Goal: Task Accomplishment & Management: Use online tool/utility

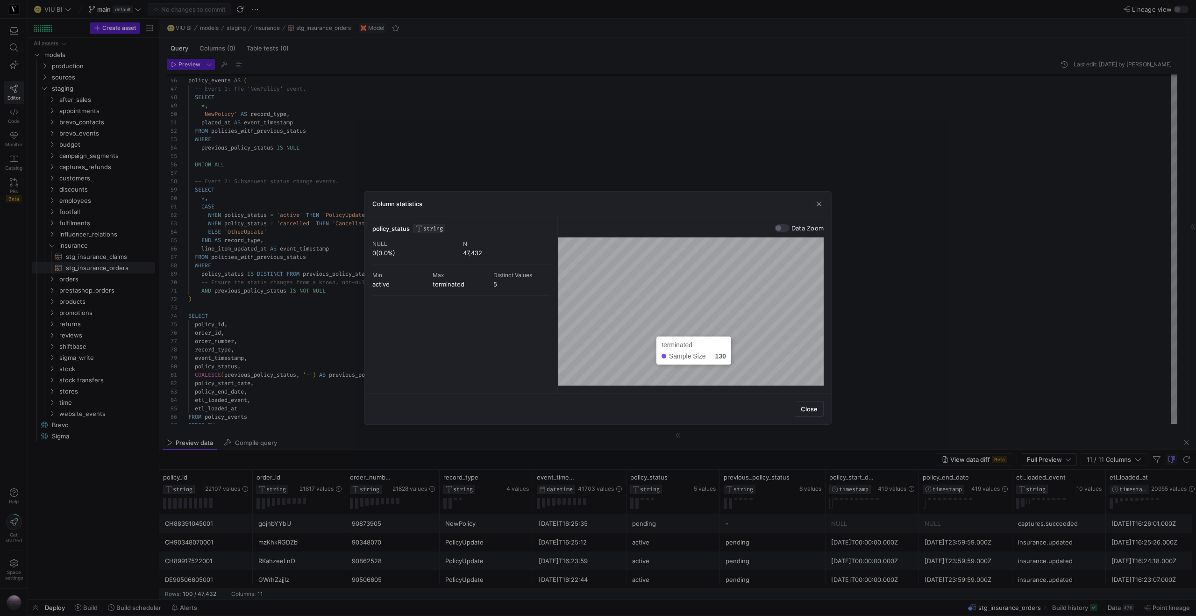
scroll to position [59, 0]
click at [711, 478] on div at bounding box center [598, 308] width 1196 height 616
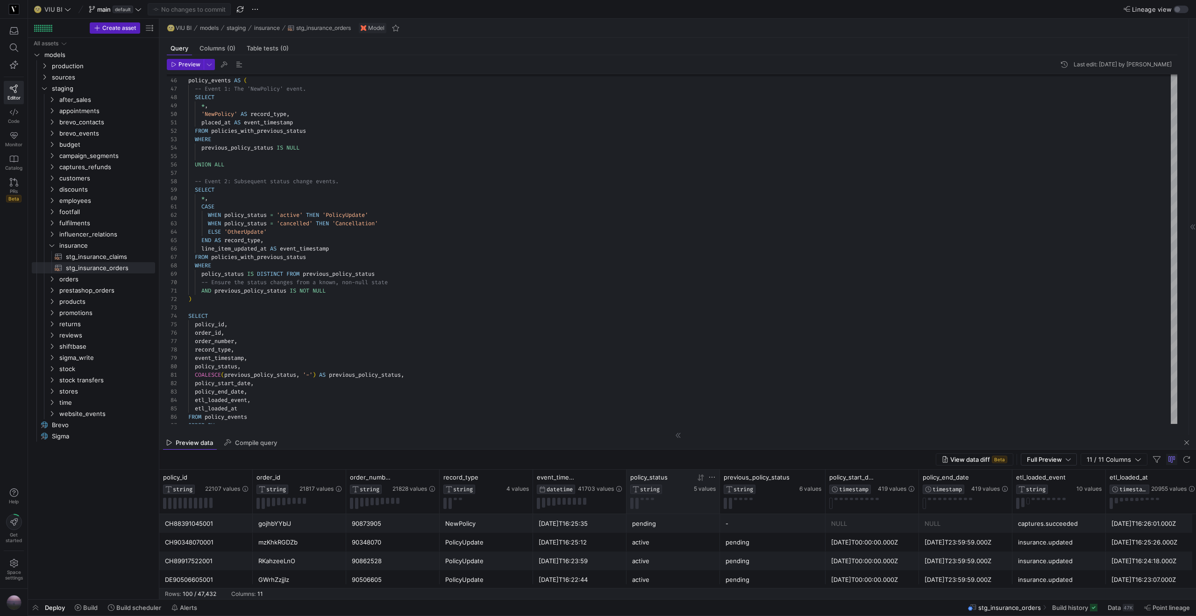
click at [713, 476] on icon at bounding box center [711, 476] width 7 height 7
type input "terminated"
click at [787, 575] on button "Apply" at bounding box center [789, 573] width 28 height 12
click at [683, 559] on div "terminated" at bounding box center [673, 561] width 82 height 18
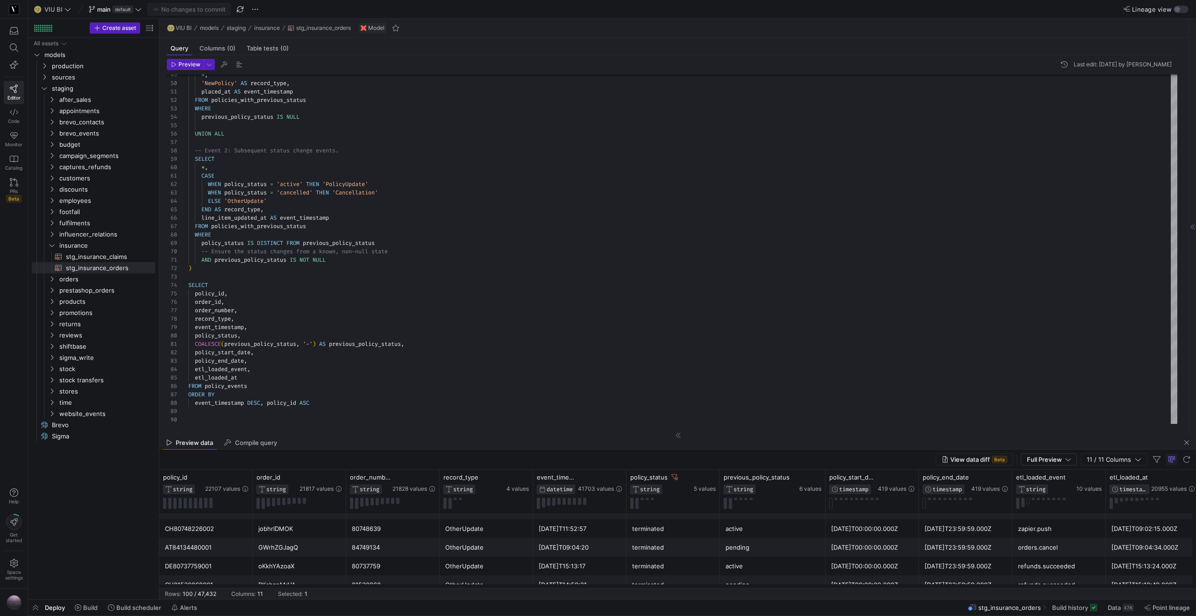
scroll to position [0, 0]
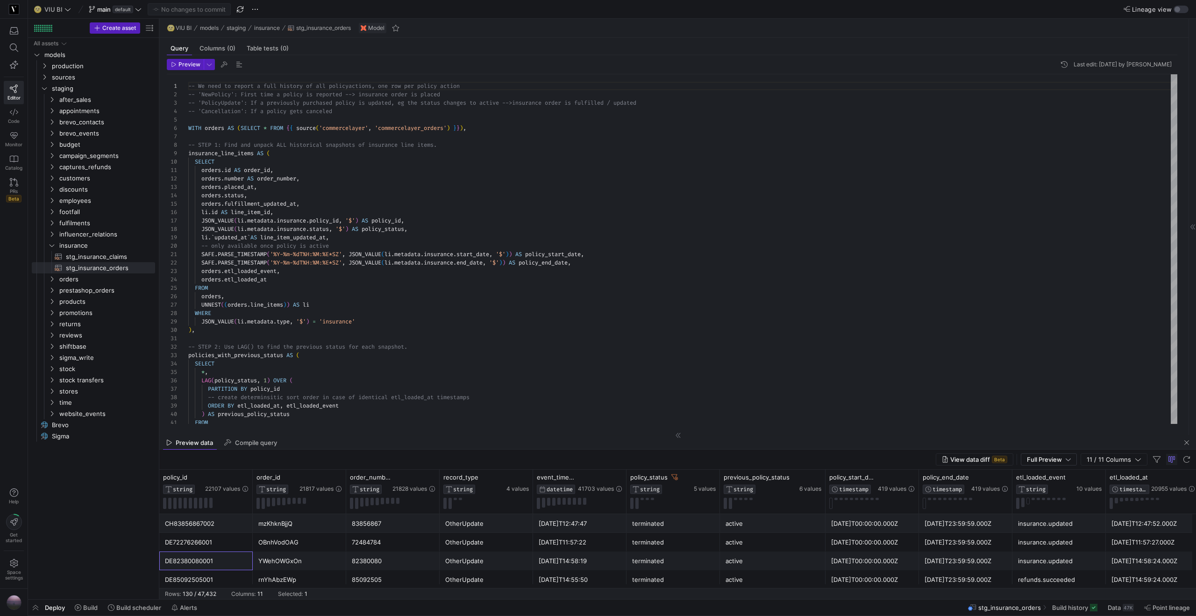
click at [211, 561] on div "DE82380080001" at bounding box center [206, 561] width 82 height 18
click at [678, 476] on div "policy_status" at bounding box center [661, 476] width 62 height 7
click at [675, 478] on icon at bounding box center [674, 477] width 7 height 6
click at [246, 478] on icon at bounding box center [244, 476] width 7 height 7
type input "DE82380080001"
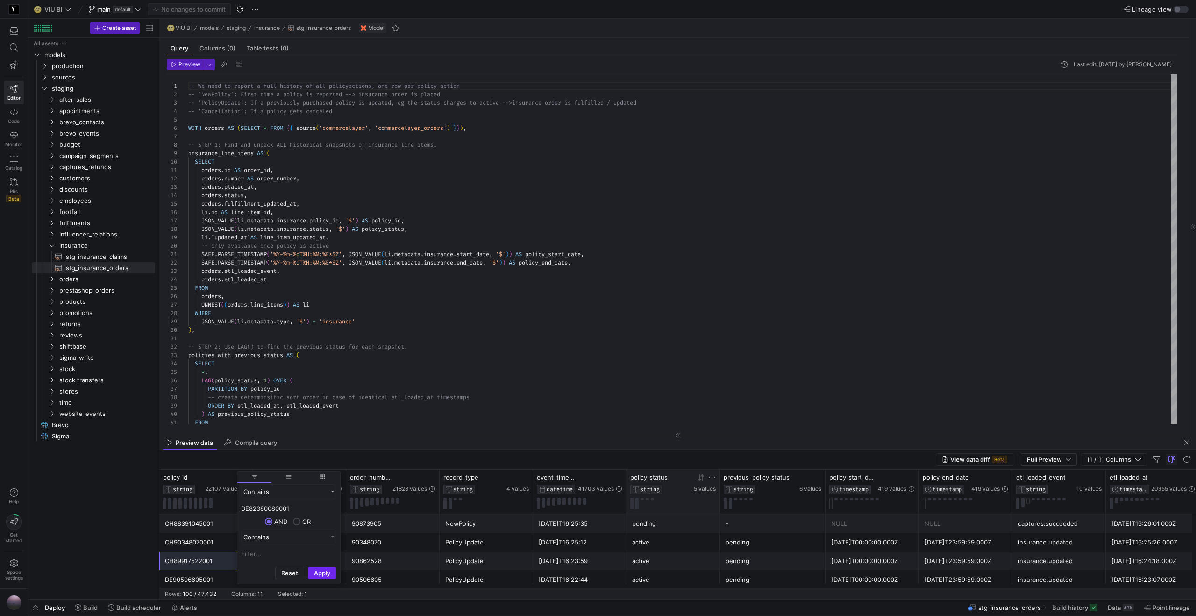
click at [313, 572] on button "Apply" at bounding box center [322, 573] width 28 height 12
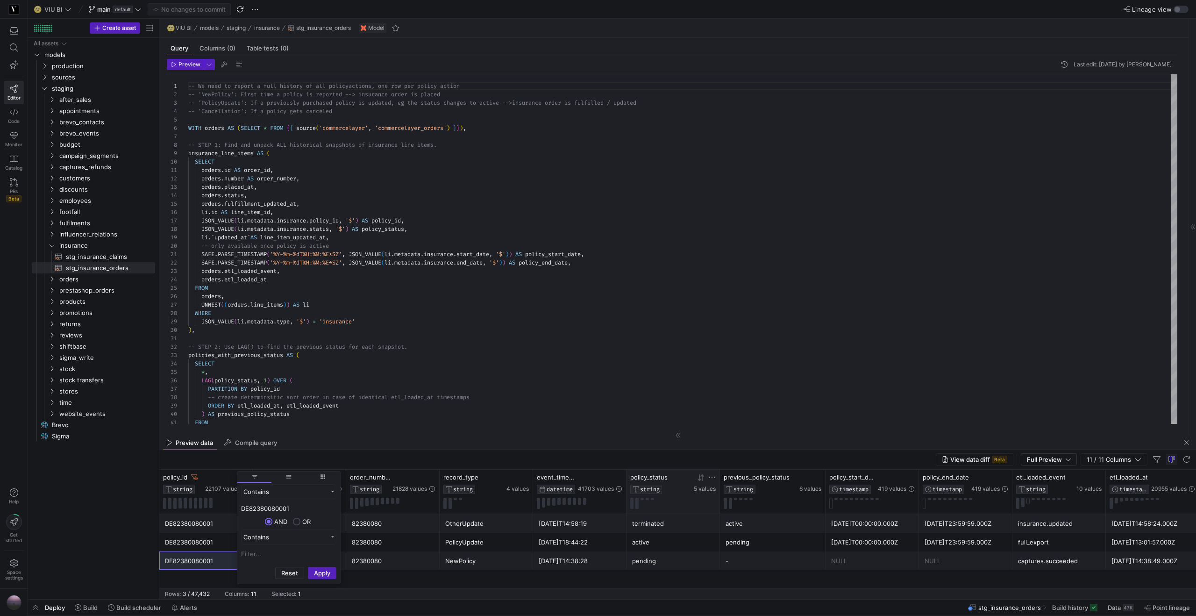
click at [652, 560] on div "pending" at bounding box center [673, 561] width 82 height 18
click at [651, 545] on div "active" at bounding box center [673, 542] width 82 height 18
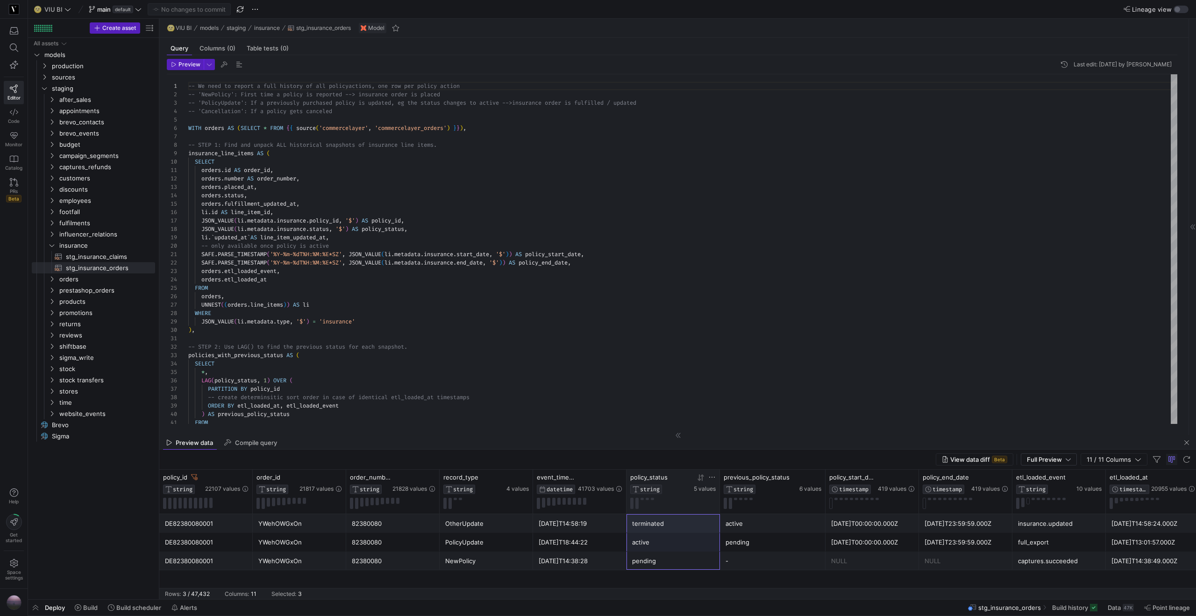
click at [651, 524] on div "terminated" at bounding box center [673, 523] width 82 height 18
click at [420, 548] on div "82380080" at bounding box center [389, 542] width 82 height 18
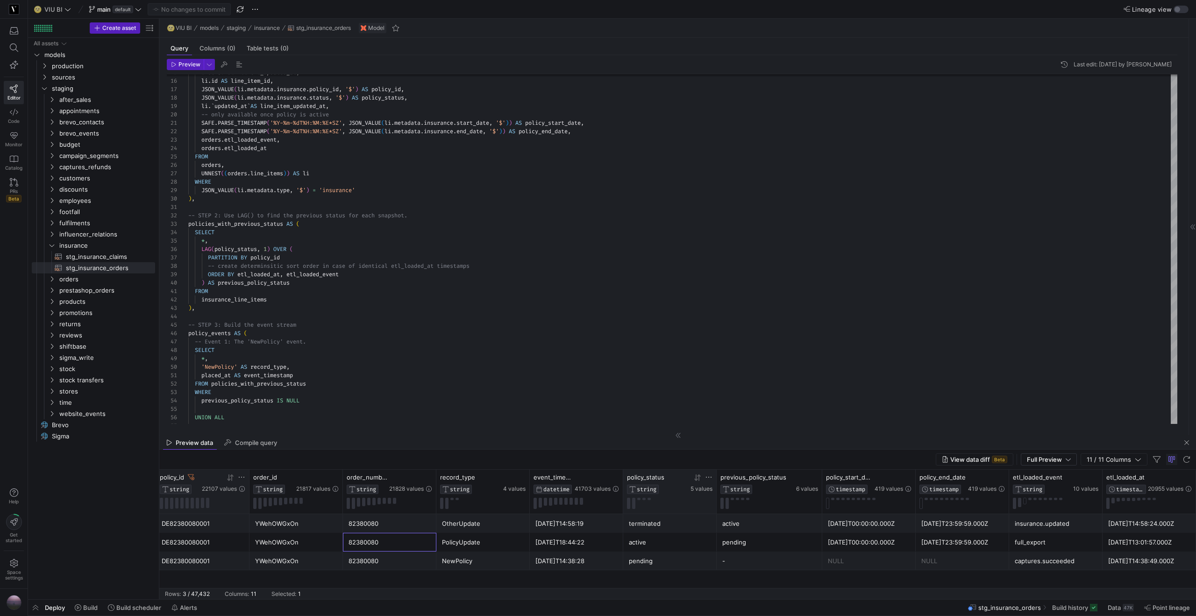
click at [193, 476] on icon at bounding box center [191, 477] width 7 height 6
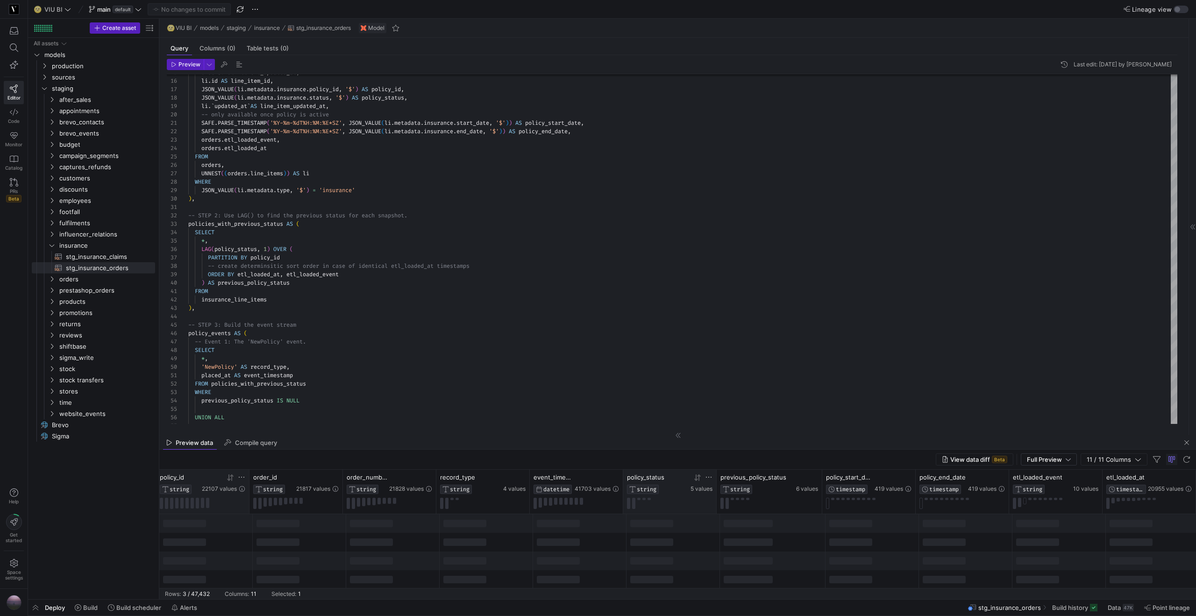
click at [244, 478] on icon at bounding box center [241, 476] width 7 height 7
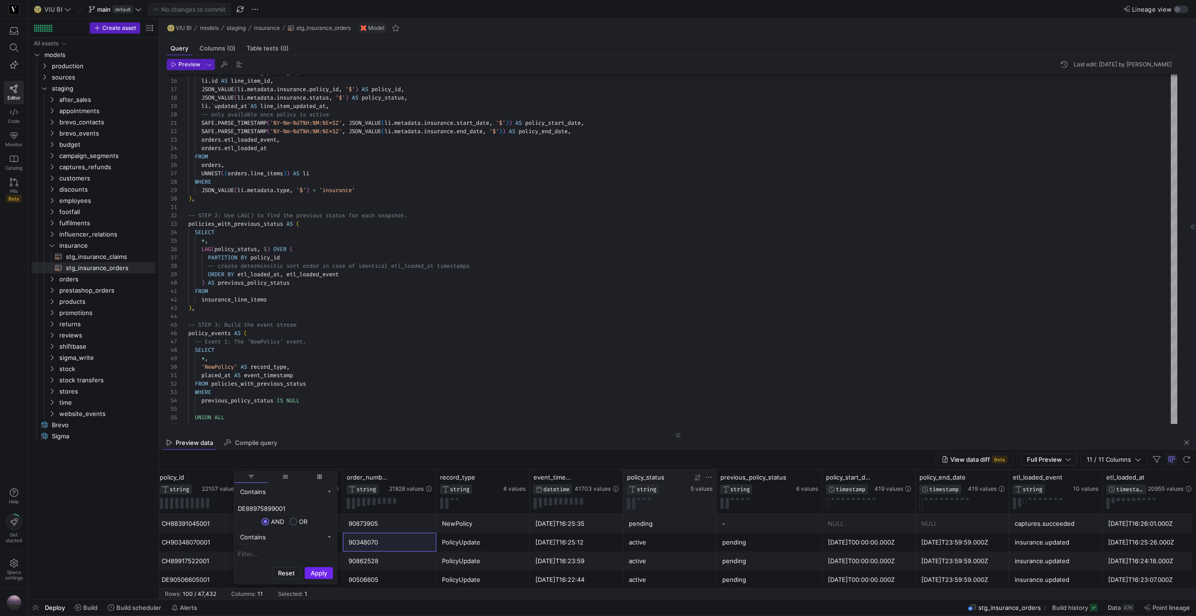
type input "DE88975899001"
click at [326, 570] on button "Apply" at bounding box center [319, 573] width 28 height 12
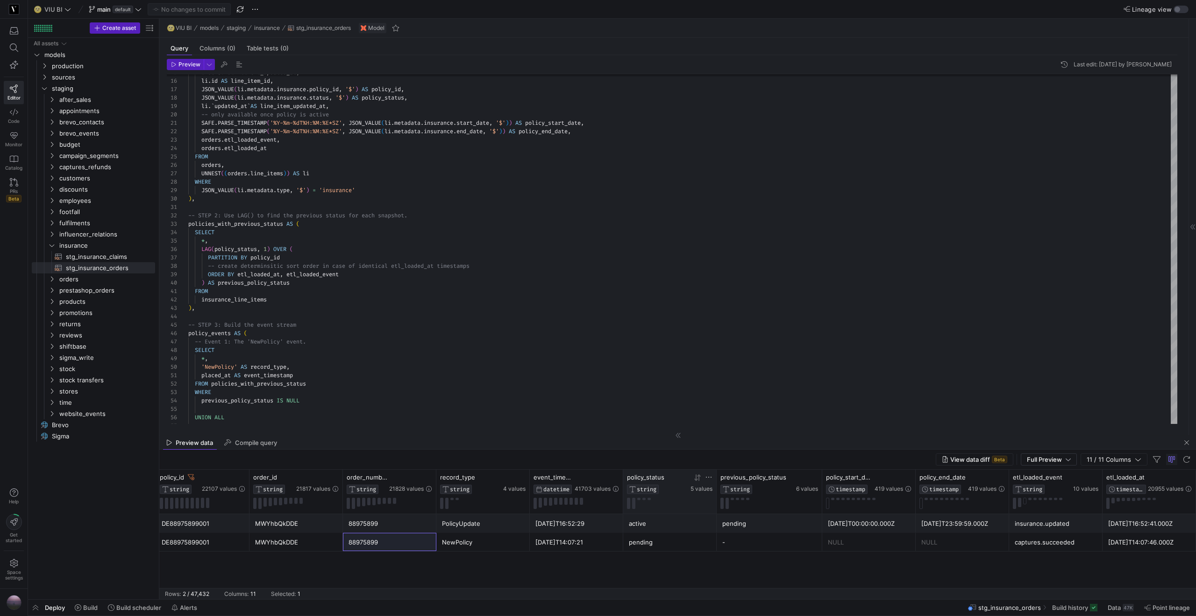
click at [380, 564] on div "DE88975899001 MWYhbQkDDE 88975899 PolicyUpdate 2025-09-17T16:52:29 active pendi…" at bounding box center [677, 551] width 1036 height 74
click at [195, 478] on div "policy_id" at bounding box center [180, 476] width 40 height 7
click at [192, 478] on icon at bounding box center [191, 477] width 7 height 6
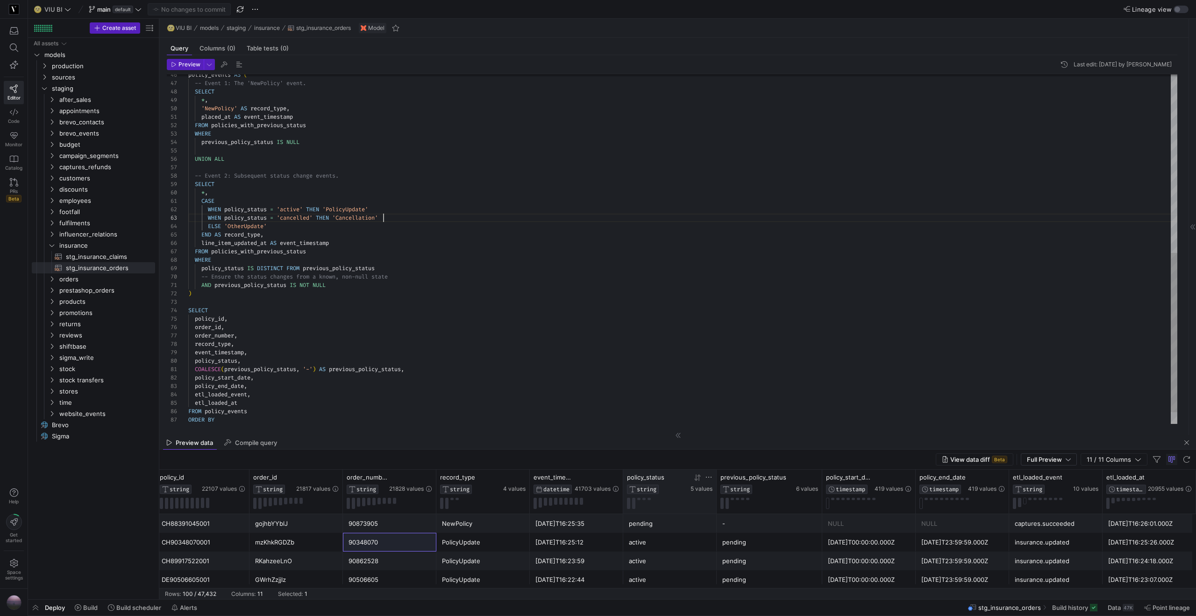
scroll to position [17, 195]
click at [382, 215] on div "policy_events AS ( -- Event 1: The 'NewPolicy' event. SELECT * , 'NewPolicy' AS…" at bounding box center [682, 67] width 989 height 764
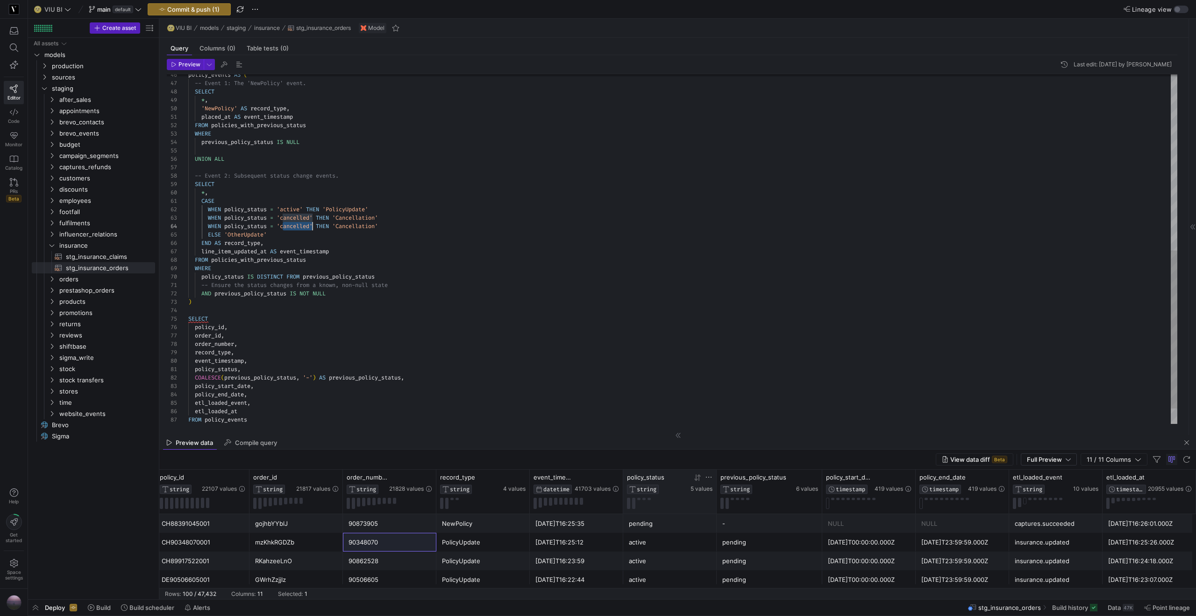
click at [302, 227] on div "policy_events AS ( -- Event 1: The 'NewPolicy' event. SELECT * , 'NewPolicy' AS…" at bounding box center [682, 71] width 989 height 772
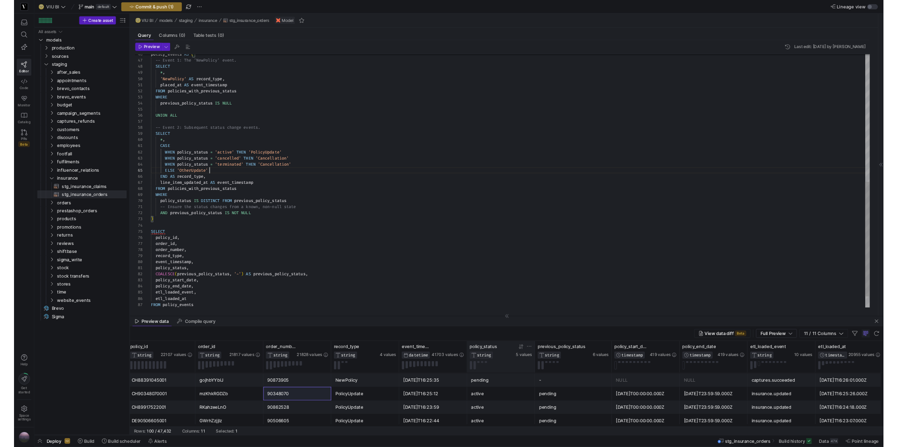
scroll to position [34, 81]
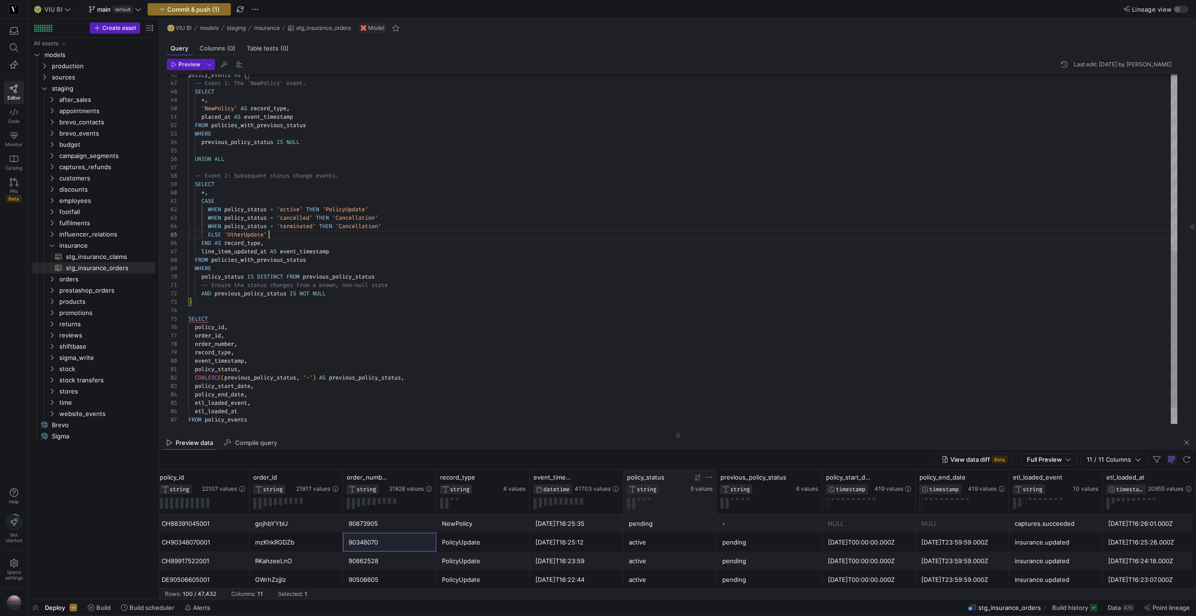
click at [301, 234] on div "policy_events AS ( -- Event 1: The 'NewPolicy' event. SELECT * , 'NewPolicy' AS…" at bounding box center [682, 71] width 989 height 772
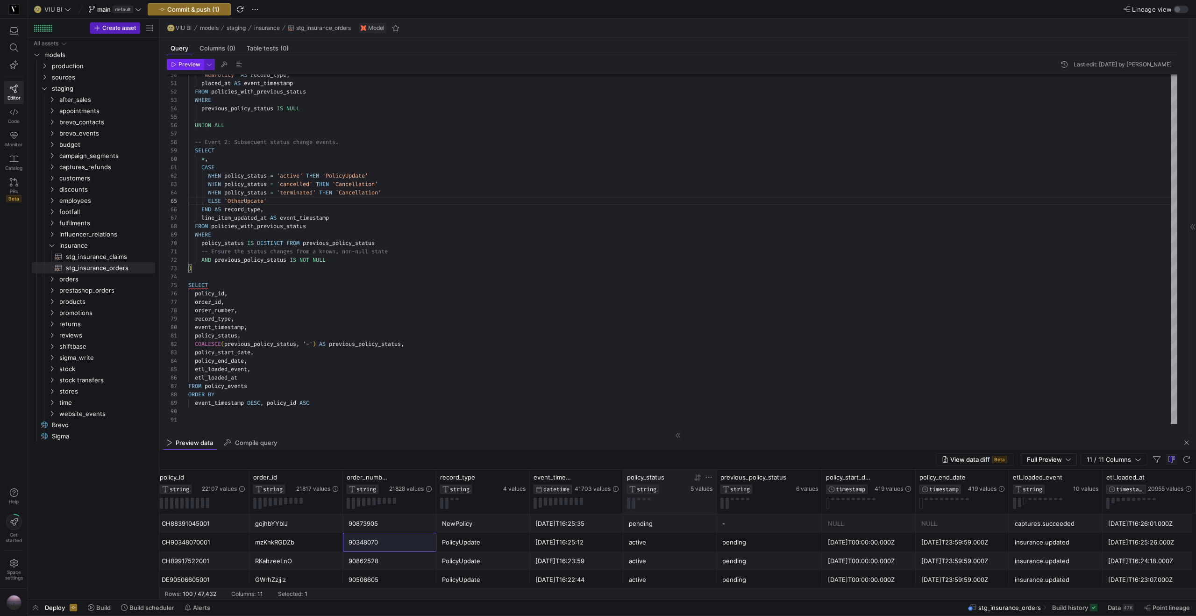
type textarea "CASE WHEN policy_status = 'active' THEN 'PolicyUpdate' WHEN policy_status = 'ca…"
click at [184, 61] on span "Preview" at bounding box center [189, 64] width 22 height 7
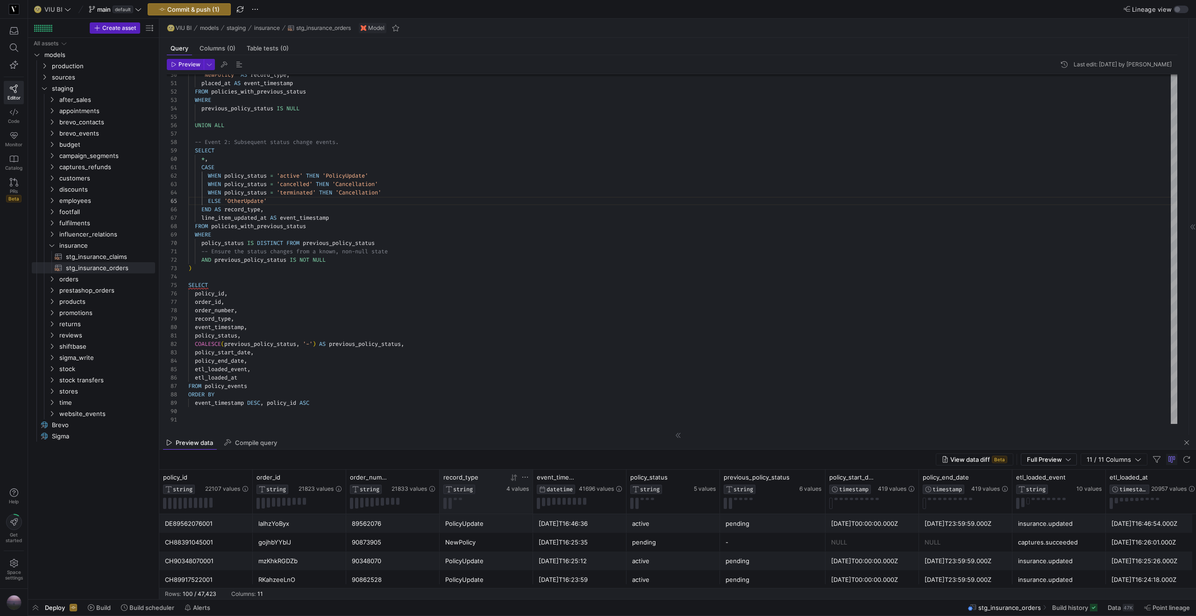
click at [524, 477] on icon at bounding box center [525, 476] width 6 height 1
type input "OtherUpdate"
click at [600, 570] on button "Apply" at bounding box center [602, 573] width 28 height 12
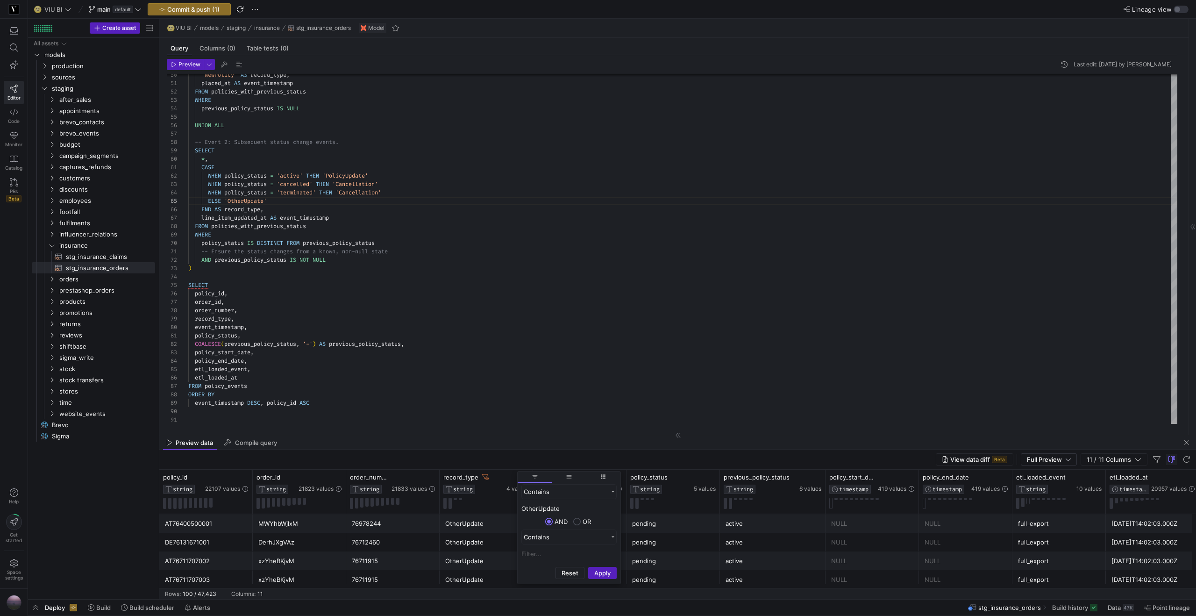
click at [503, 565] on div "OtherUpdate" at bounding box center [486, 561] width 82 height 18
click at [700, 479] on icon at bounding box center [698, 477] width 3 height 7
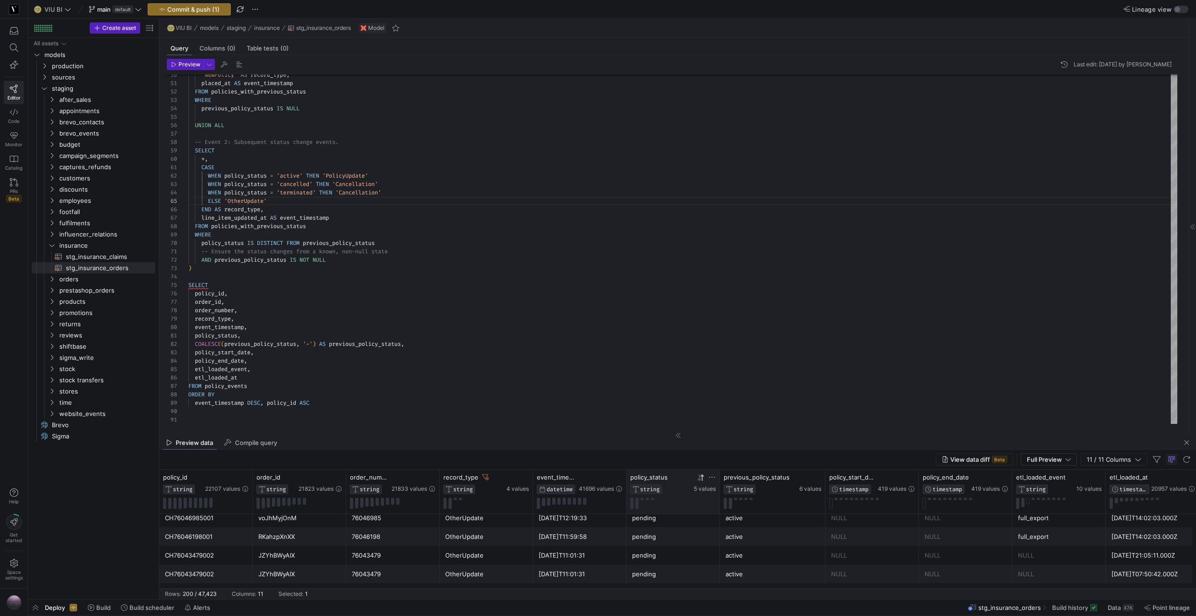
scroll to position [438, 0]
click at [701, 478] on icon at bounding box center [700, 477] width 7 height 7
click at [207, 10] on span "Commit & push (1)" at bounding box center [193, 9] width 52 height 7
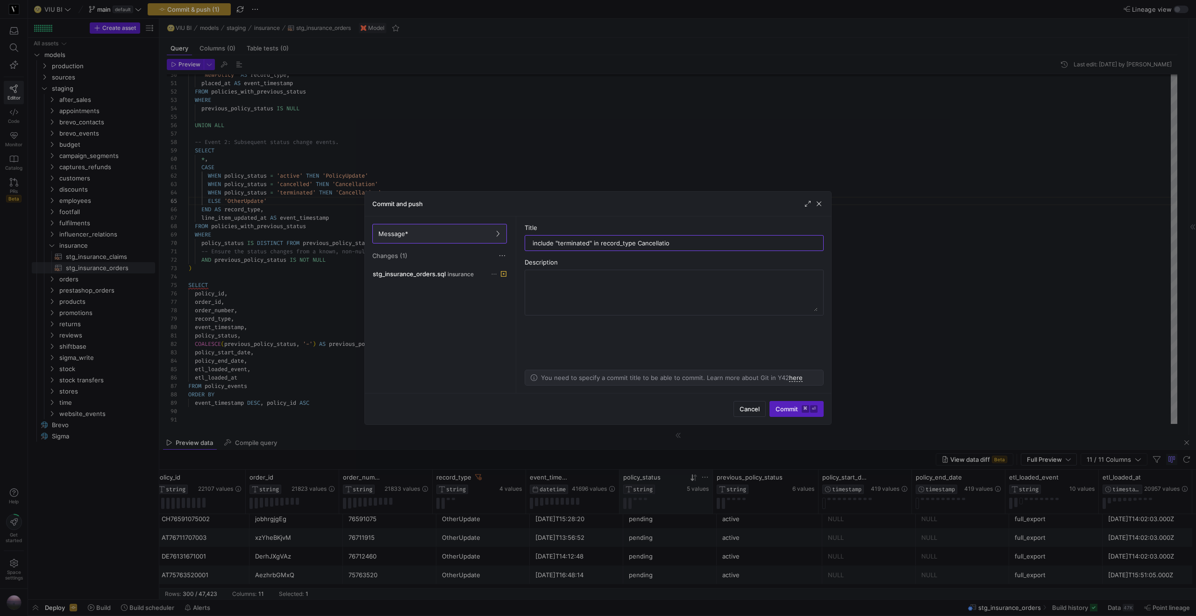
type input "include "terminated" in record_type Cancellation"
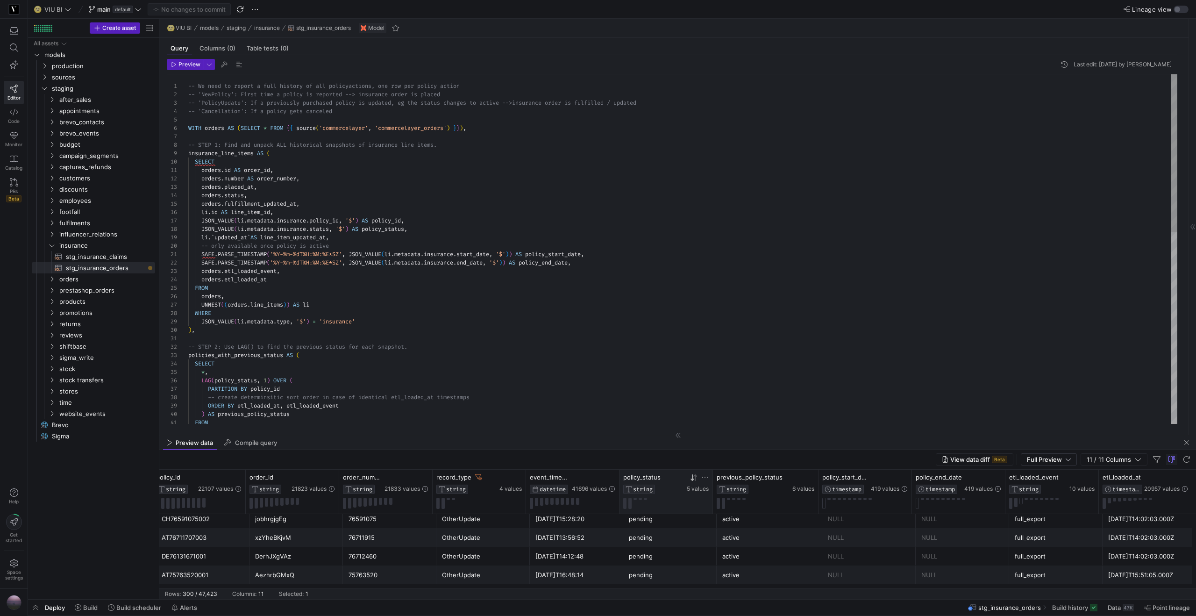
click at [314, 177] on div "FROM -- create determinsitic sort order in case of iden tical etl_loaded_at tim…" at bounding box center [682, 460] width 989 height 772
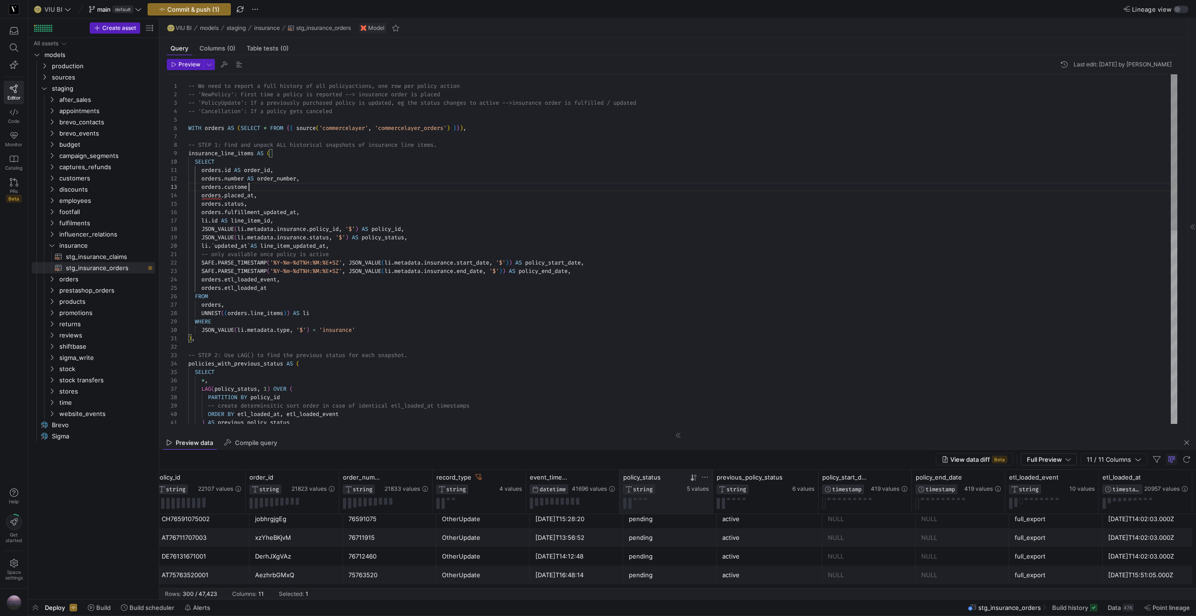
scroll to position [17, 64]
click at [492, 127] on div "-- create determinsitic sort order in case of iden tical etl_loaded_at timestam…" at bounding box center [682, 464] width 989 height 781
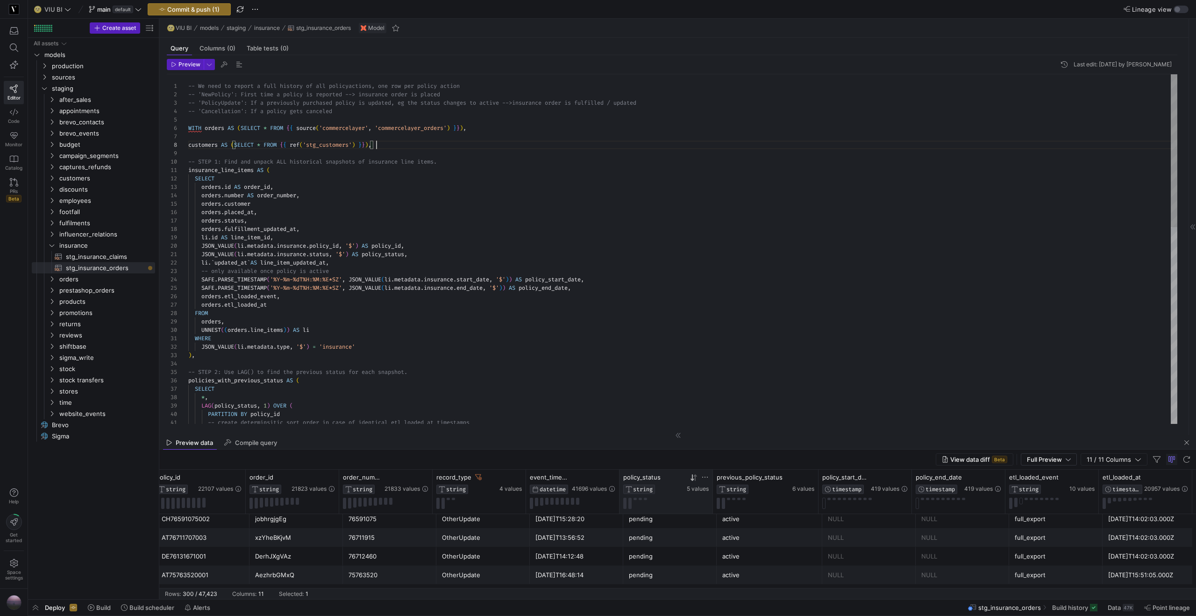
scroll to position [59, 188]
click at [301, 205] on div "-- create determinsitic sort order in case of iden tical etl_loaded_at timestam…" at bounding box center [682, 473] width 989 height 798
click at [196, 70] on button "Preview" at bounding box center [185, 64] width 37 height 11
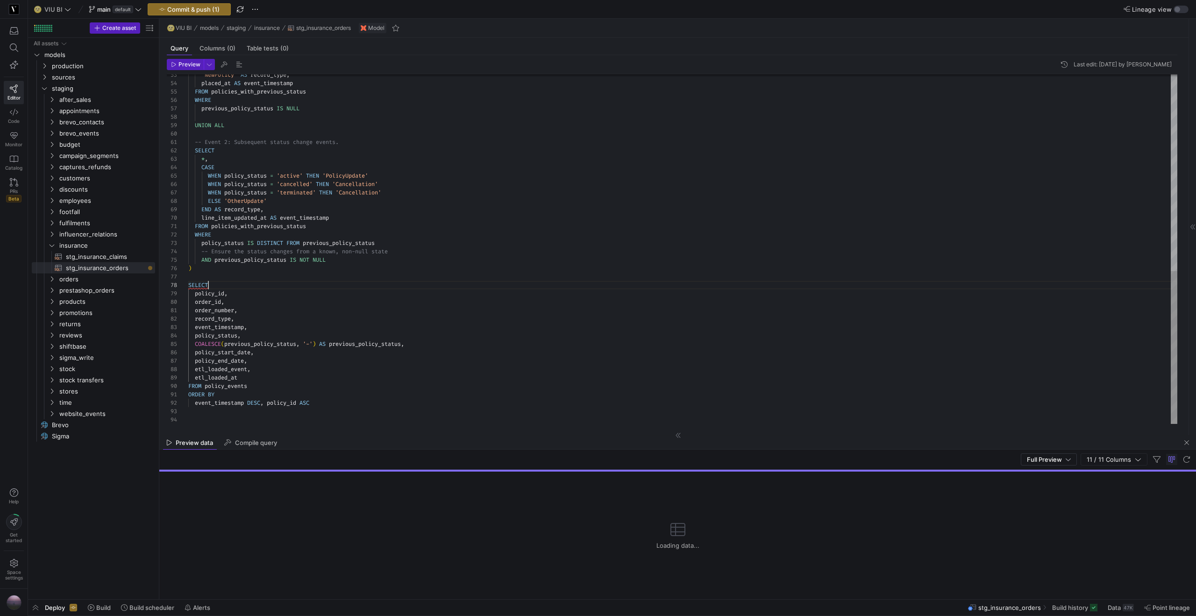
scroll to position [59, 20]
click at [237, 284] on div "'NewPolicy' AS record_type , placed_at AS event_timestamp FROM policies_with_pr…" at bounding box center [682, 25] width 989 height 798
drag, startPoint x: 237, startPoint y: 317, endPoint x: 195, endPoint y: 318, distance: 42.0
click at [195, 318] on div "'NewPolicy' AS record_type , placed_at AS event_timestamp FROM policies_with_pr…" at bounding box center [682, 25] width 989 height 798
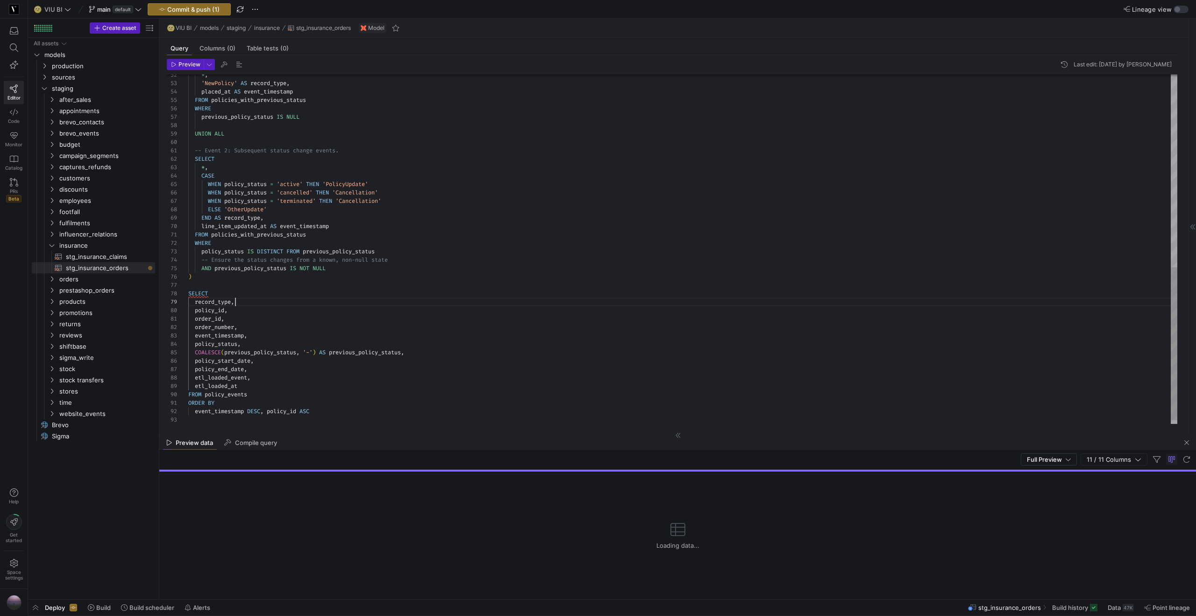
scroll to position [67, 47]
click at [259, 301] on div "'NewPolicy' AS record_type , placed_at AS event_timestamp FROM policies_with_pr…" at bounding box center [682, 33] width 989 height 798
click at [333, 236] on div "'NewPolicy' AS record_type , placed_at AS event_timestamp FROM policies_with_pr…" at bounding box center [682, 33] width 989 height 798
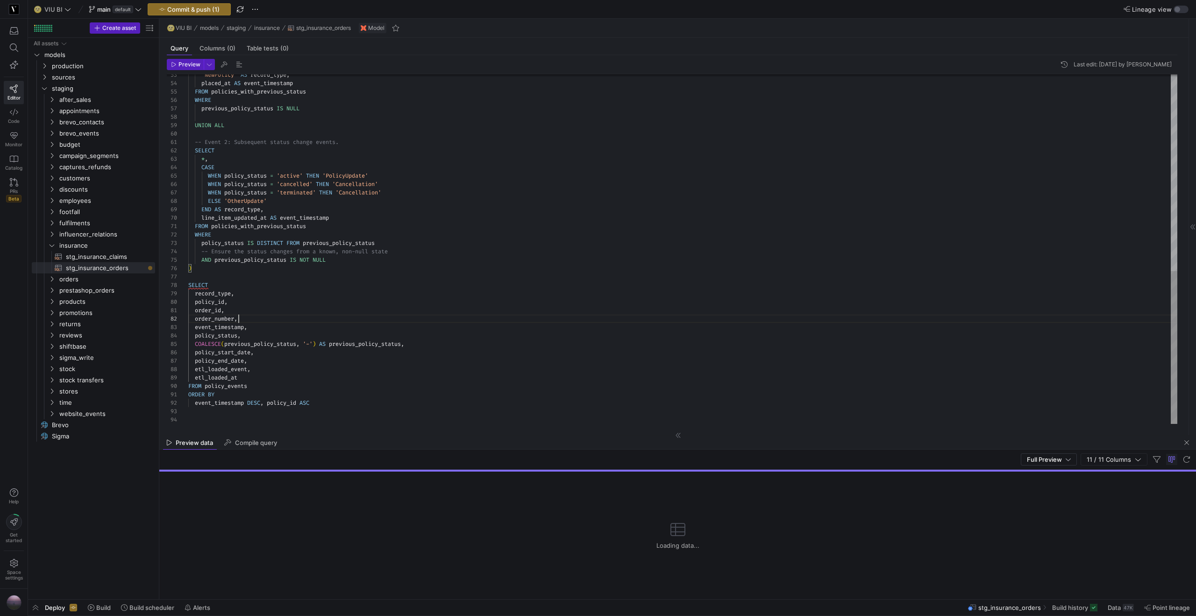
click at [256, 318] on div "'NewPolicy' AS record_type , placed_at AS event_timestamp FROM policies_with_pr…" at bounding box center [682, 25] width 989 height 798
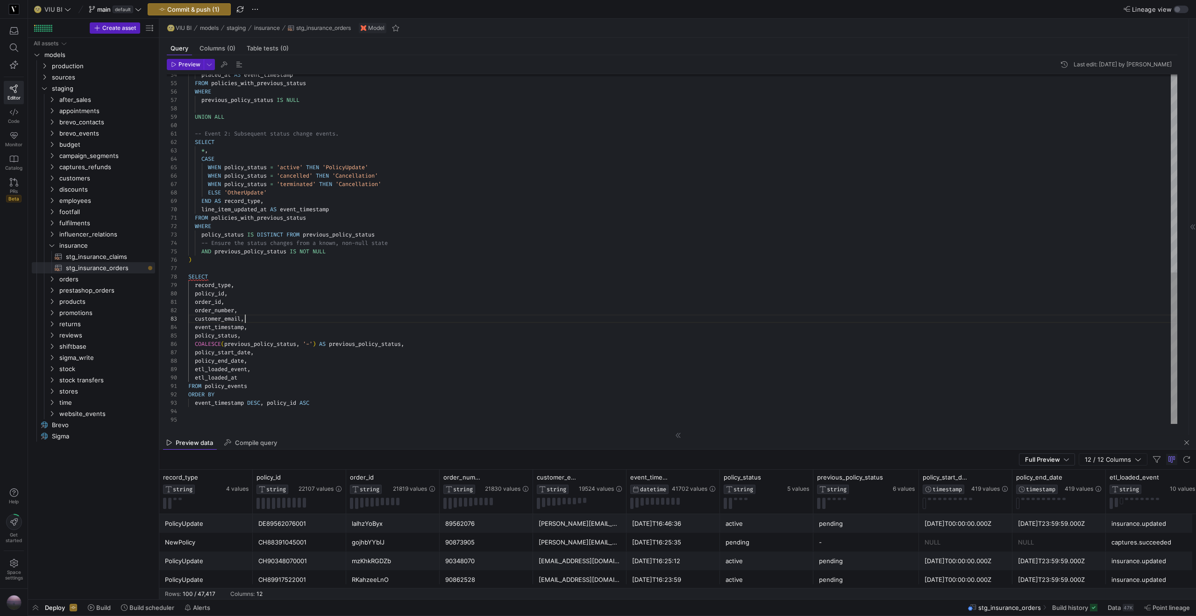
click at [316, 386] on div "placed_at AS event_timestamp FROM policies_with_previous_status WHERE previous_…" at bounding box center [682, 20] width 989 height 806
click at [234, 385] on div "placed_at AS event_timestamp FROM policies_with_previous_status WHERE previous_…" at bounding box center [682, 24] width 989 height 815
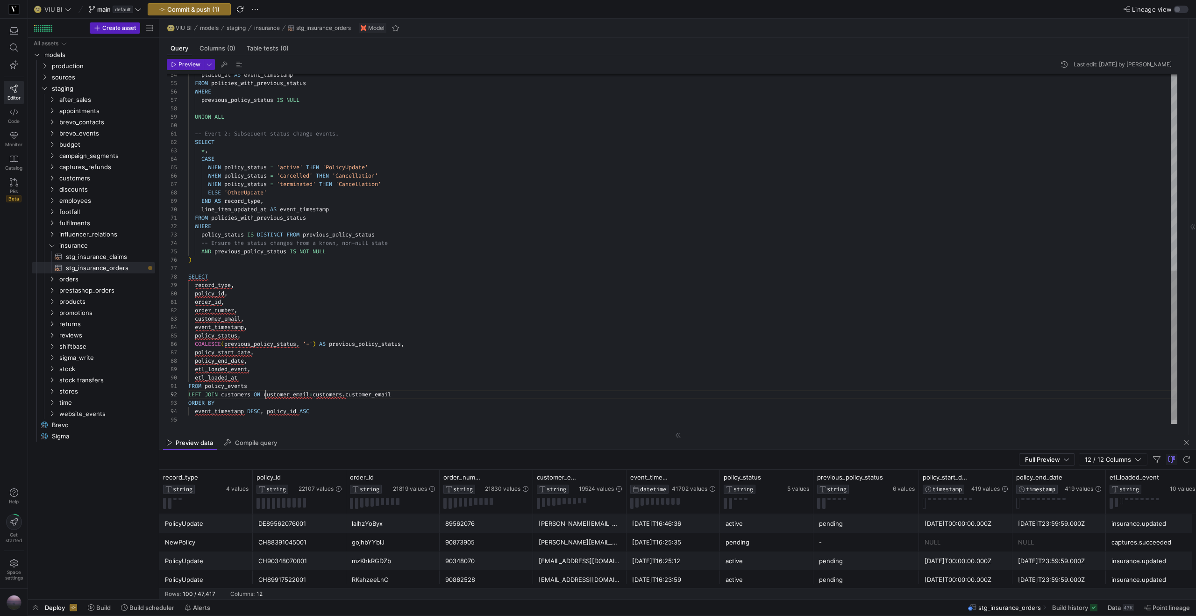
click at [266, 391] on div "placed_at AS event_timestamp FROM policies_with_previous_status WHERE previous_…" at bounding box center [682, 24] width 989 height 815
click at [359, 392] on div "placed_at AS event_timestamp FROM policies_with_previous_status WHERE previous_…" at bounding box center [682, 24] width 989 height 815
click at [269, 319] on div "placed_at AS event_timestamp FROM policies_with_previous_status WHERE previous_…" at bounding box center [682, 24] width 989 height 815
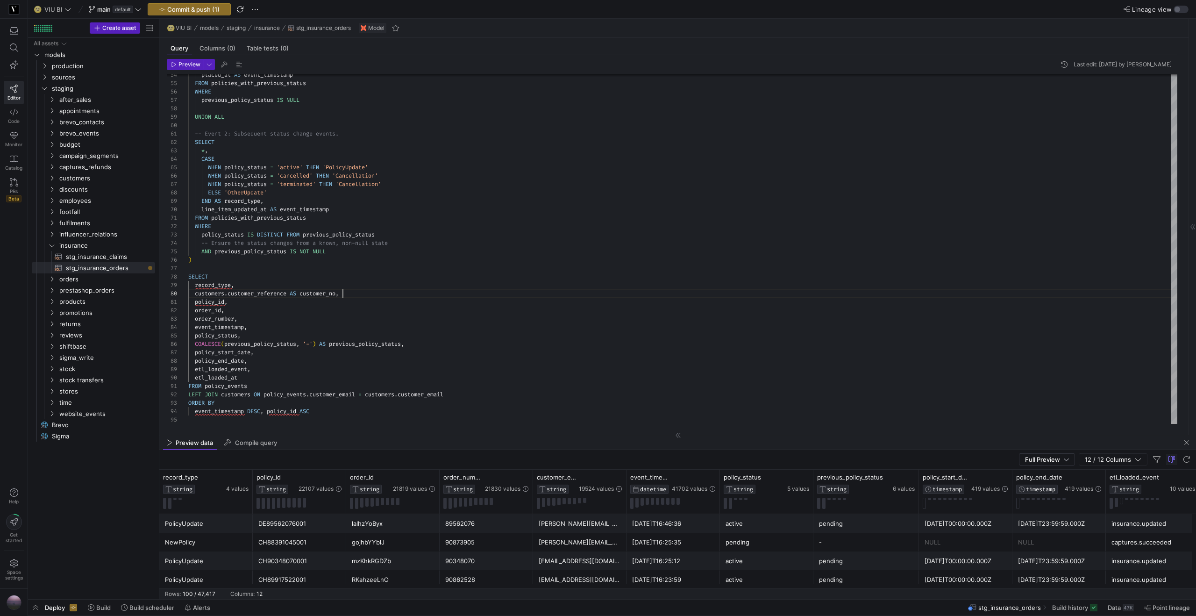
scroll to position [76, 155]
click at [194, 63] on span "Preview" at bounding box center [189, 64] width 22 height 7
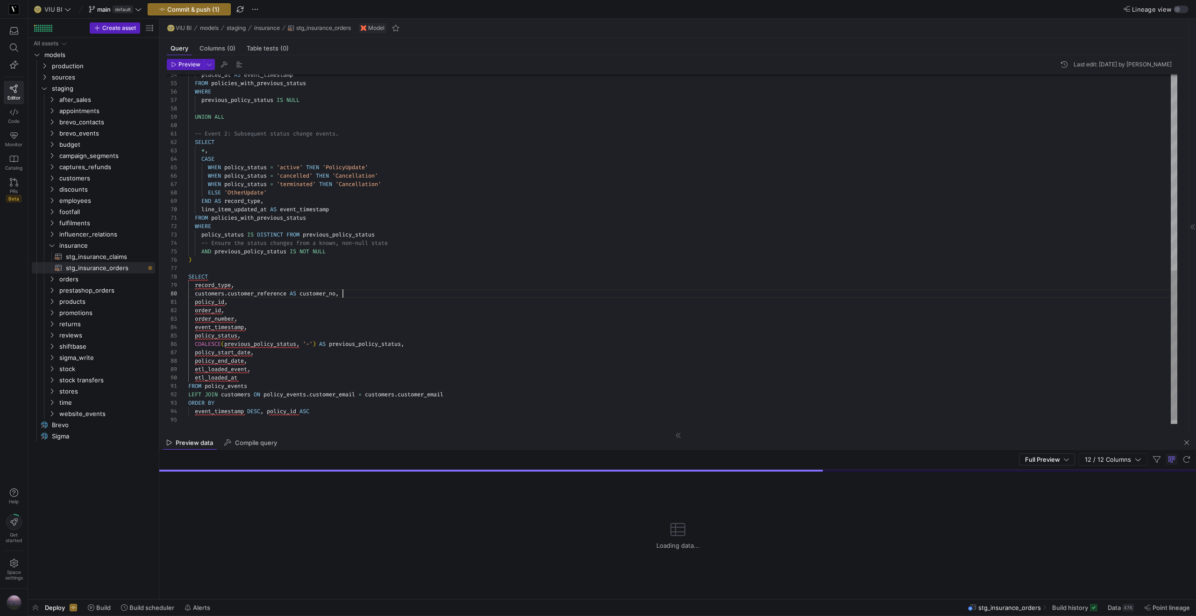
scroll to position [76, 154]
click at [357, 292] on div "placed_at AS event_timestamp FROM policies_with_previous_status WHERE previous_…" at bounding box center [682, 24] width 989 height 815
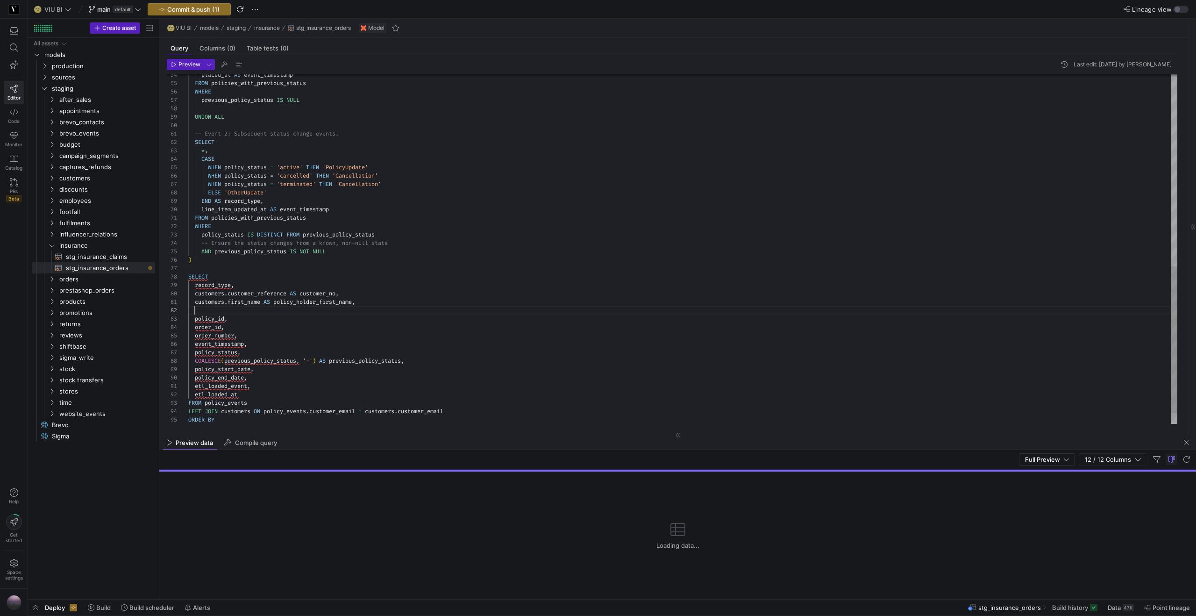
scroll to position [8, 171]
drag, startPoint x: 245, startPoint y: 308, endPoint x: 228, endPoint y: 311, distance: 16.6
click at [228, 311] on div "placed_at AS event_timestamp FROM policies_with_previous_status WHERE previous_…" at bounding box center [682, 32] width 989 height 831
click at [1062, 457] on div "Full Preview" at bounding box center [1047, 458] width 44 height 7
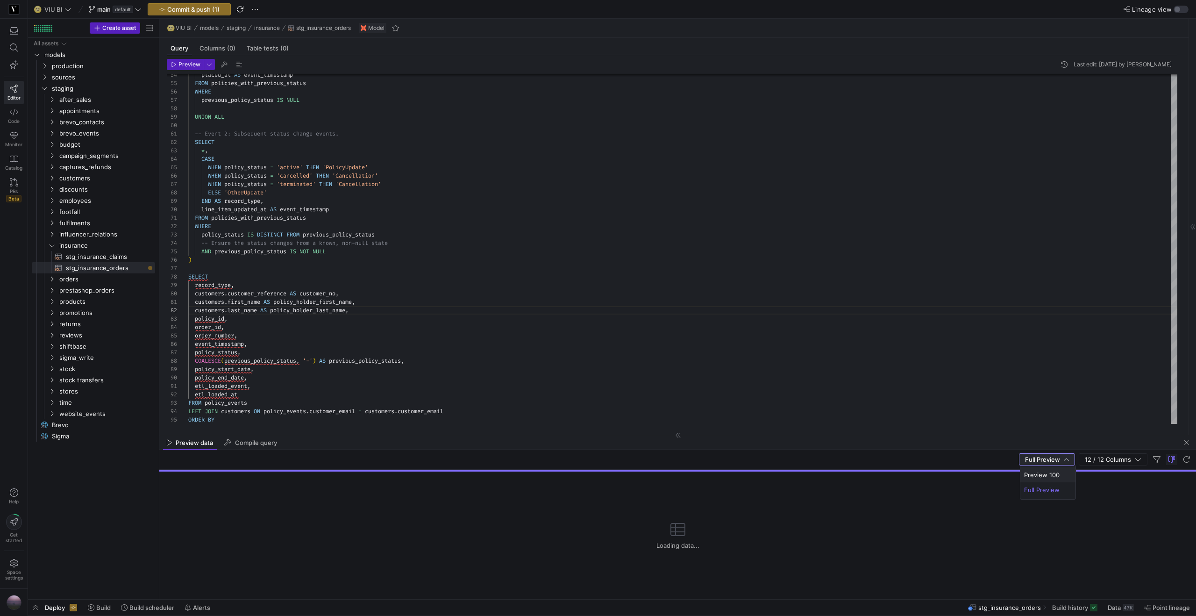
click at [1050, 479] on mat-option "Preview 100" at bounding box center [1047, 474] width 55 height 15
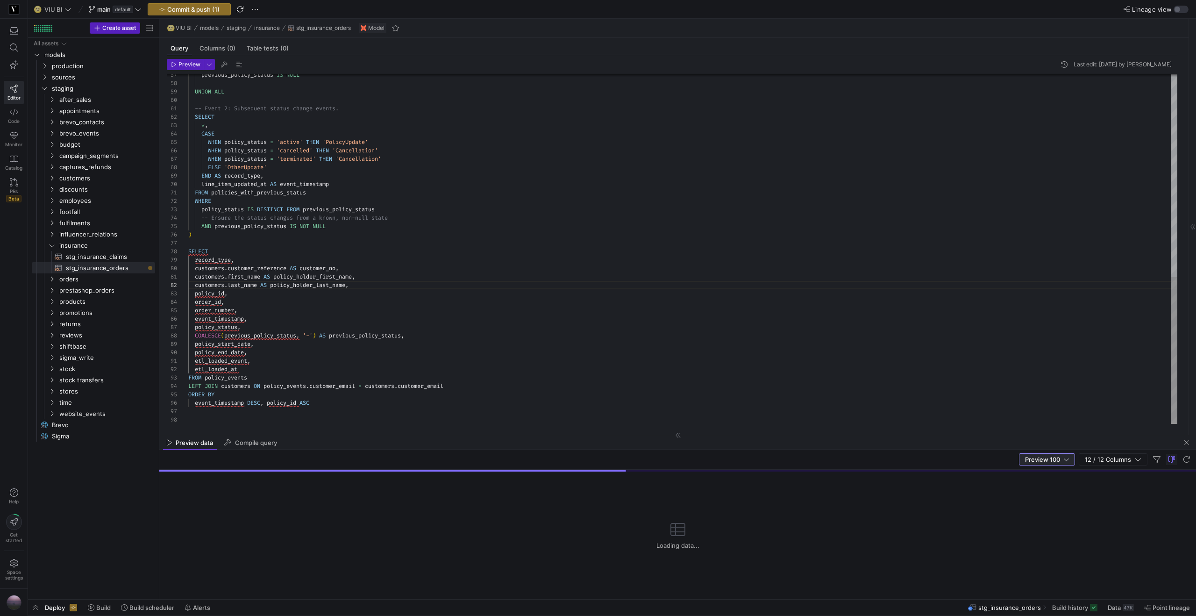
click at [224, 380] on div "previous_policy_status IS NULL UNION ALL -- Event 2: Subsequent status change e…" at bounding box center [682, 7] width 989 height 831
click at [195, 261] on div "previous_policy_status IS NULL UNION ALL -- Event 2: Subsequent status change e…" at bounding box center [682, 7] width 989 height 831
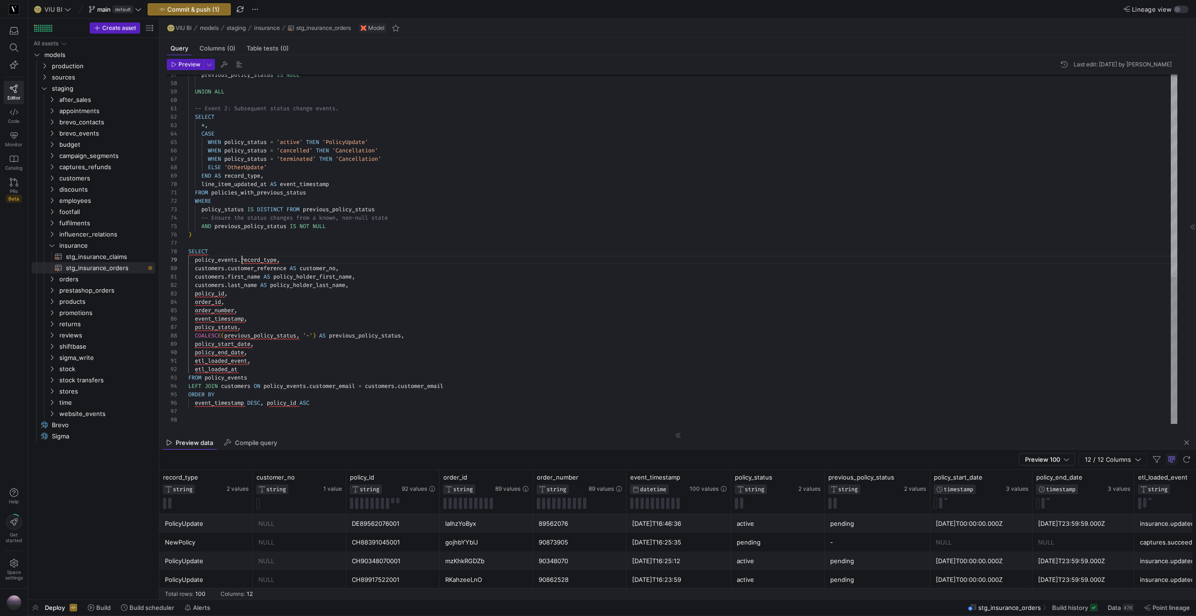
scroll to position [67, 7]
click at [197, 296] on span "policy_id" at bounding box center [209, 293] width 29 height 7
click at [195, 298] on div "previous_policy_status IS NULL UNION ALL -- Event 2: Subsequent status change e…" at bounding box center [682, 7] width 989 height 831
click at [196, 305] on div "previous_policy_status IS NULL UNION ALL -- Event 2: Subsequent status change e…" at bounding box center [682, 7] width 989 height 831
click at [195, 308] on div "previous_policy_status IS NULL UNION ALL -- Event 2: Subsequent status change e…" at bounding box center [682, 7] width 989 height 831
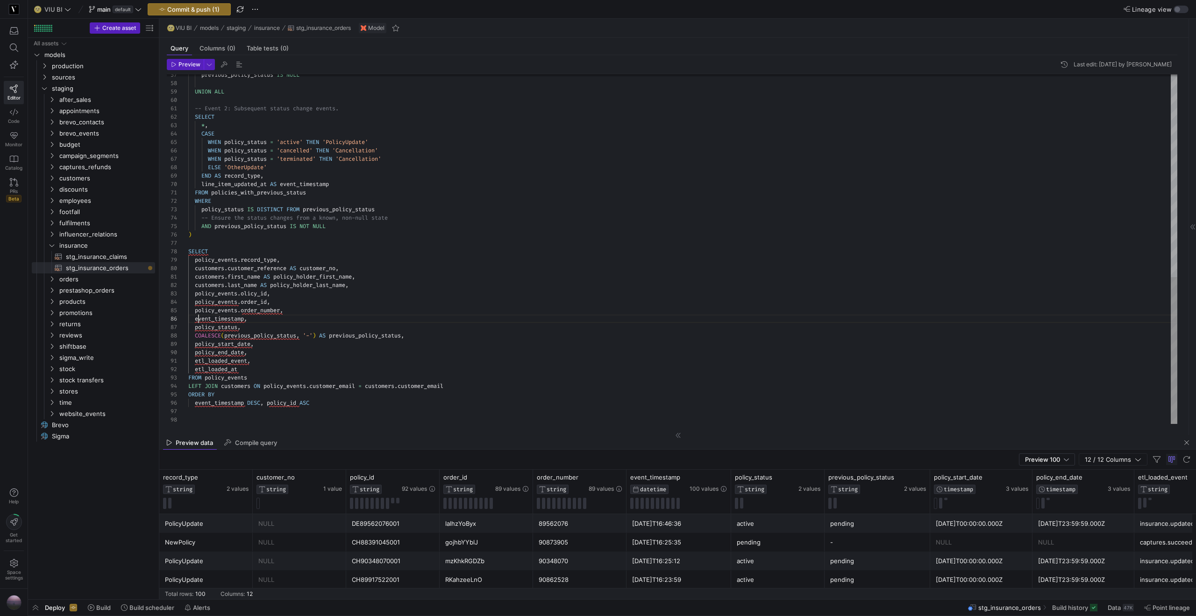
click at [197, 318] on div "previous_policy_status IS NULL UNION ALL -- Event 2: Subsequent status change e…" at bounding box center [682, 7] width 989 height 831
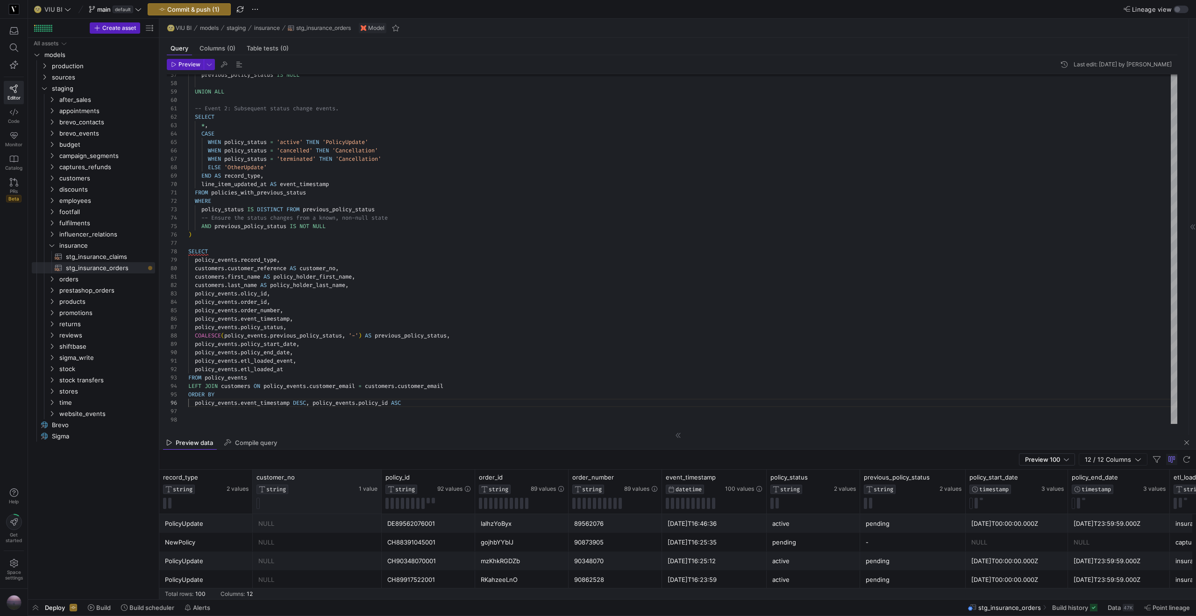
drag, startPoint x: 344, startPoint y: 477, endPoint x: 380, endPoint y: 475, distance: 35.5
click at [380, 475] on div at bounding box center [381, 491] width 4 height 44
click at [315, 255] on div "previous_policy_status IS NULL UNION ALL -- Event 2: Subsequent status change e…" at bounding box center [682, 7] width 989 height 831
click at [188, 65] on span "Preview" at bounding box center [189, 64] width 22 height 7
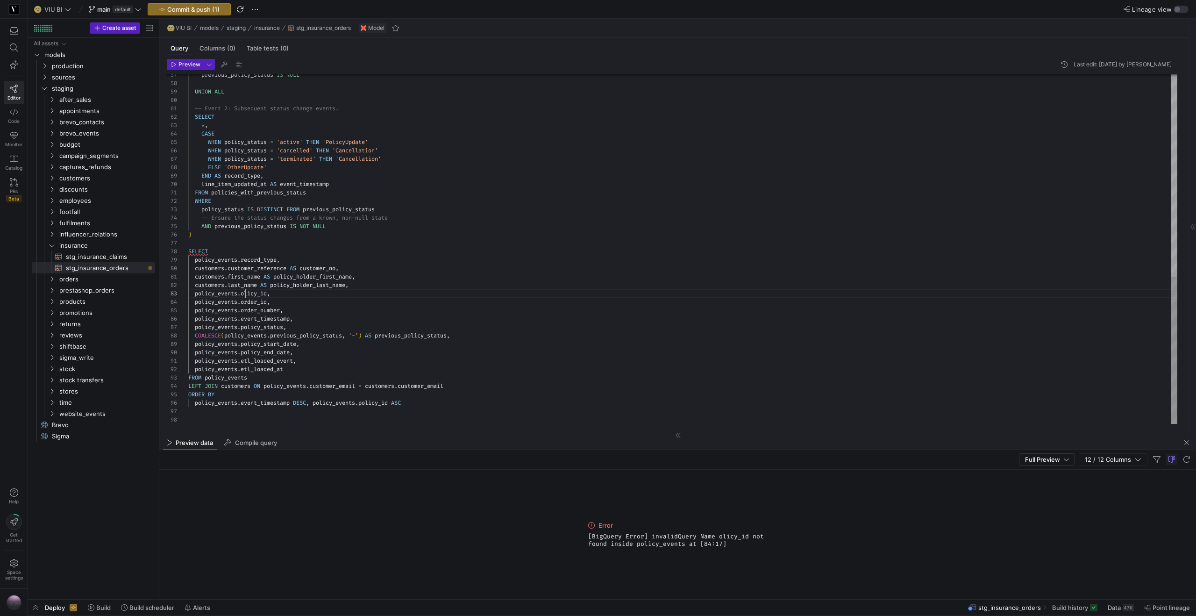
drag, startPoint x: 244, startPoint y: 292, endPoint x: 259, endPoint y: 291, distance: 15.4
click at [244, 292] on span "olicy_id" at bounding box center [254, 293] width 26 height 7
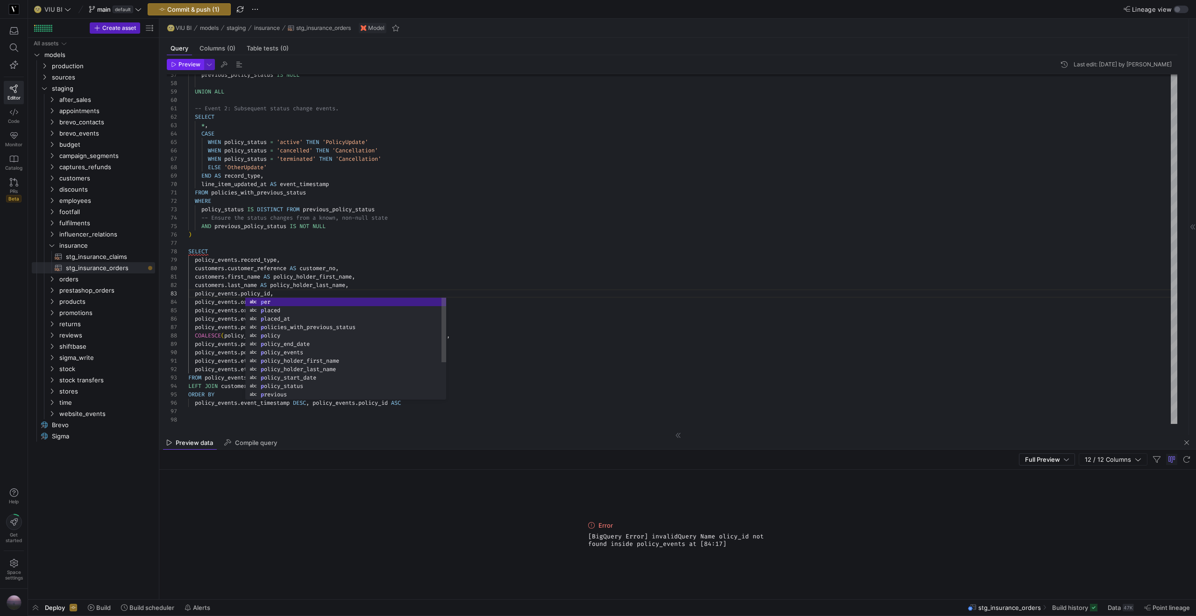
type textarea "customers.first_name AS policy_holder_first_name, customers.last_name AS policy…"
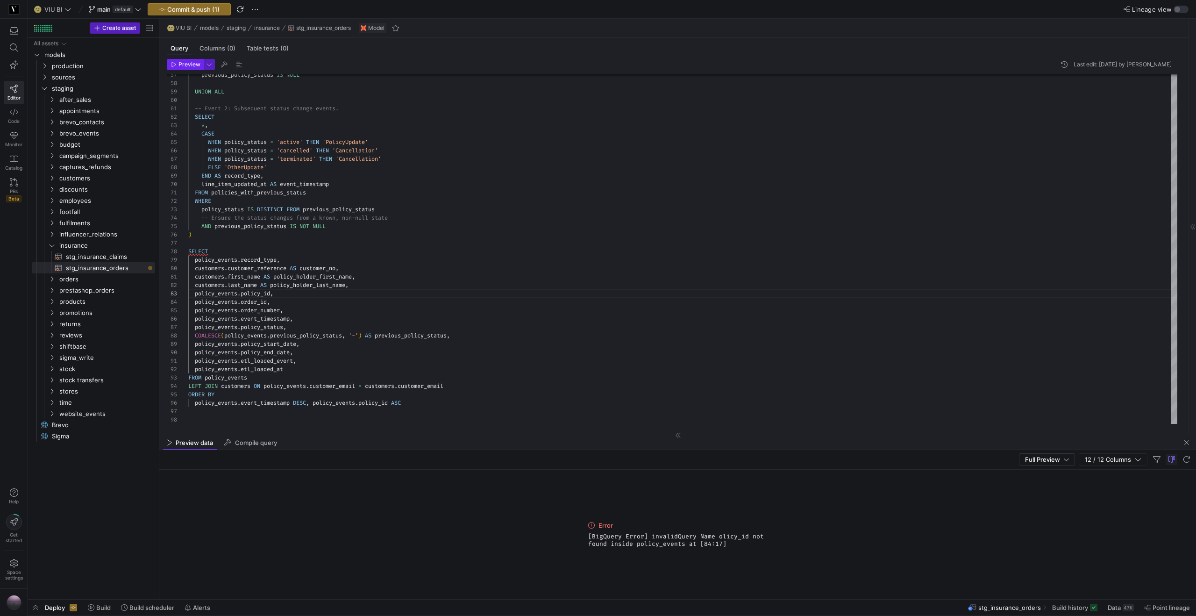
click at [188, 68] on span "button" at bounding box center [185, 64] width 36 height 10
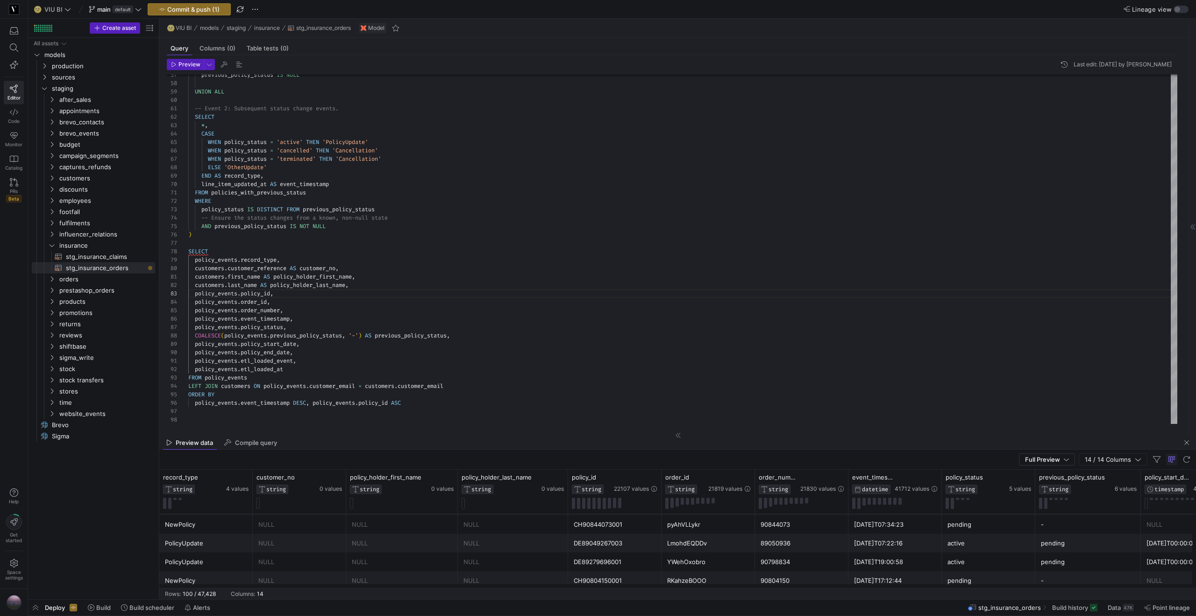
scroll to position [1817, 0]
click at [463, 383] on div "previous_policy_status IS NULL UNION ALL -- Event 2: Subsequent status change e…" at bounding box center [682, 7] width 989 height 831
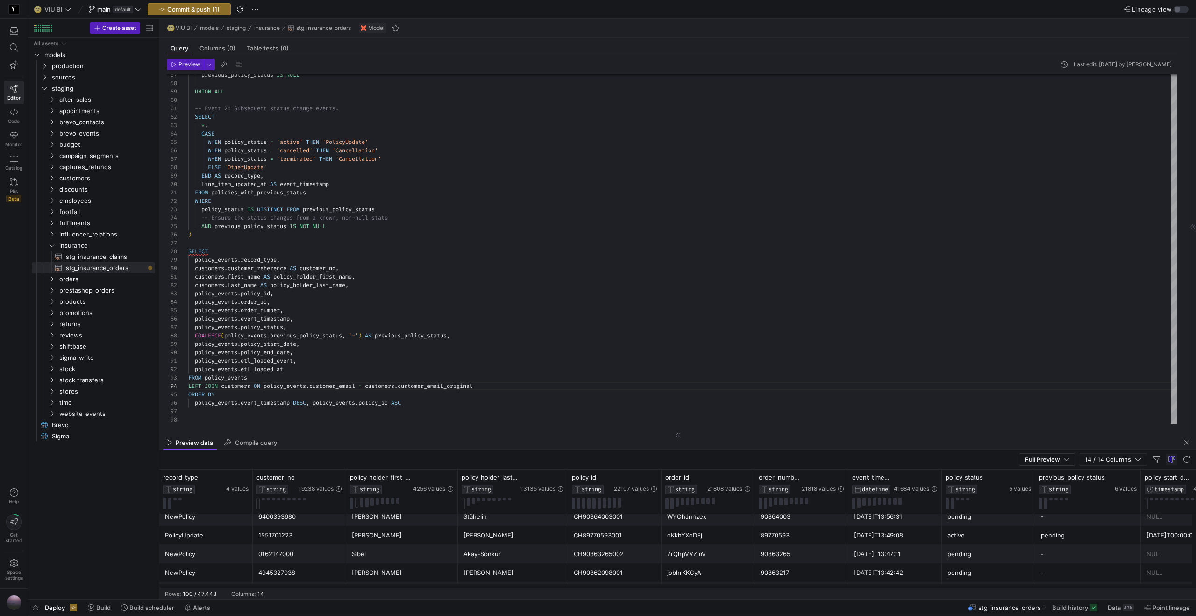
scroll to position [0, 0]
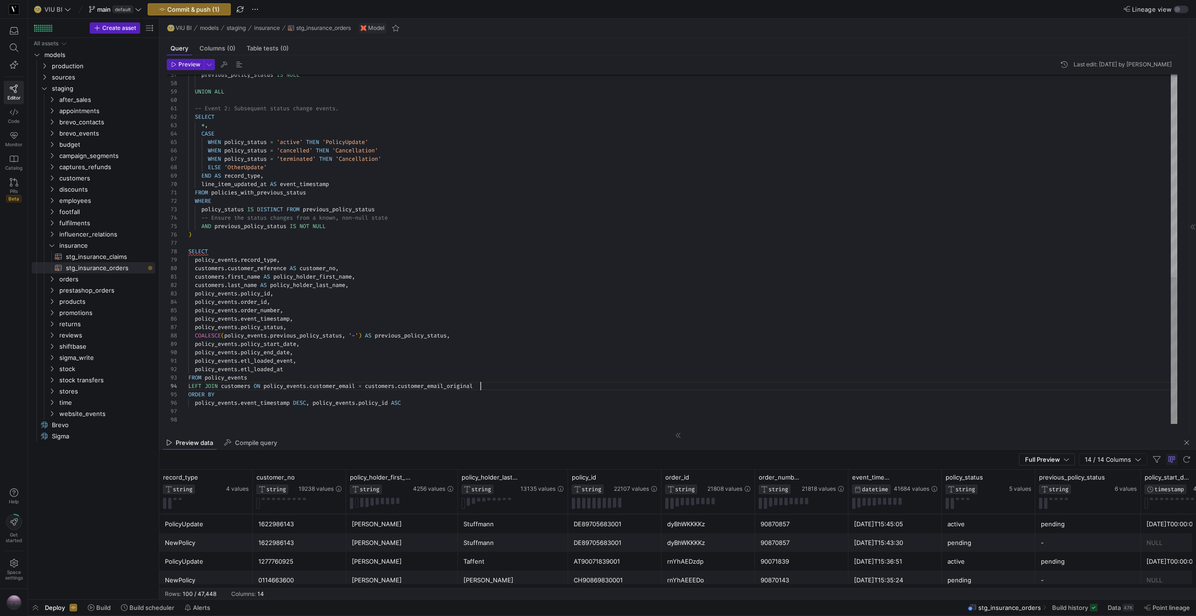
click at [359, 285] on div "previous_policy_status IS NULL UNION ALL -- Event 2: Subsequent status change e…" at bounding box center [682, 7] width 989 height 831
click at [175, 62] on icon "button" at bounding box center [174, 65] width 6 height 6
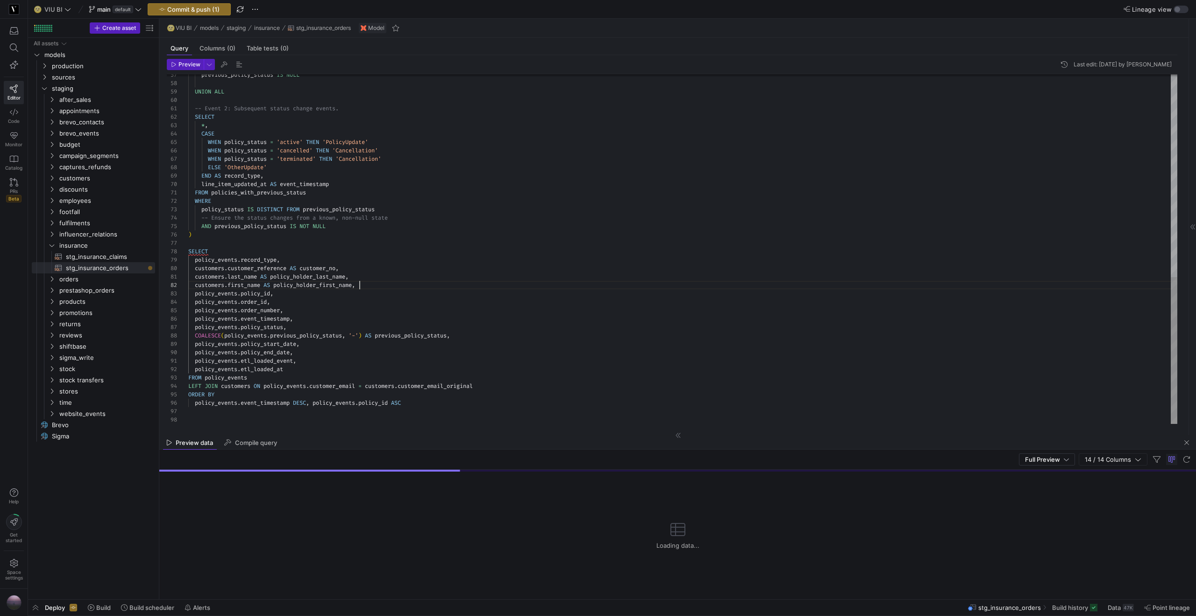
click at [406, 287] on div "previous_policy_status IS NULL UNION ALL -- Event 2: Subsequent status change e…" at bounding box center [682, 7] width 989 height 831
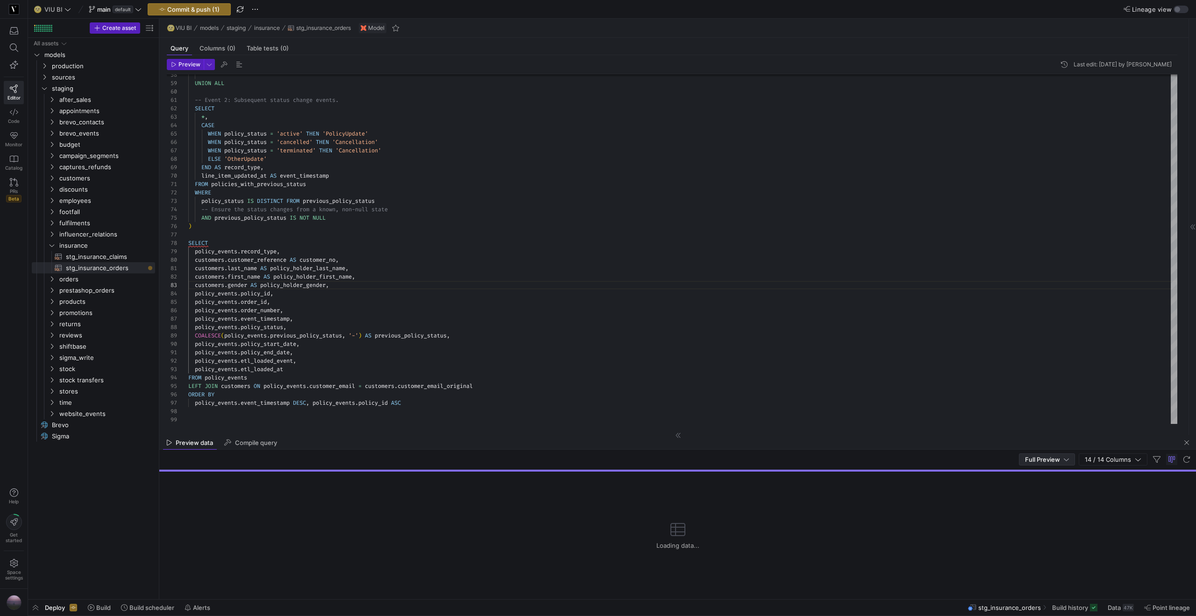
click at [1047, 464] on div "Full Preview" at bounding box center [1047, 458] width 44 height 11
click at [1035, 474] on span "Preview 100" at bounding box center [1047, 474] width 48 height 7
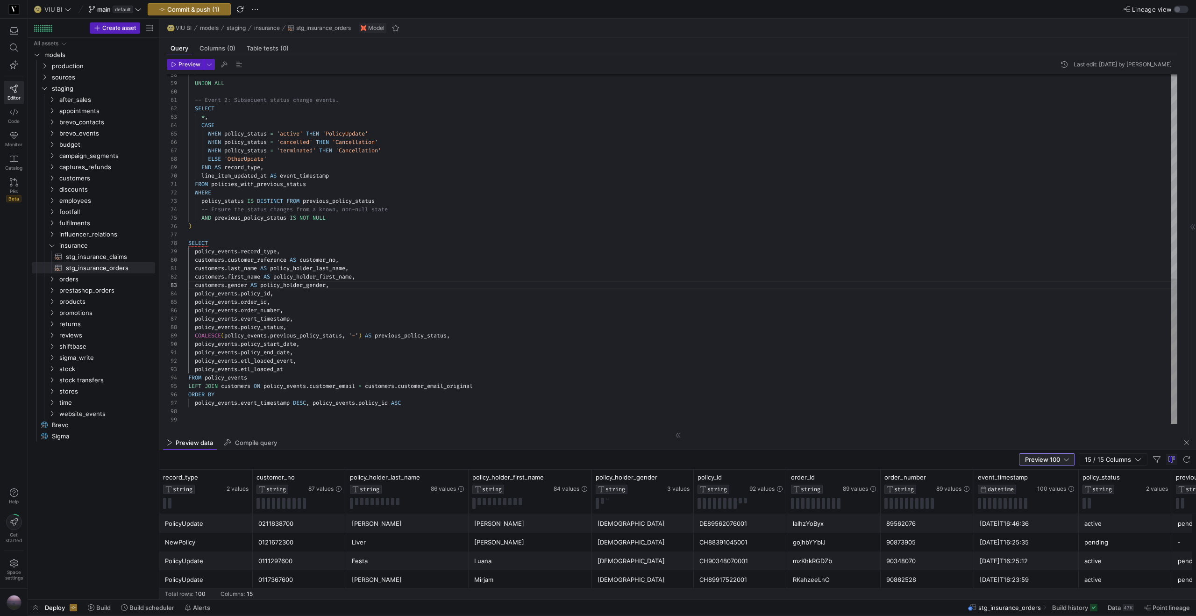
scroll to position [17, 144]
click at [360, 285] on div "UNION ALL -- Event 2: Subsequent status change events. SELECT * , CASE WHEN pol…" at bounding box center [682, 4] width 989 height 840
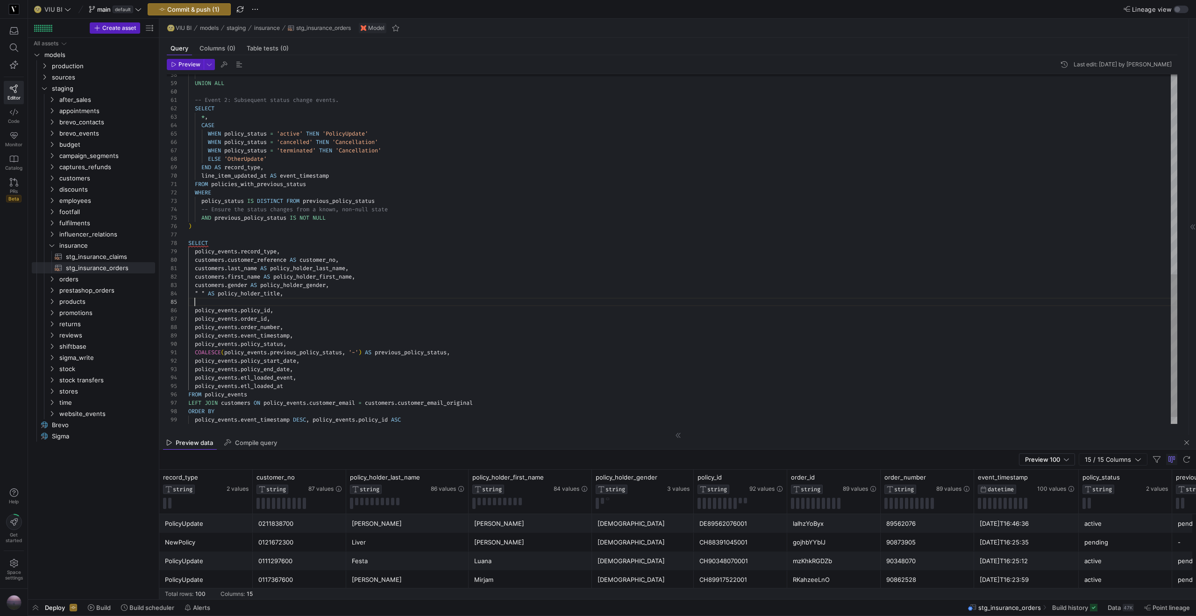
scroll to position [25, 71]
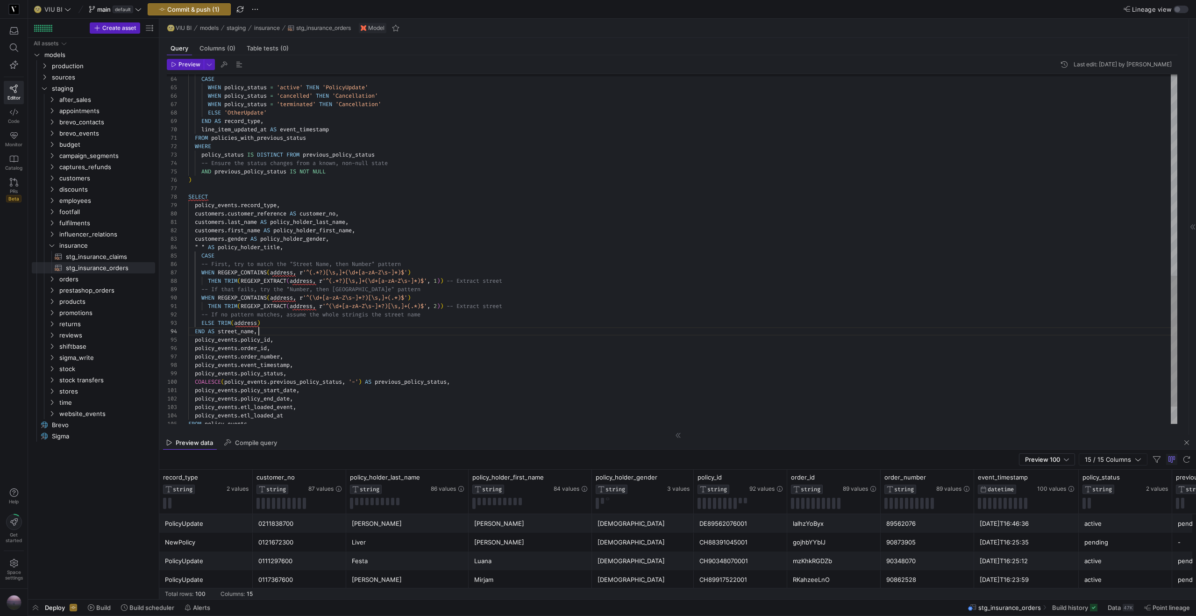
click at [281, 271] on div "* , CASE WHEN policy_status = 'active' THEN 'PolicyUpdate' WHEN policy_status =…" at bounding box center [682, 4] width 989 height 932
click at [317, 271] on div "* , CASE WHEN policy_status = 'active' THEN 'PolicyUpdate' WHEN policy_status =…" at bounding box center [682, 4] width 989 height 932
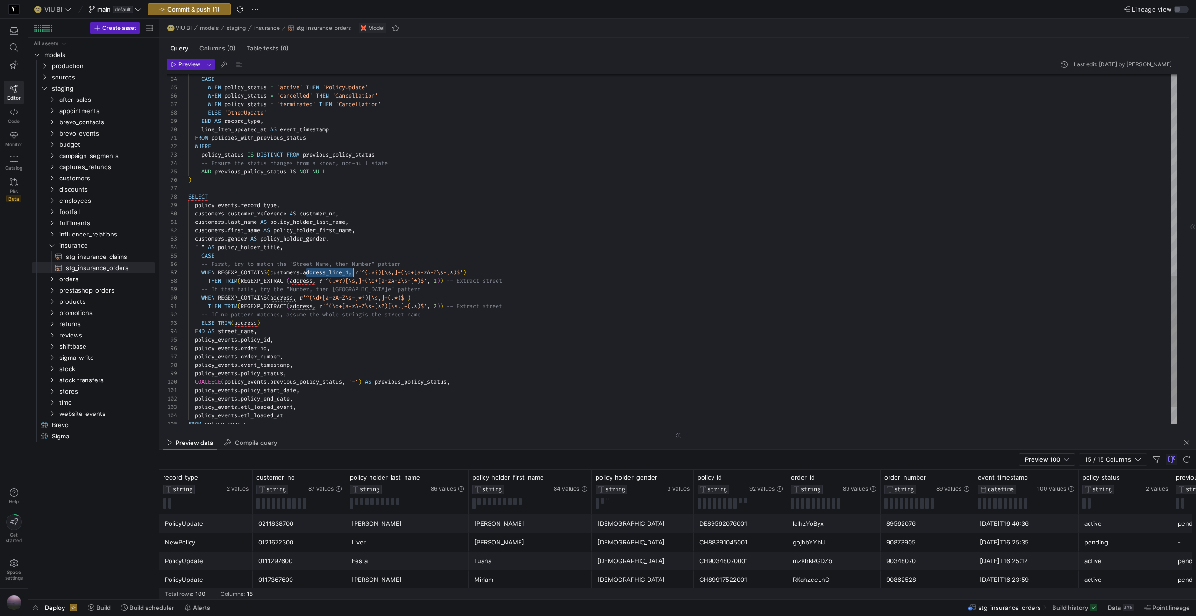
click at [303, 281] on div "* , CASE WHEN policy_status = 'active' THEN 'PolicyUpdate' WHEN policy_status =…" at bounding box center [682, 4] width 989 height 932
click at [278, 299] on div "* , CASE WHEN policy_status = 'active' THEN 'PolicyUpdate' WHEN policy_status =…" at bounding box center [682, 4] width 989 height 932
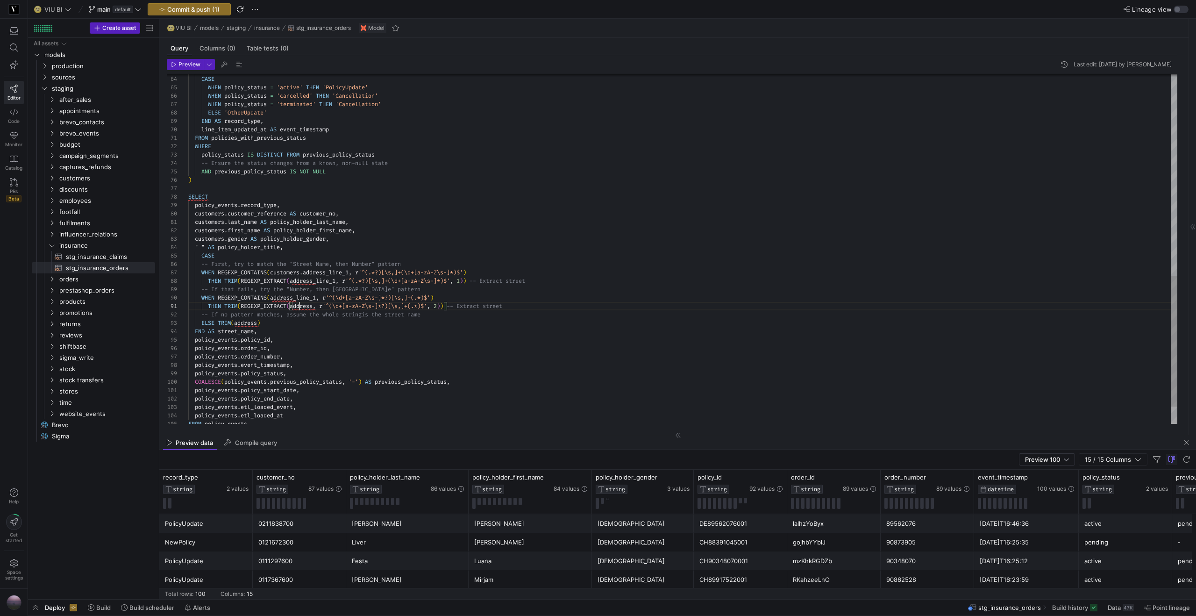
click at [299, 309] on div "* , CASE WHEN policy_status = 'active' THEN 'PolicyUpdate' WHEN policy_status =…" at bounding box center [682, 4] width 989 height 932
click at [244, 324] on div "* , CASE WHEN policy_status = 'active' THEN 'PolicyUpdate' WHEN policy_status =…" at bounding box center [682, 4] width 989 height 932
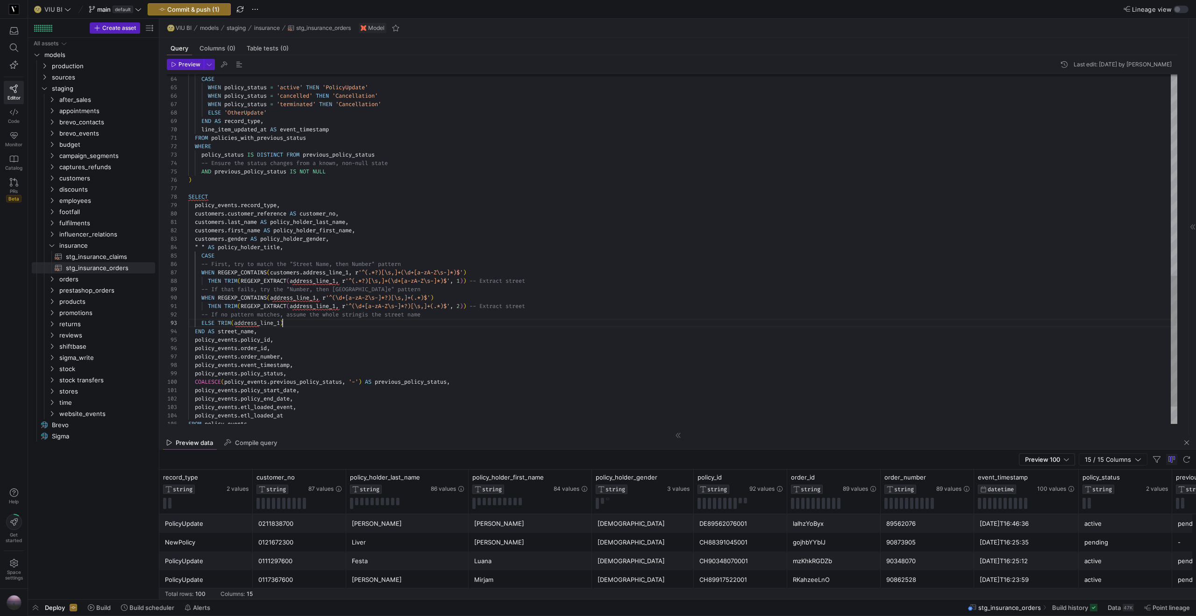
scroll to position [17, 94]
click at [237, 334] on div "* , CASE WHEN policy_status = 'active' THEN 'PolicyUpdate' WHEN policy_status =…" at bounding box center [682, 4] width 989 height 932
drag, startPoint x: 306, startPoint y: 272, endPoint x: 273, endPoint y: 274, distance: 33.2
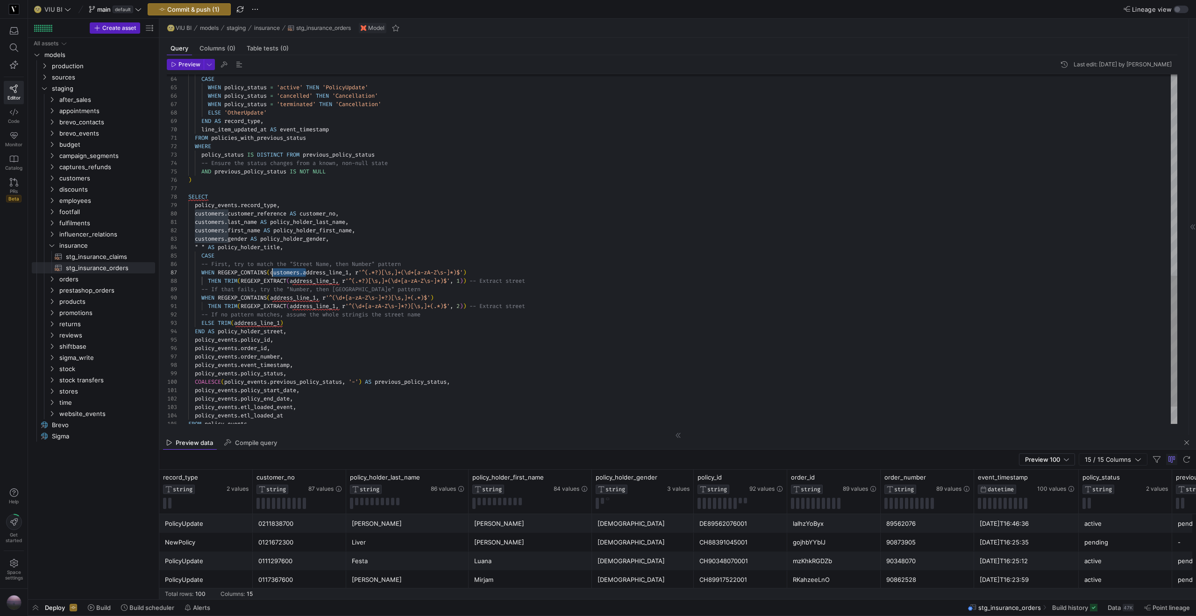
click at [273, 274] on div "* , CASE WHEN policy_status = 'active' THEN 'PolicyUpdate' WHEN policy_status =…" at bounding box center [682, 4] width 989 height 932
click at [292, 281] on div "* , CASE WHEN policy_status = 'active' THEN 'PolicyUpdate' WHEN policy_status =…" at bounding box center [682, 4] width 989 height 932
click at [272, 298] on div "* , CASE WHEN policy_status = 'active' THEN 'PolicyUpdate' WHEN policy_status =…" at bounding box center [682, 4] width 989 height 932
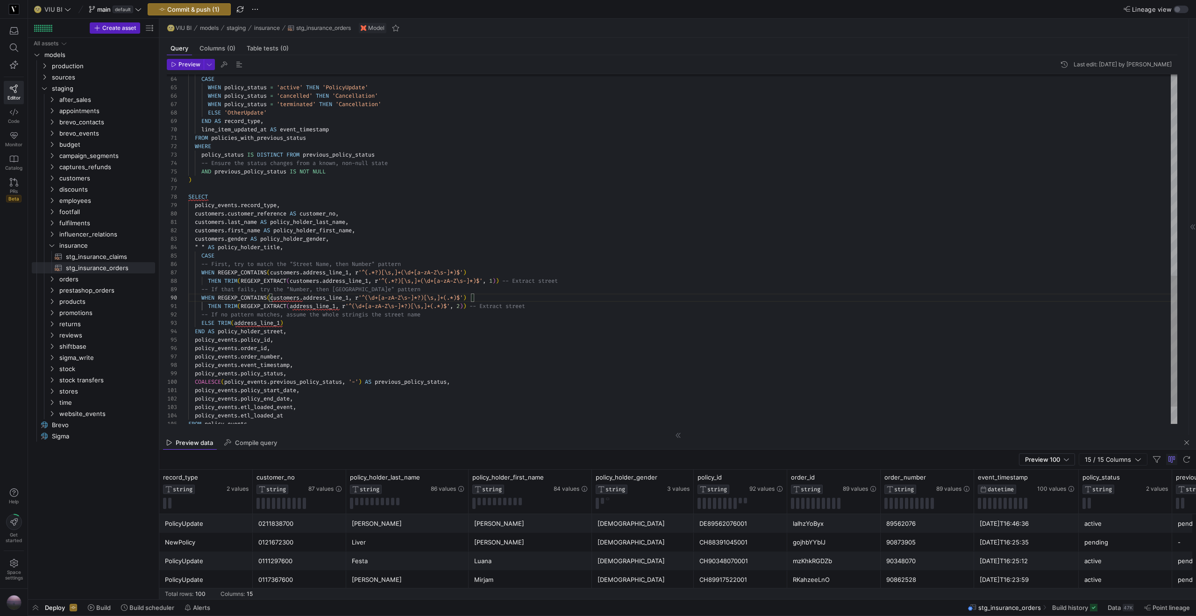
click at [293, 306] on div "* , CASE WHEN policy_status = 'active' THEN 'PolicyUpdate' WHEN policy_status =…" at bounding box center [682, 4] width 989 height 932
click at [236, 322] on div "* , CASE WHEN policy_status = 'active' THEN 'PolicyUpdate' WHEN policy_status =…" at bounding box center [682, 4] width 989 height 932
click at [203, 257] on div "* , CASE WHEN policy_status = 'active' THEN 'PolicyUpdate' WHEN policy_status =…" at bounding box center [682, 4] width 989 height 932
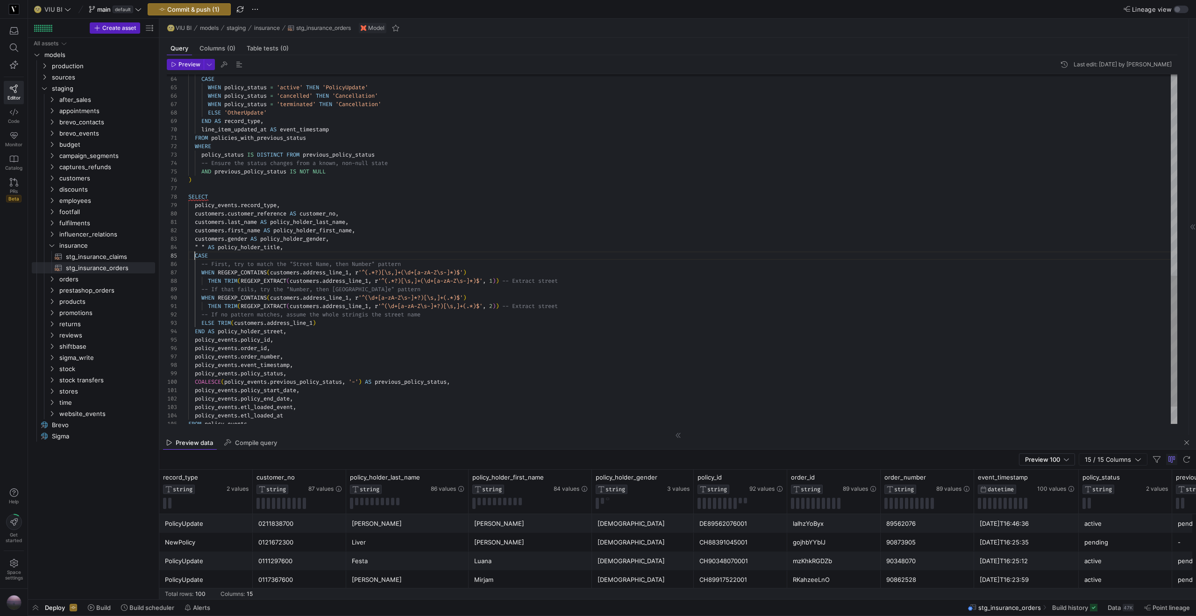
scroll to position [34, 7]
click at [196, 69] on span "button" at bounding box center [185, 64] width 36 height 10
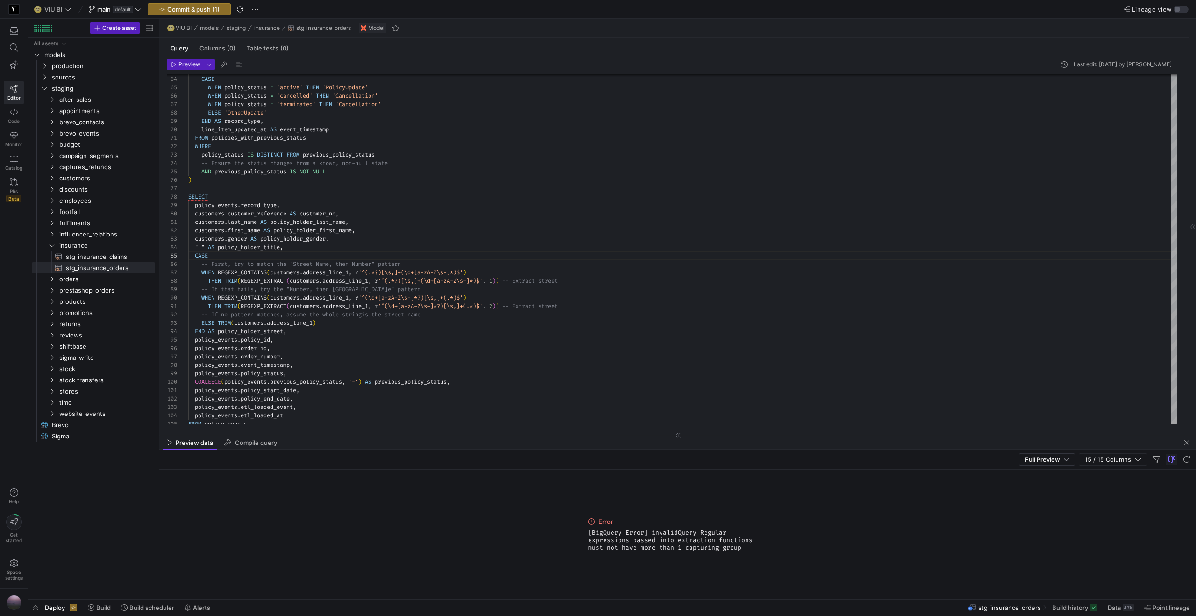
drag, startPoint x: 688, startPoint y: 548, endPoint x: 589, endPoint y: 534, distance: 100.4
click at [589, 534] on span "[BigQuery Error] invalidQuery Regular expressions passed into extraction functi…" at bounding box center [677, 540] width 179 height 22
copy span "[BigQuery Error] invalidQuery Regular expressions passed into extraction functi…"
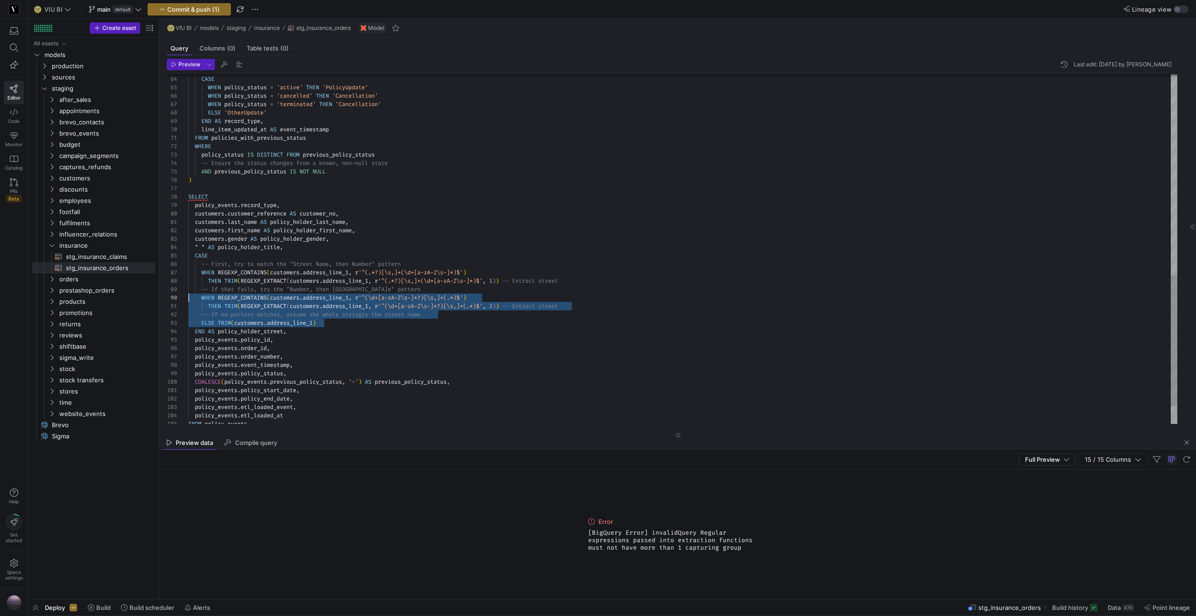
scroll to position [67, 0]
drag, startPoint x: 323, startPoint y: 323, endPoint x: 161, endPoint y: 303, distance: 162.8
click at [125, 289] on as-split "Create asset Drag here to set row groups Drag here to set column labels Group 1…" at bounding box center [612, 309] width 1168 height 580
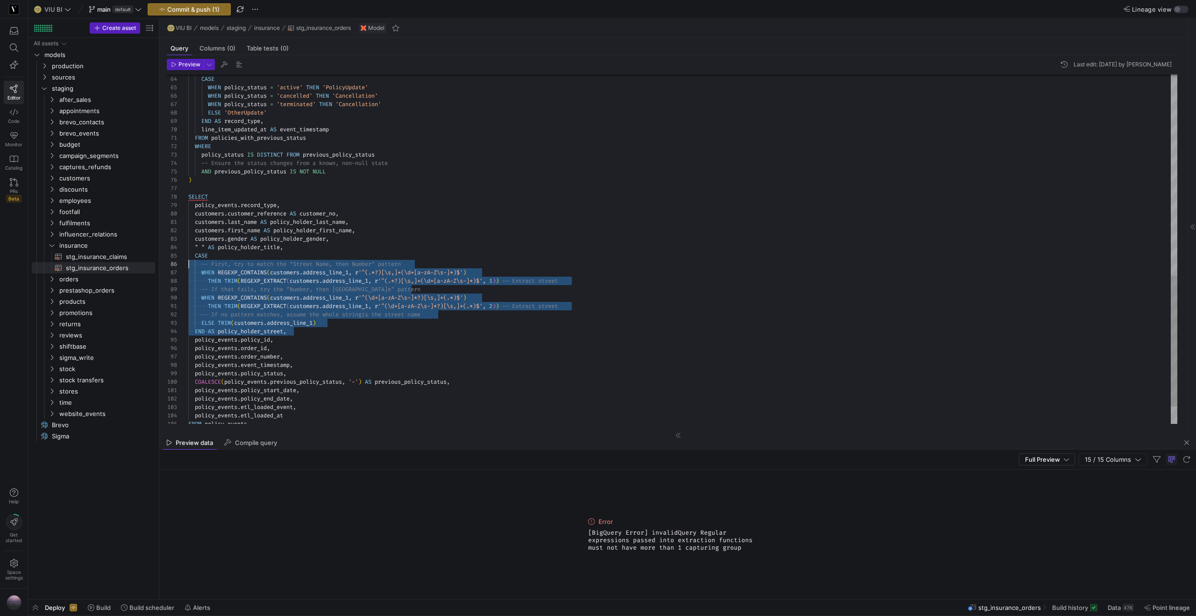
scroll to position [34, 0]
drag, startPoint x: 289, startPoint y: 330, endPoint x: 135, endPoint y: 257, distance: 169.8
click at [135, 257] on as-split "Create asset Drag here to set row groups Drag here to set column labels Group 1…" at bounding box center [612, 309] width 1168 height 580
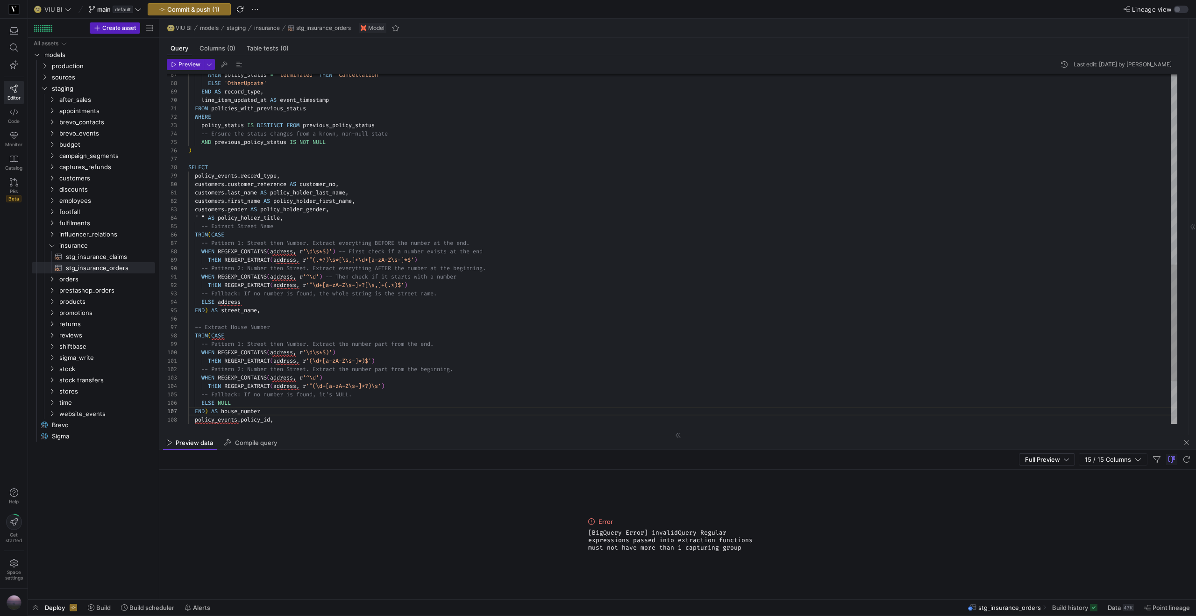
scroll to position [34, 14]
click at [201, 224] on div "WHEN policy_status = 'terminated' THEN 'Cancellation' ELSE 'OtherUpdate' END AS…" at bounding box center [682, 29] width 989 height 1042
click at [282, 250] on div "WHEN policy_status = 'terminated' THEN 'Cancellation' ELSE 'OtherUpdate' END AS…" at bounding box center [682, 29] width 989 height 1042
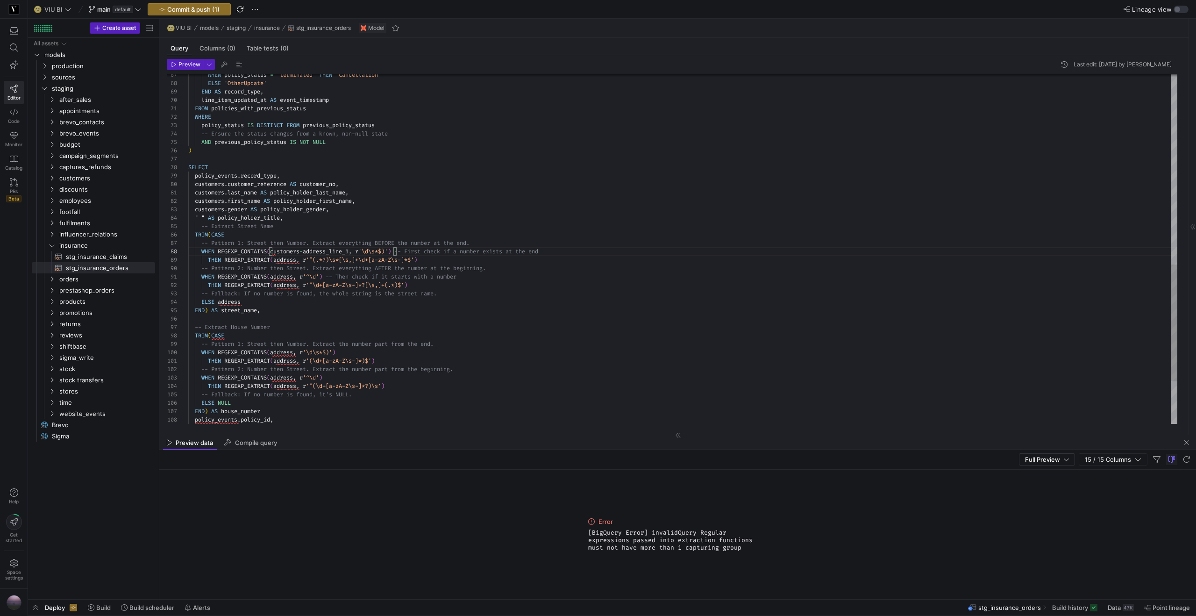
drag, startPoint x: 353, startPoint y: 248, endPoint x: 286, endPoint y: 245, distance: 67.4
click at [273, 248] on div "WHEN policy_status = 'terminated' THEN 'Cancellation' ELSE 'OtherUpdate' END AS…" at bounding box center [682, 29] width 989 height 1042
click at [288, 261] on div "WHEN policy_status = 'terminated' THEN 'Cancellation' ELSE 'OtherUpdate' END AS…" at bounding box center [682, 29] width 989 height 1042
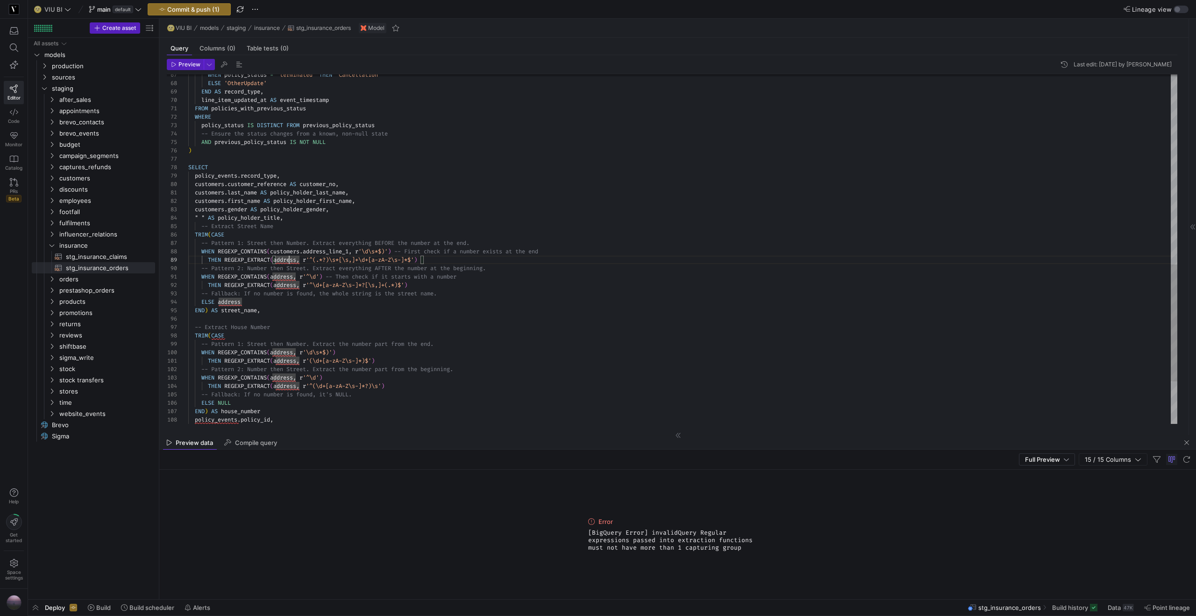
click at [288, 261] on div "WHEN policy_status = 'terminated' THEN 'Cancellation' ELSE 'OtherUpdate' END AS…" at bounding box center [682, 29] width 989 height 1042
click at [283, 275] on div "WHEN policy_status = 'terminated' THEN 'Cancellation' ELSE 'OtherUpdate' END AS…" at bounding box center [682, 29] width 989 height 1042
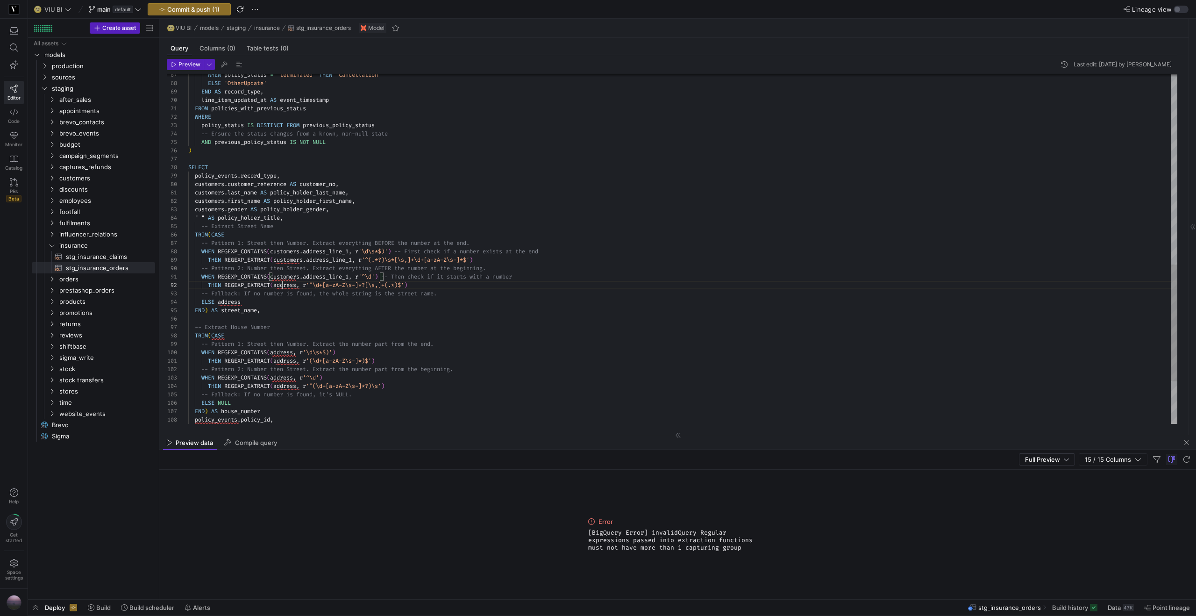
click at [281, 283] on div "WHEN policy_status = 'terminated' THEN 'Cancellation' ELSE 'OtherUpdate' END AS…" at bounding box center [682, 29] width 989 height 1042
click at [226, 301] on div "WHEN policy_status = 'terminated' THEN 'Cancellation' ELSE 'OtherUpdate' END AS…" at bounding box center [682, 29] width 989 height 1042
click at [276, 352] on div "WHEN policy_status = 'terminated' THEN 'Cancellation' ELSE 'OtherUpdate' END AS…" at bounding box center [682, 29] width 989 height 1042
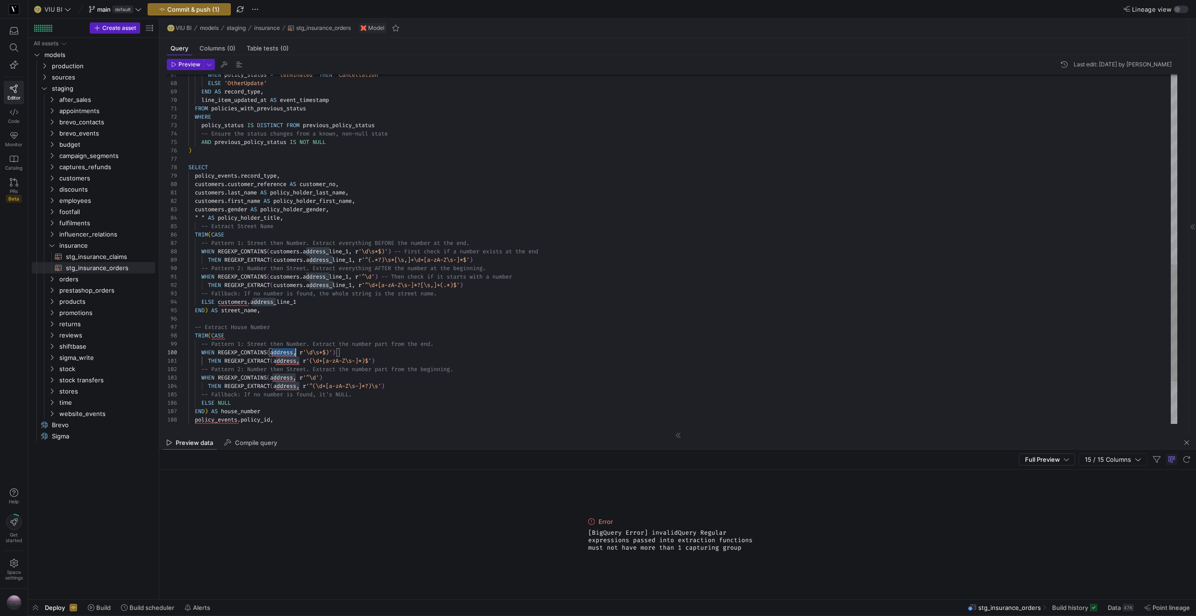
click at [276, 352] on div "WHEN policy_status = 'terminated' THEN 'Cancellation' ELSE 'OtherUpdate' END AS…" at bounding box center [682, 29] width 989 height 1042
click at [286, 364] on div "WHEN policy_status = 'terminated' THEN 'Cancellation' ELSE 'OtherUpdate' END AS…" at bounding box center [682, 29] width 989 height 1042
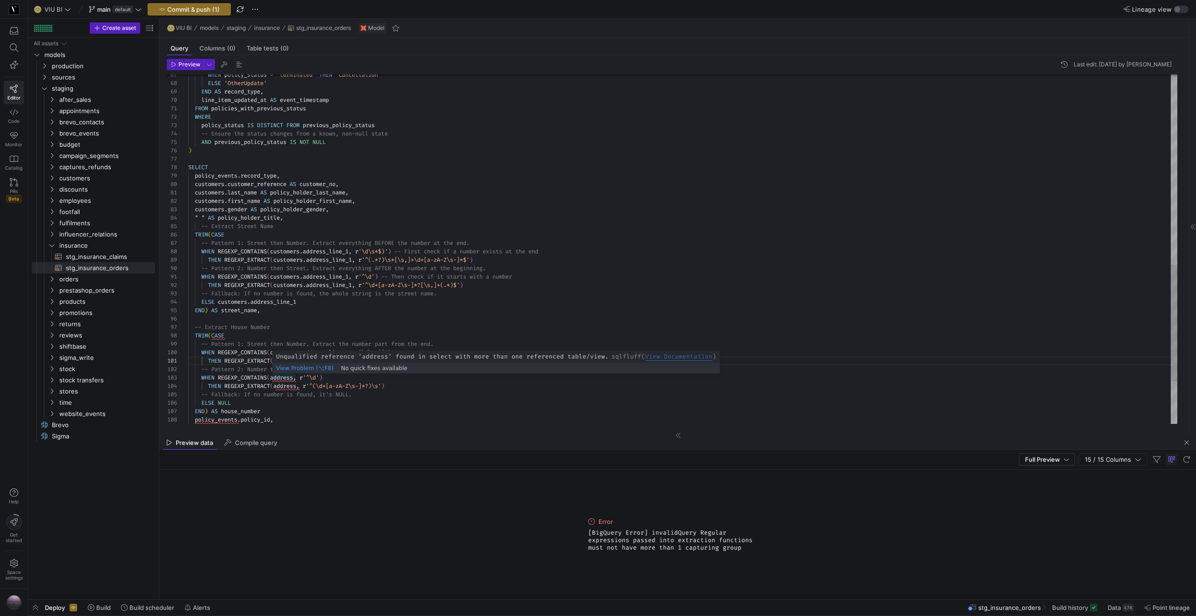
click at [282, 378] on div "WHEN policy_status = 'terminated' THEN 'Cancellation' ELSE 'OtherUpdate' END AS…" at bounding box center [682, 29] width 989 height 1042
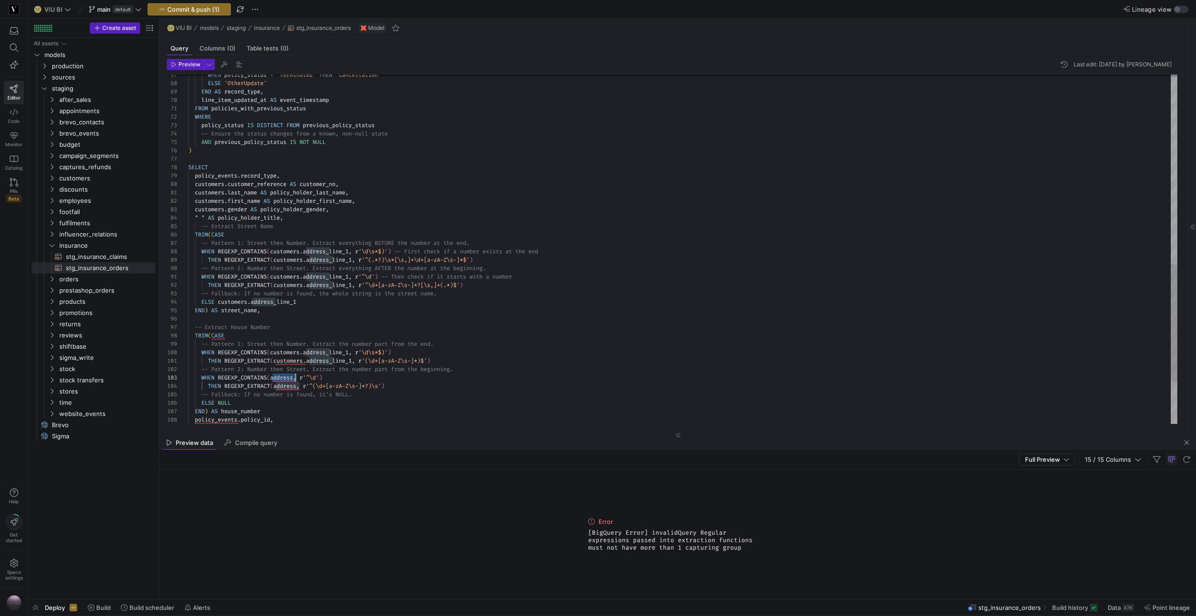
click at [282, 378] on div "WHEN policy_status = 'terminated' THEN 'Cancellation' ELSE 'OtherUpdate' END AS…" at bounding box center [682, 29] width 989 height 1042
click at [283, 385] on div "WHEN policy_status = 'terminated' THEN 'Cancellation' ELSE 'OtherUpdate' END AS…" at bounding box center [682, 29] width 989 height 1042
click at [287, 407] on div "WHEN policy_status = 'terminated' THEN 'Cancellation' ELSE 'OtherUpdate' END AS…" at bounding box center [682, 27] width 989 height 1042
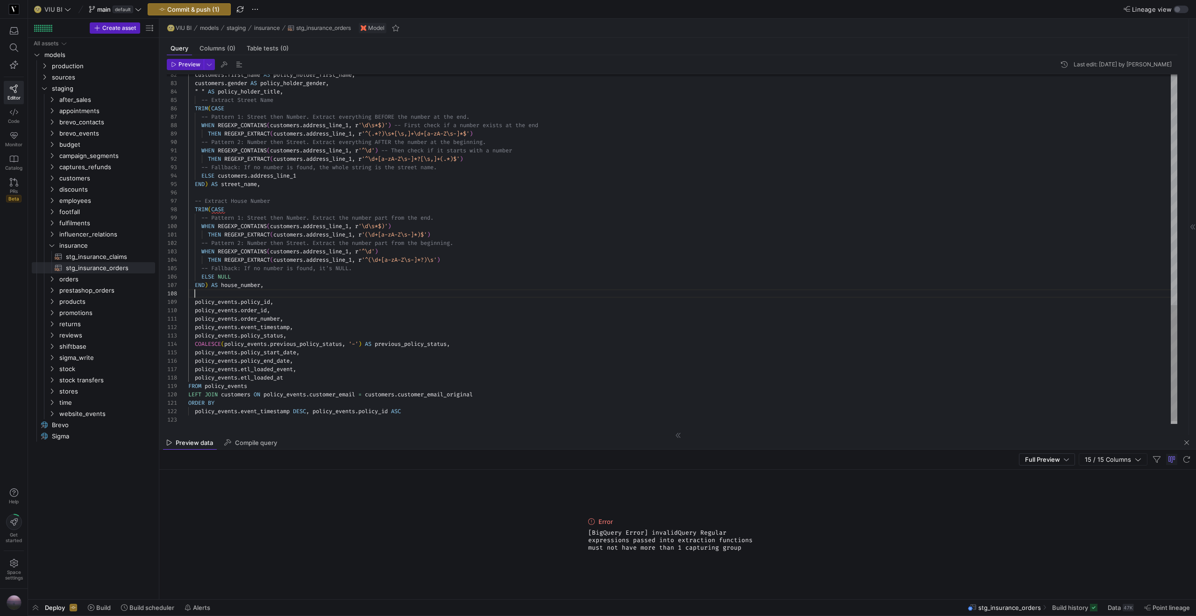
scroll to position [59, 7]
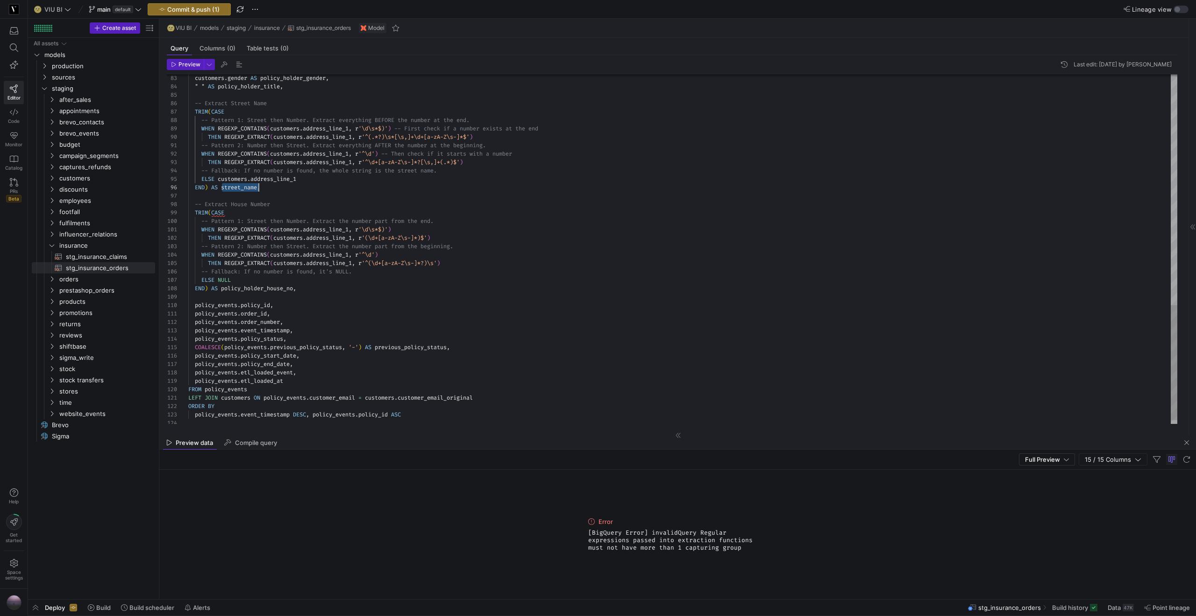
scroll to position [42, 101]
click at [176, 61] on span "Preview" at bounding box center [185, 64] width 29 height 7
click at [1051, 460] on span "Full Preview" at bounding box center [1042, 458] width 35 height 7
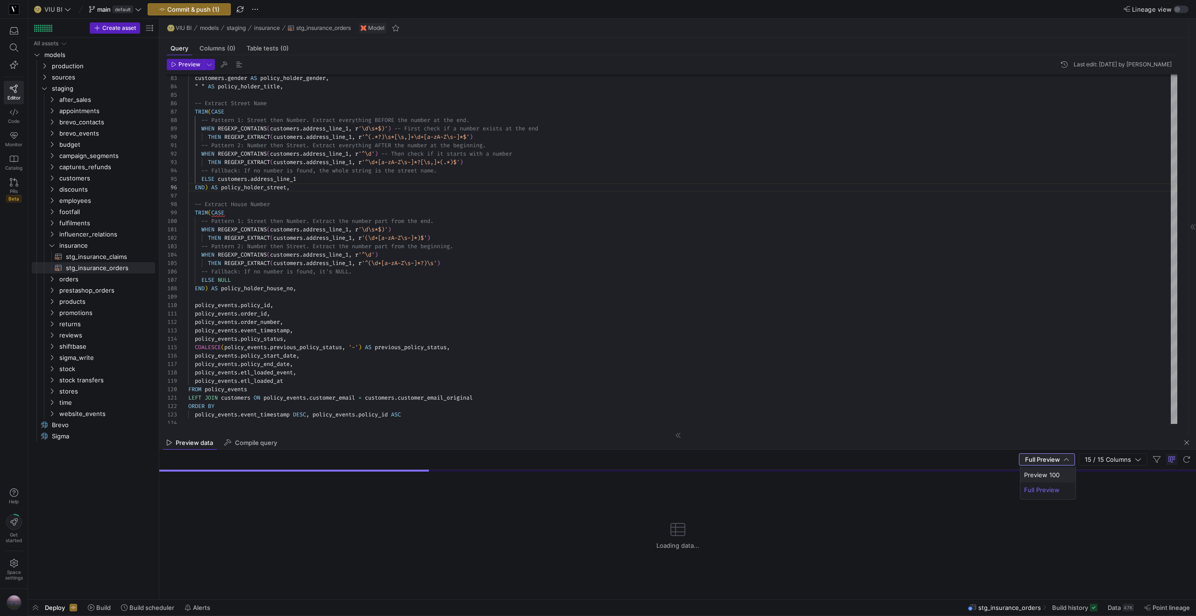
click at [1044, 475] on span "Preview 100" at bounding box center [1048, 474] width 48 height 7
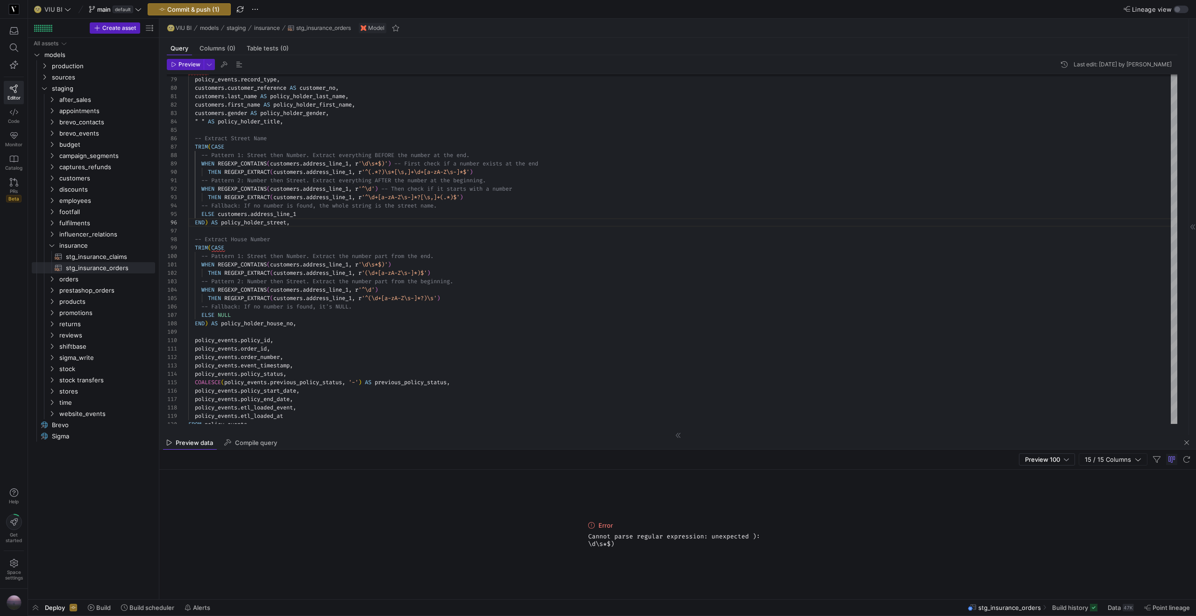
drag, startPoint x: 614, startPoint y: 541, endPoint x: 568, endPoint y: 537, distance: 46.0
click at [568, 537] on div "Error Cannot parse regular expression: unexpected ): \d\s*$)" at bounding box center [677, 533] width 1036 height 129
copy span "Cannot parse regular expression: unexpected ): \d\s*$)"
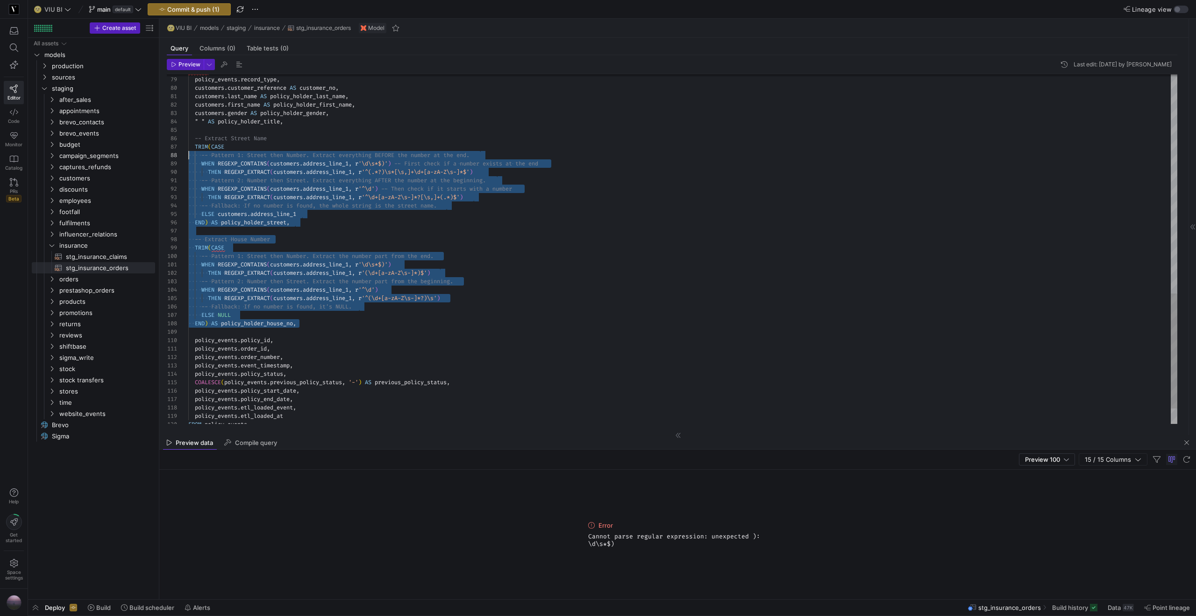
scroll to position [50, 0]
drag, startPoint x: 304, startPoint y: 323, endPoint x: 161, endPoint y: 147, distance: 227.1
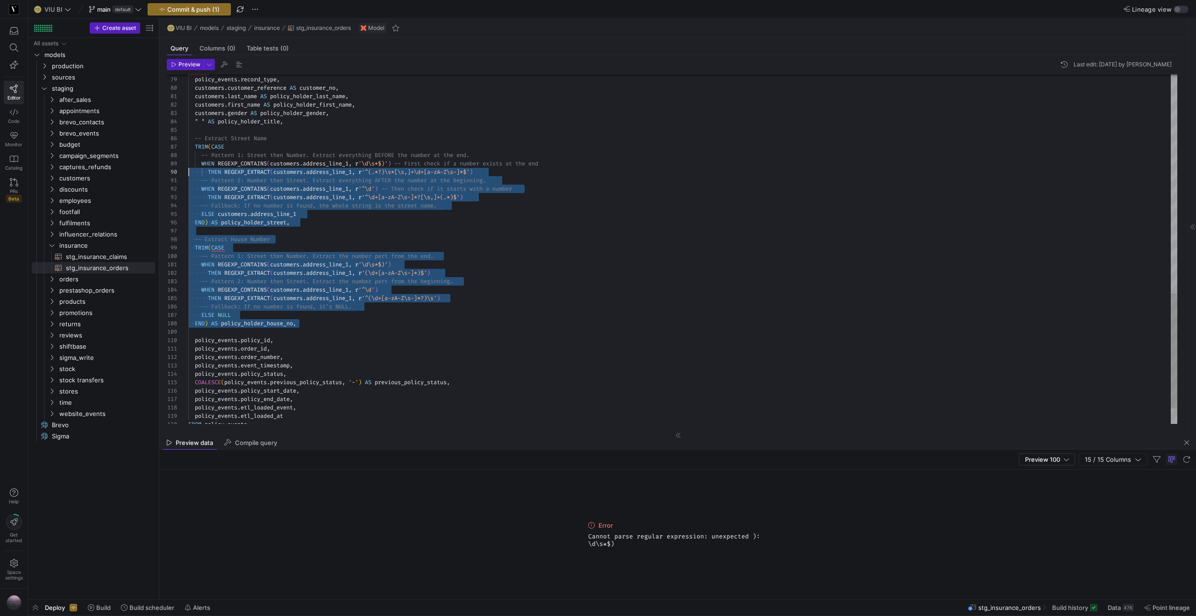
scroll to position [42, 0]
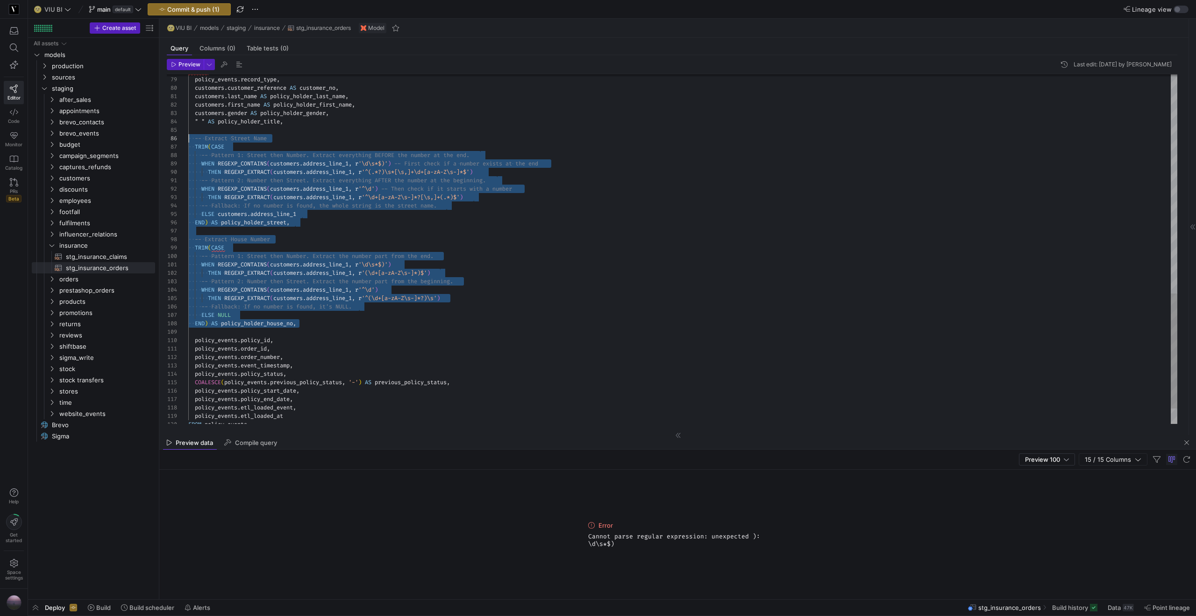
drag, startPoint x: 302, startPoint y: 321, endPoint x: 159, endPoint y: 139, distance: 231.5
click at [303, 334] on div at bounding box center [682, 331] width 989 height 8
drag, startPoint x: 305, startPoint y: 325, endPoint x: 98, endPoint y: 135, distance: 280.7
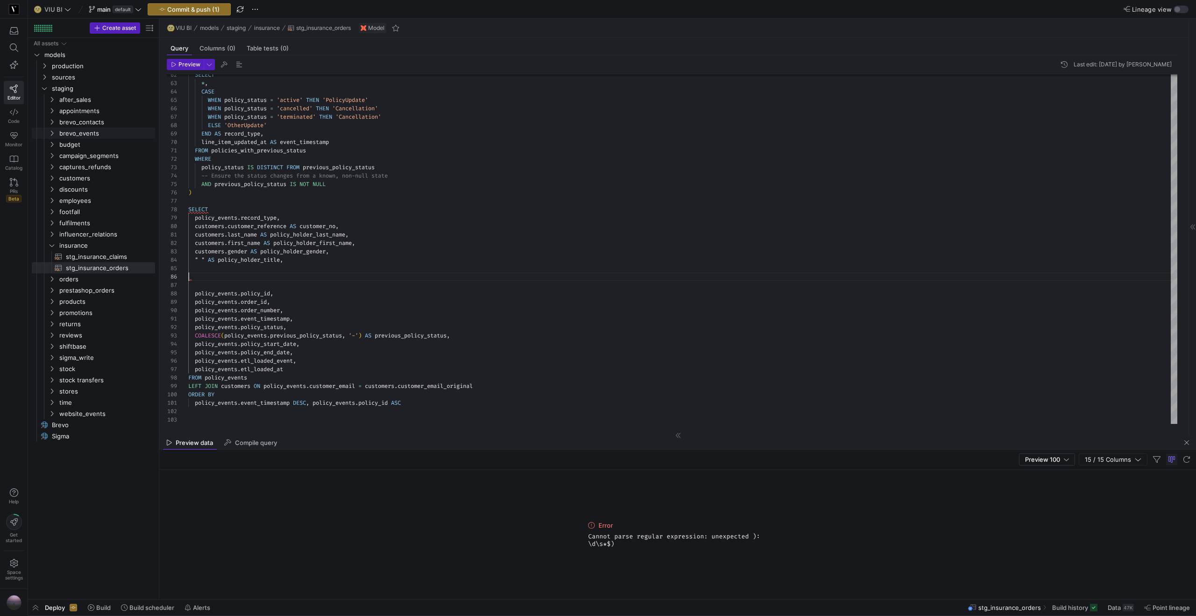
type textarea "t then Number. -- CORRECTED: Removed the extra ')' from the regular expression …"
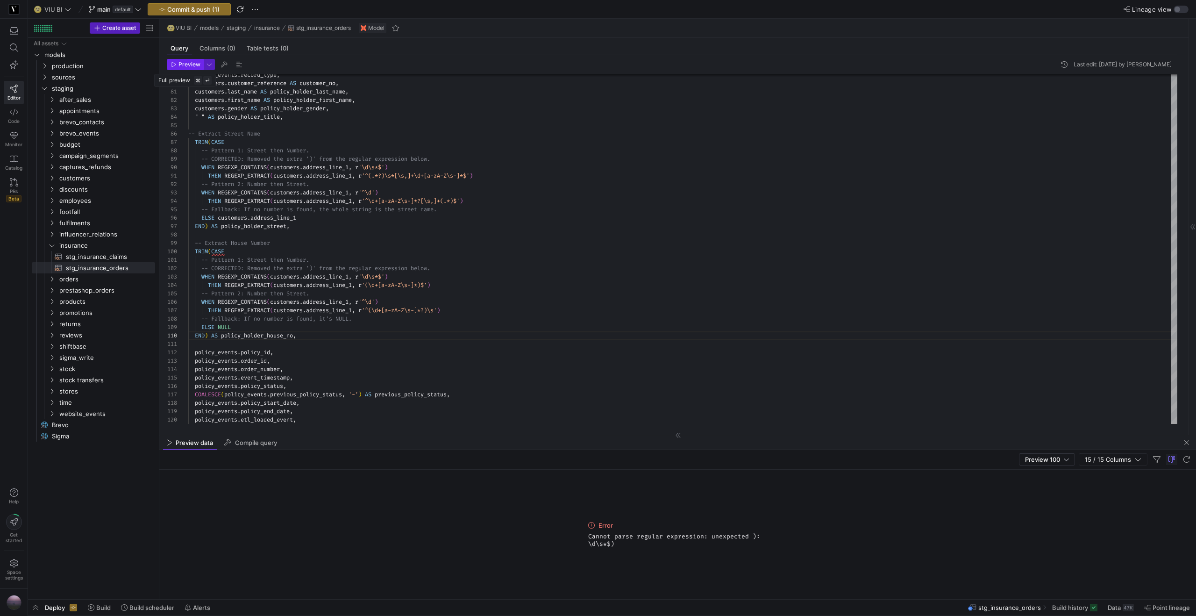
click at [186, 64] on span "Preview" at bounding box center [189, 64] width 22 height 7
click at [208, 63] on span "button" at bounding box center [209, 64] width 10 height 10
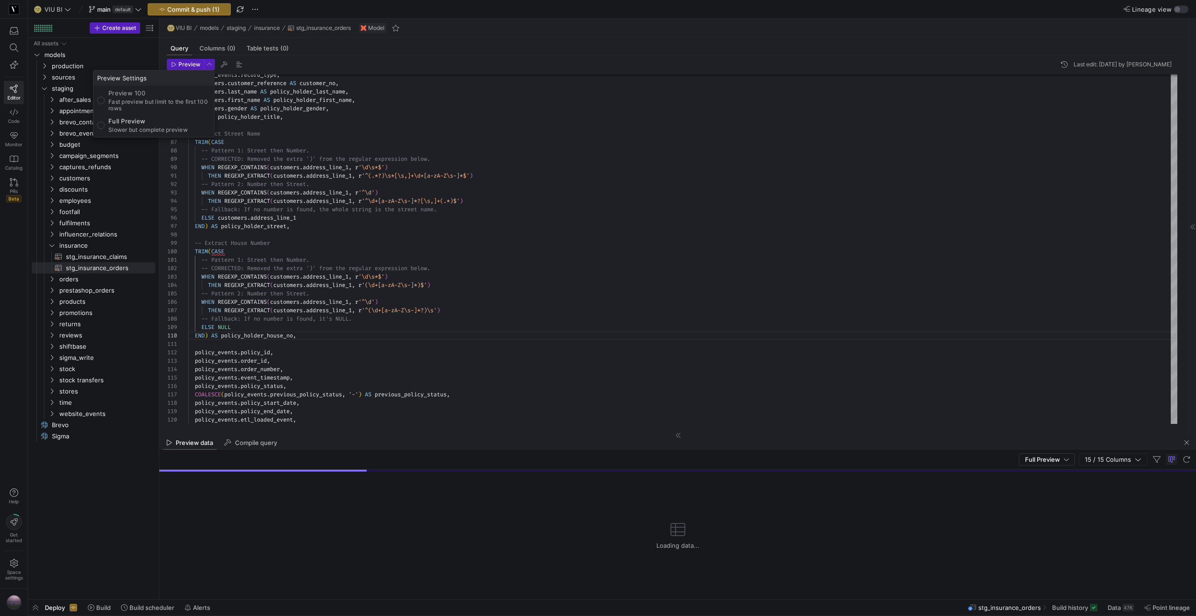
click at [157, 98] on div "Preview 100 Fast preview but limit to the first 100 rows" at bounding box center [159, 100] width 102 height 22
click at [105, 98] on input "Preview 100 Fast preview but limit to the first 100 rows" at bounding box center [100, 100] width 7 height 7
radio input "true"
click at [181, 69] on div at bounding box center [598, 308] width 1196 height 616
click at [184, 66] on span "Preview" at bounding box center [189, 64] width 22 height 7
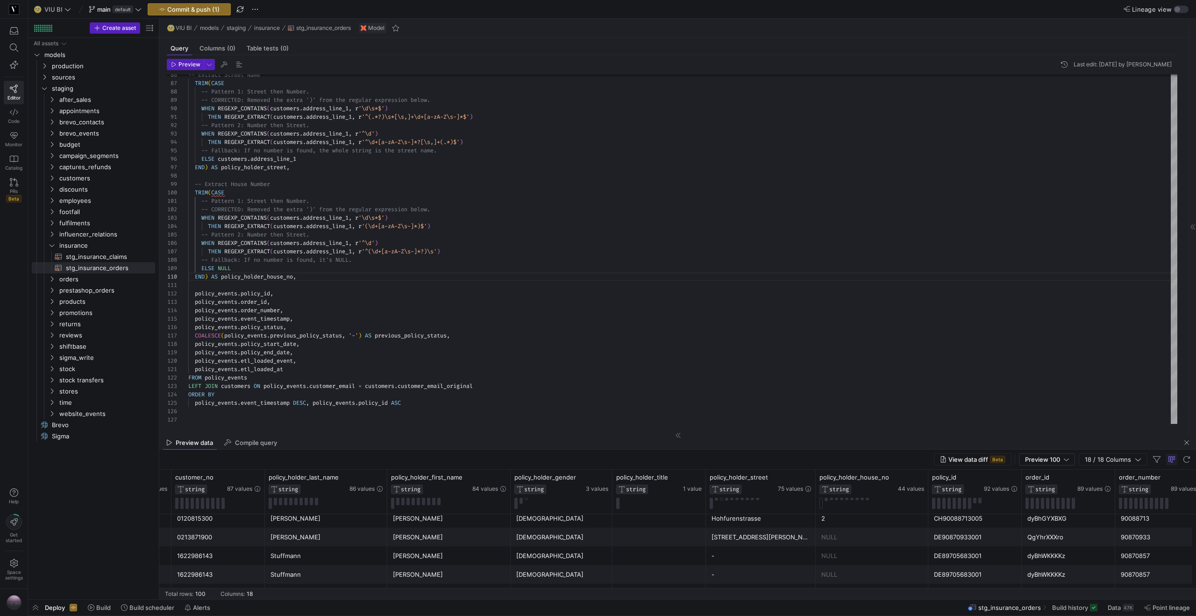
scroll to position [0, 77]
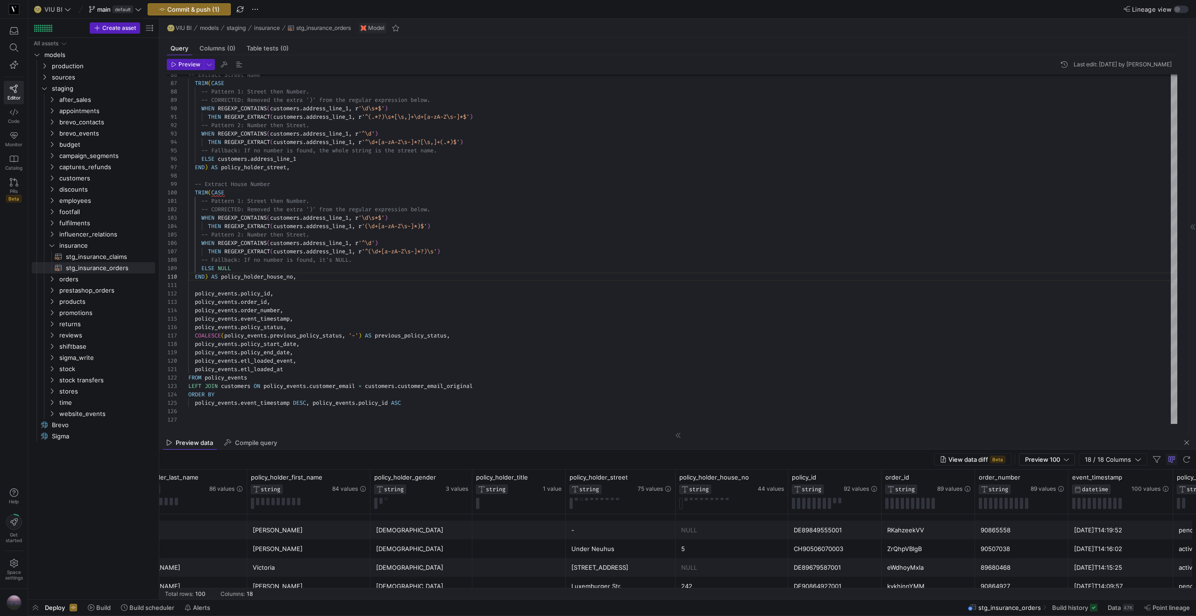
click at [600, 565] on div "Amalienstrasse 49a" at bounding box center [620, 567] width 99 height 18
click at [612, 548] on div "Eimsbütteler Str. 43 a" at bounding box center [620, 548] width 99 height 18
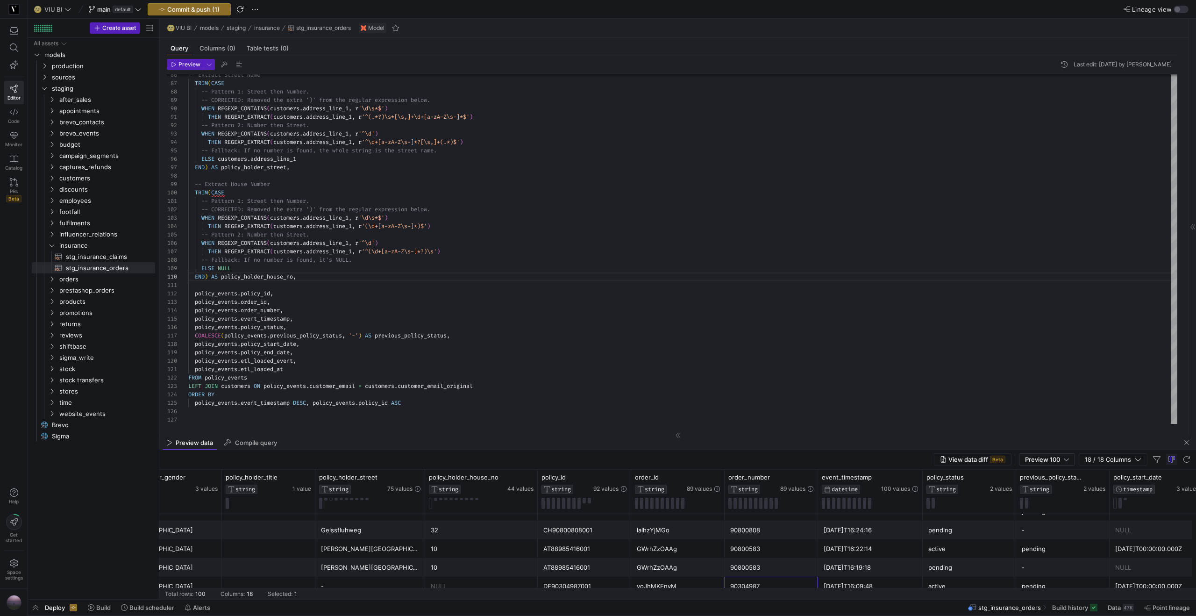
click at [752, 582] on div "90304987" at bounding box center [771, 586] width 82 height 18
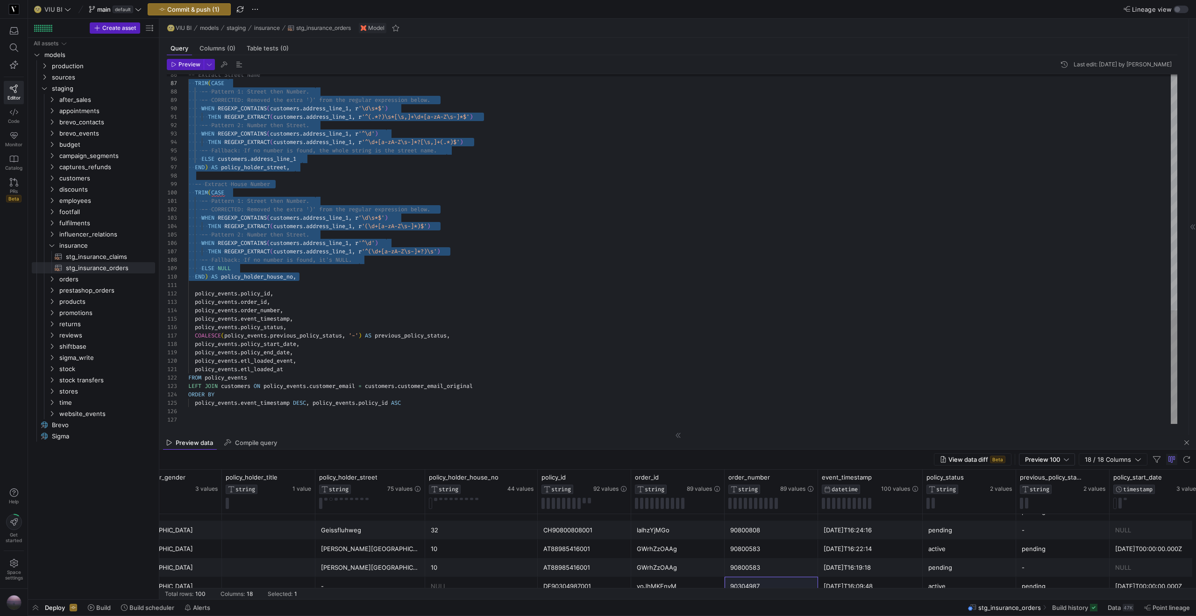
scroll to position [42, 0]
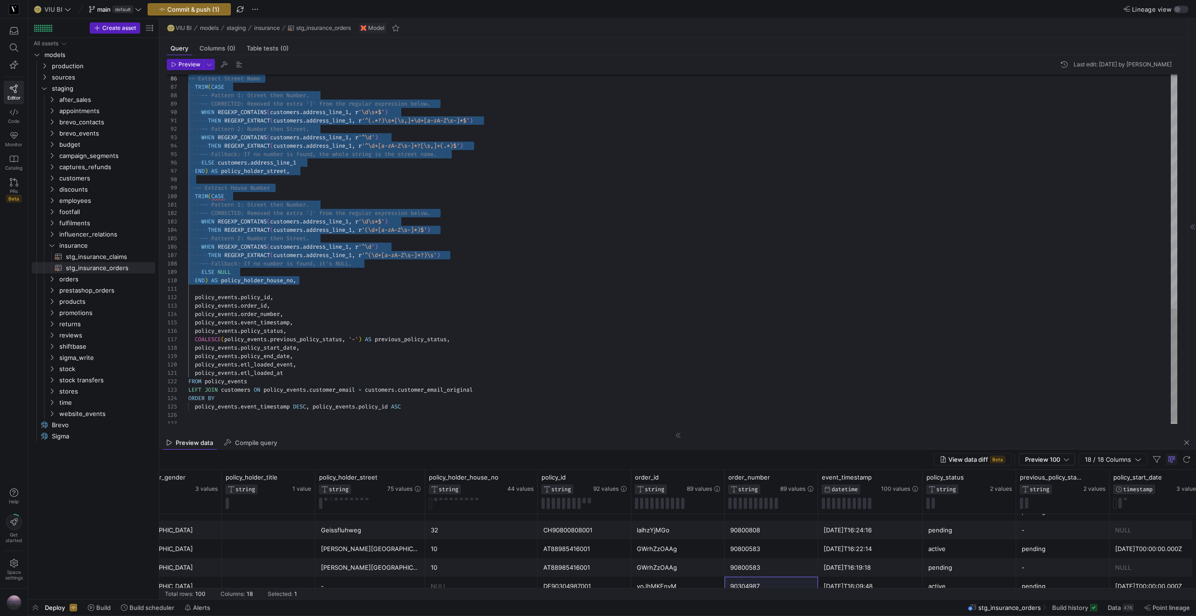
drag, startPoint x: 306, startPoint y: 277, endPoint x: 166, endPoint y: 79, distance: 242.9
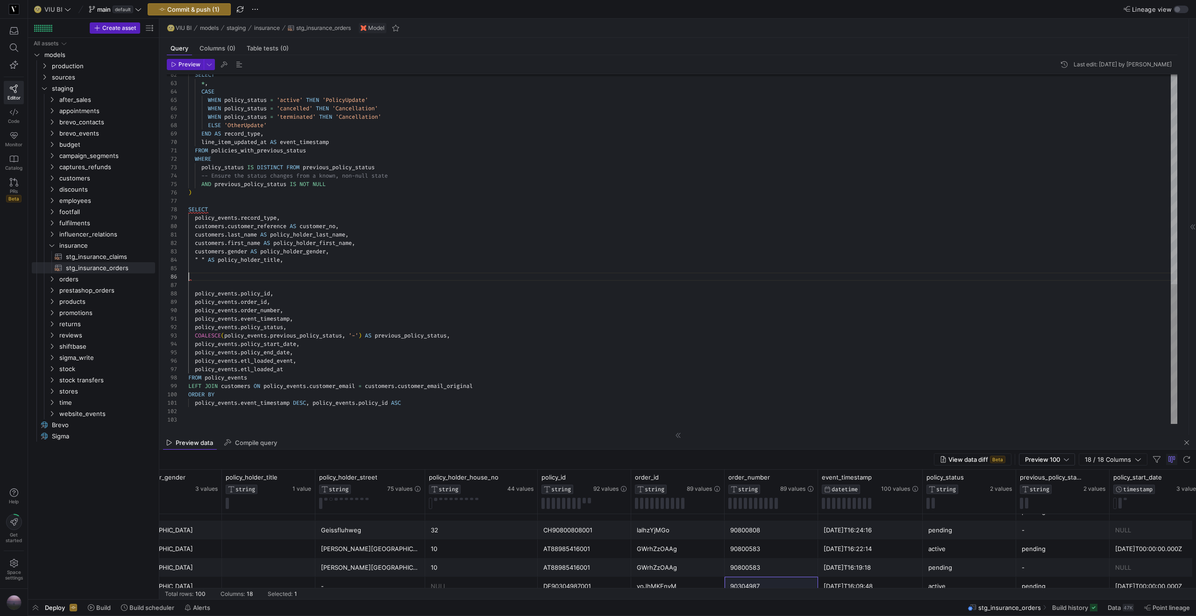
scroll to position [8, 111]
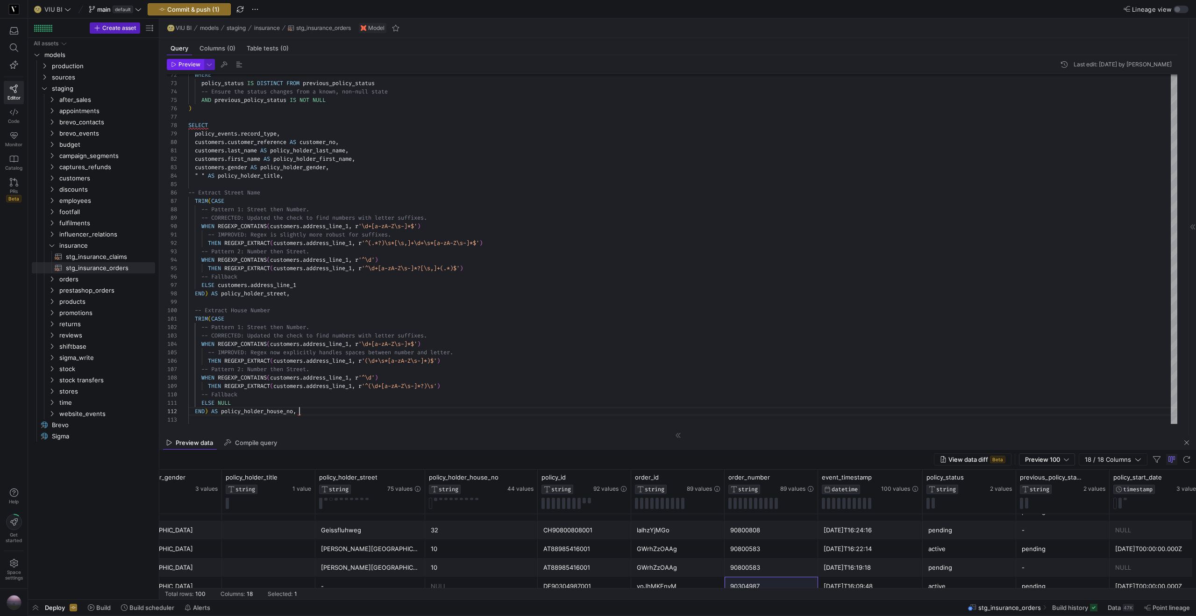
click at [188, 62] on span "Preview" at bounding box center [189, 64] width 22 height 7
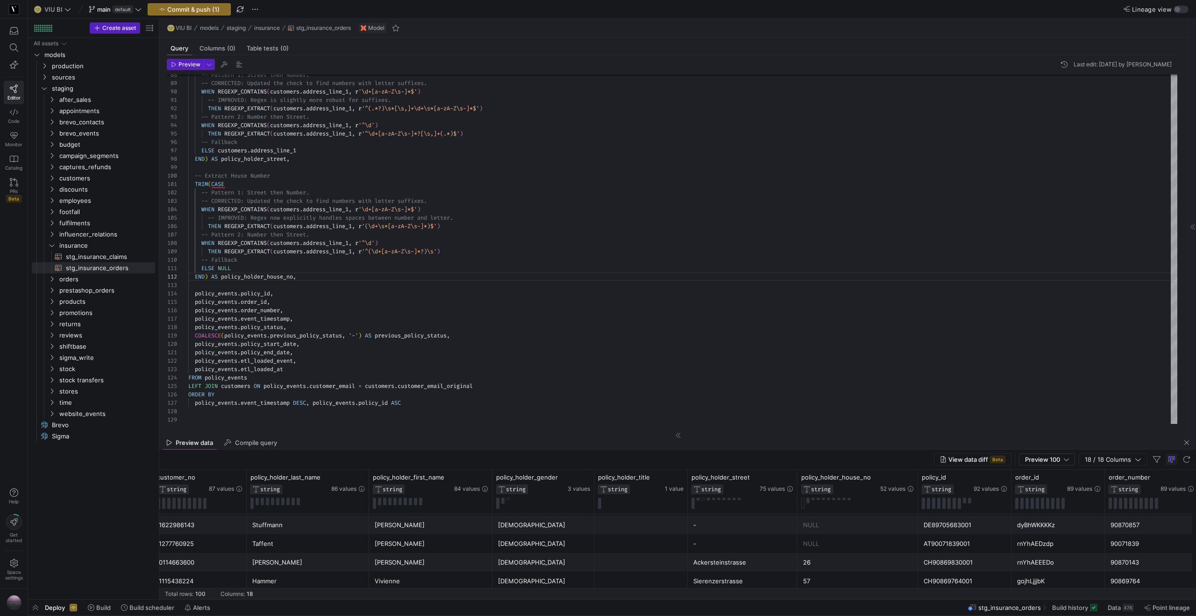
scroll to position [0, 141]
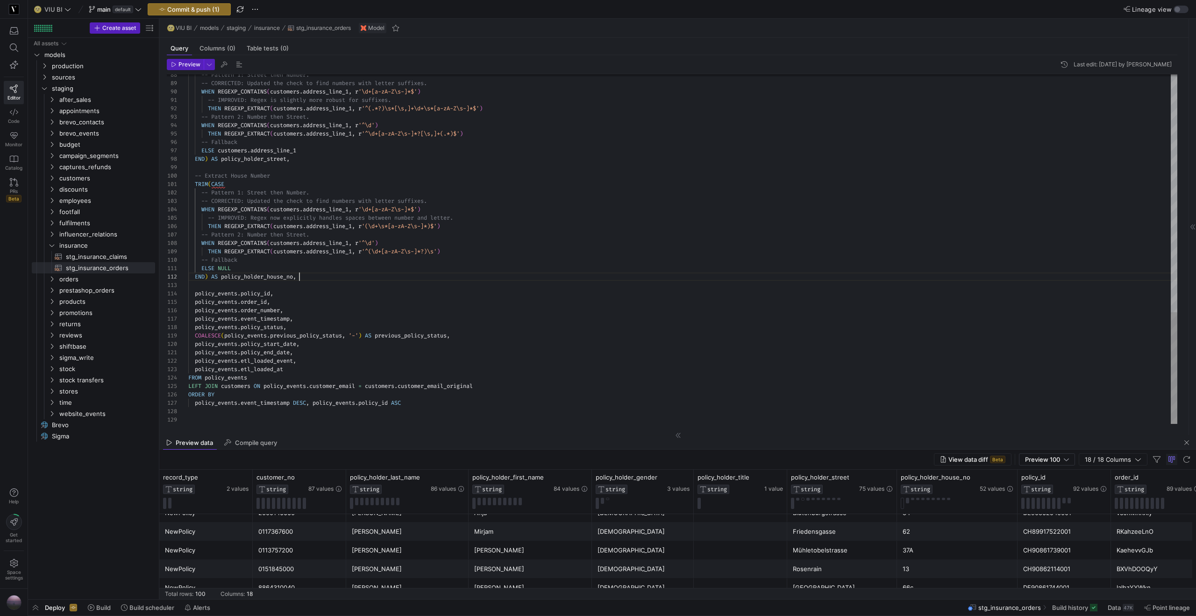
drag, startPoint x: 342, startPoint y: 277, endPoint x: 346, endPoint y: 272, distance: 5.7
click at [345, 275] on div "END ) AS policy_holder_house_no ," at bounding box center [682, 276] width 989 height 8
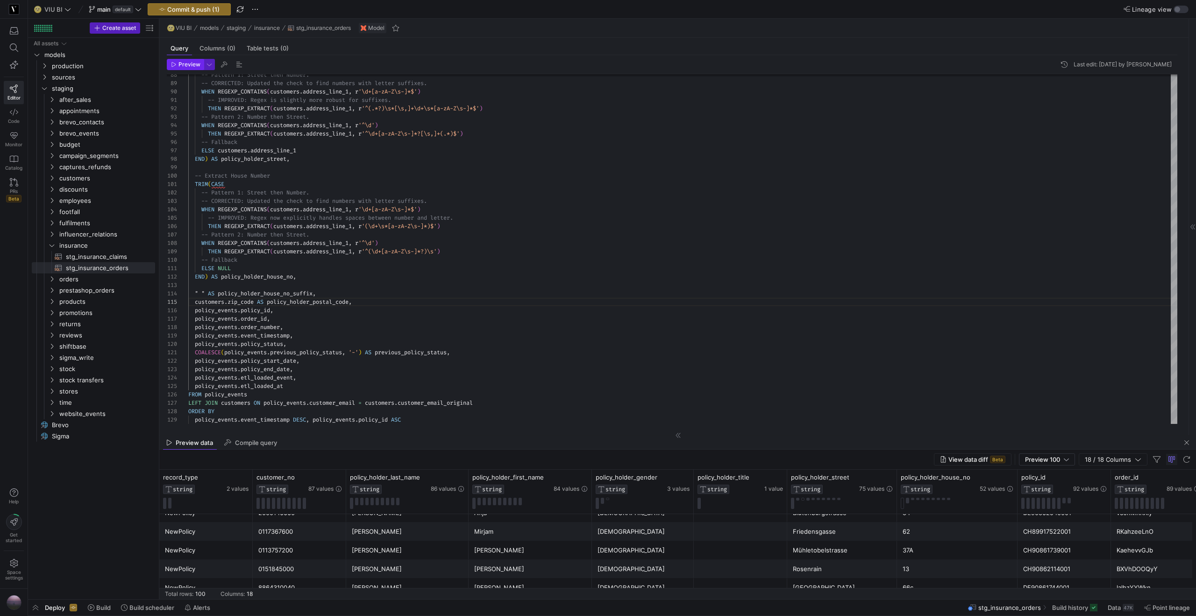
click at [193, 67] on span "Preview" at bounding box center [189, 64] width 22 height 7
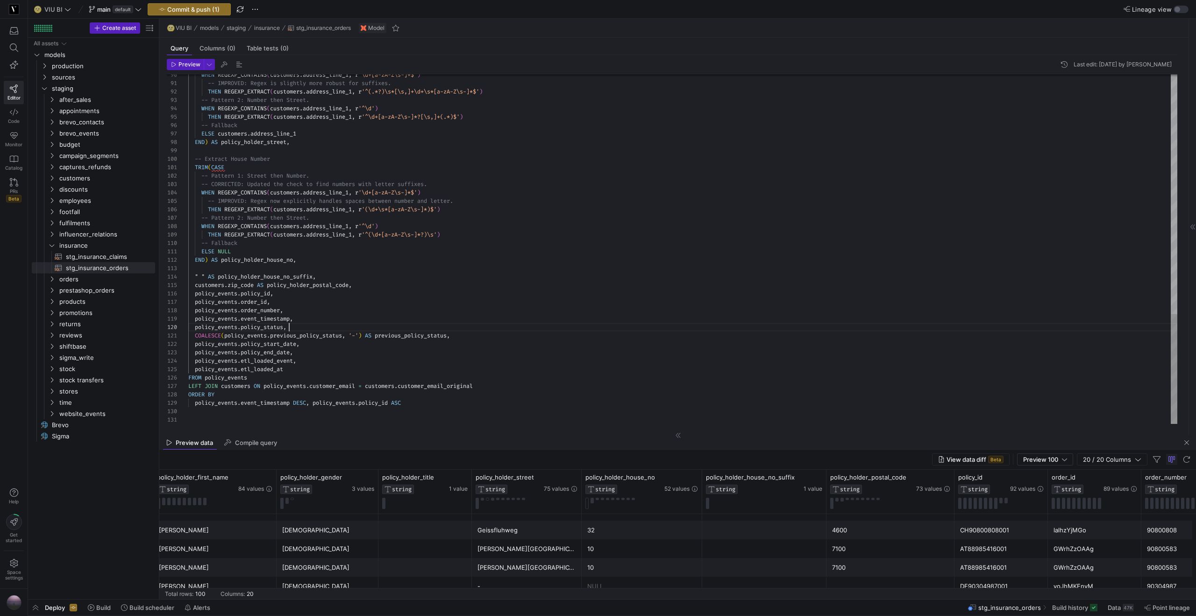
scroll to position [76, 101]
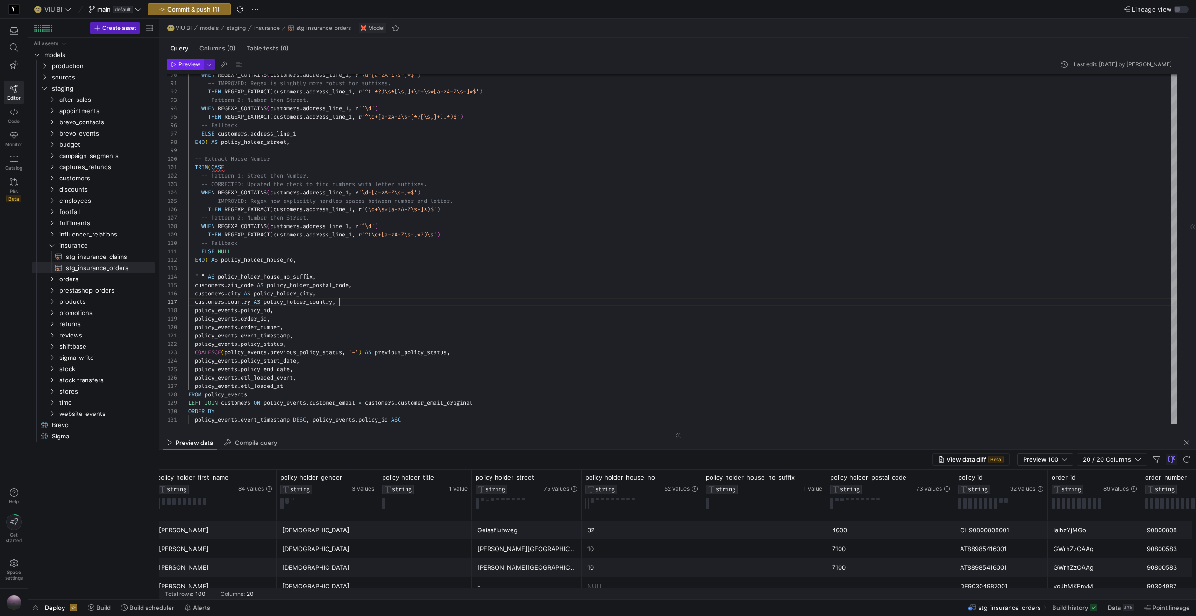
click at [186, 61] on span "Preview" at bounding box center [189, 64] width 22 height 7
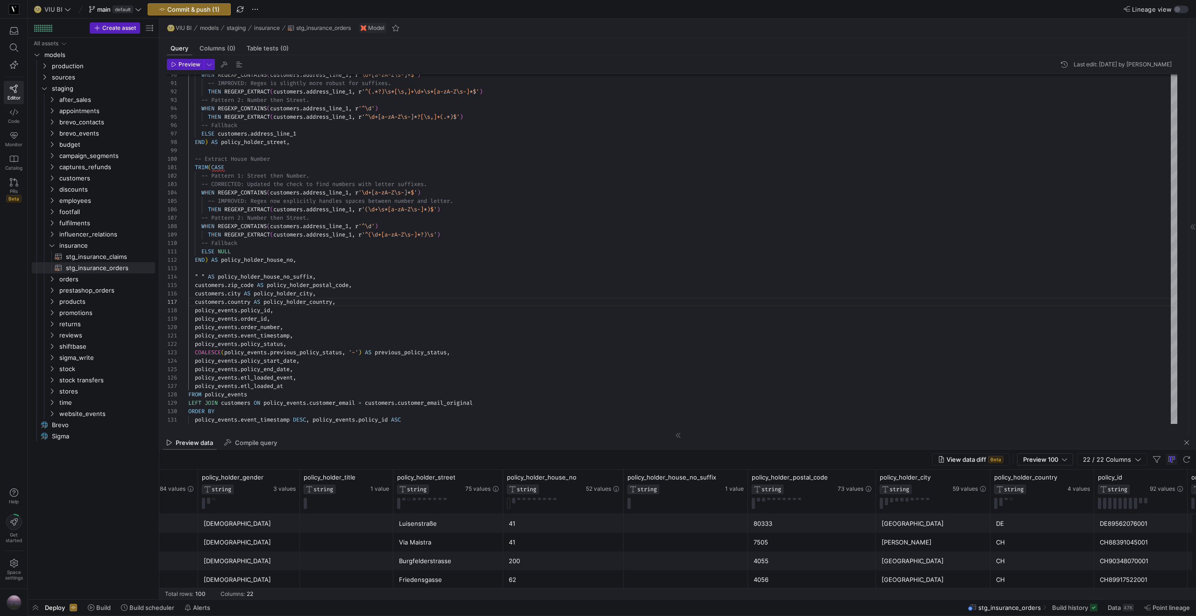
scroll to position [0, 469]
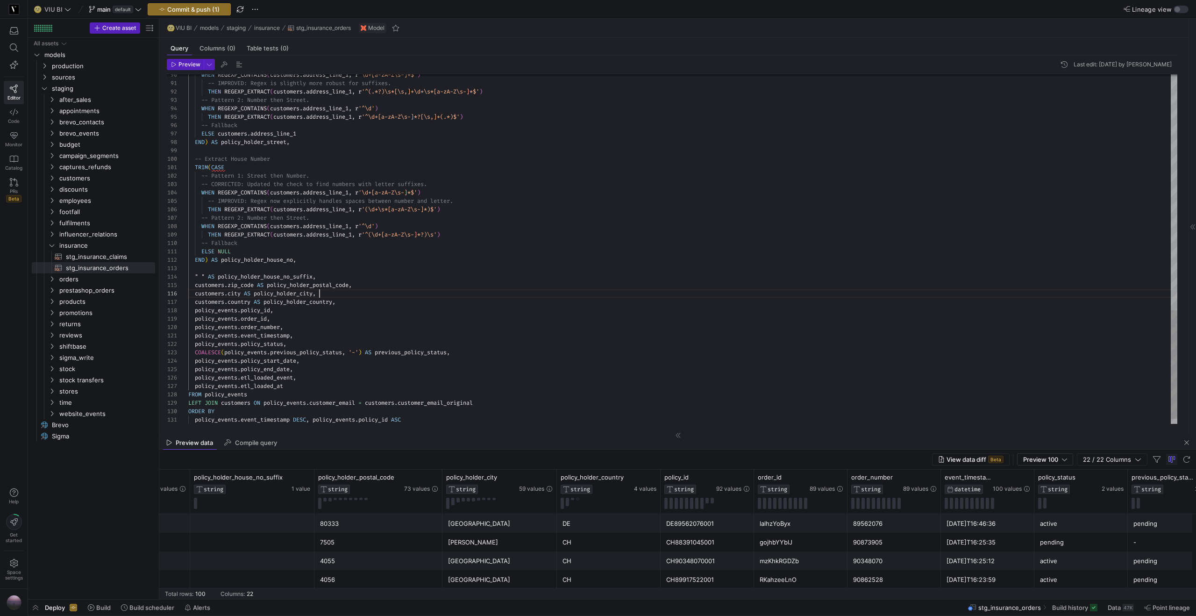
type textarea "ELSE NULL END) AS policy_holder_house_no, " " AS policy_holder_house_no_suffix,…"
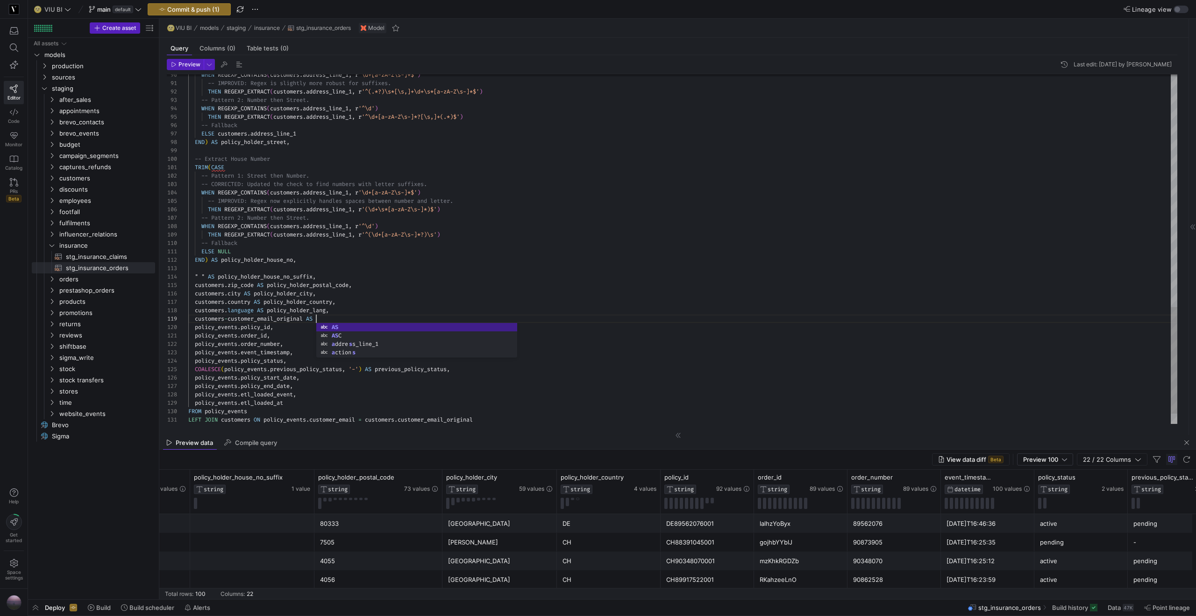
scroll to position [67, 131]
click at [178, 64] on span "Preview" at bounding box center [189, 64] width 22 height 7
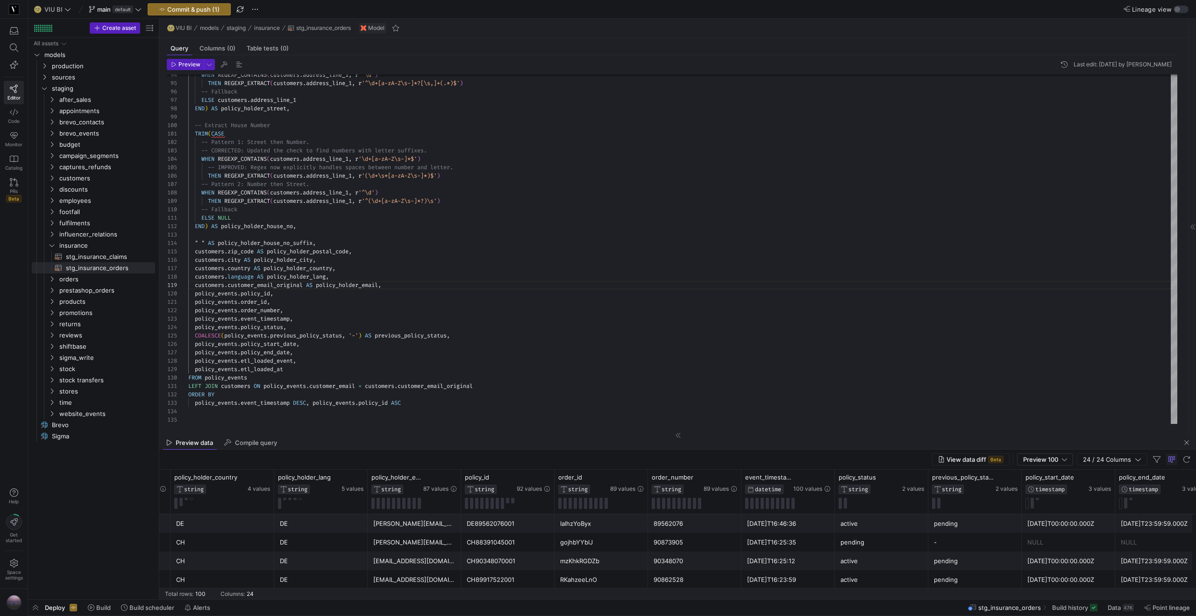
scroll to position [0, 1231]
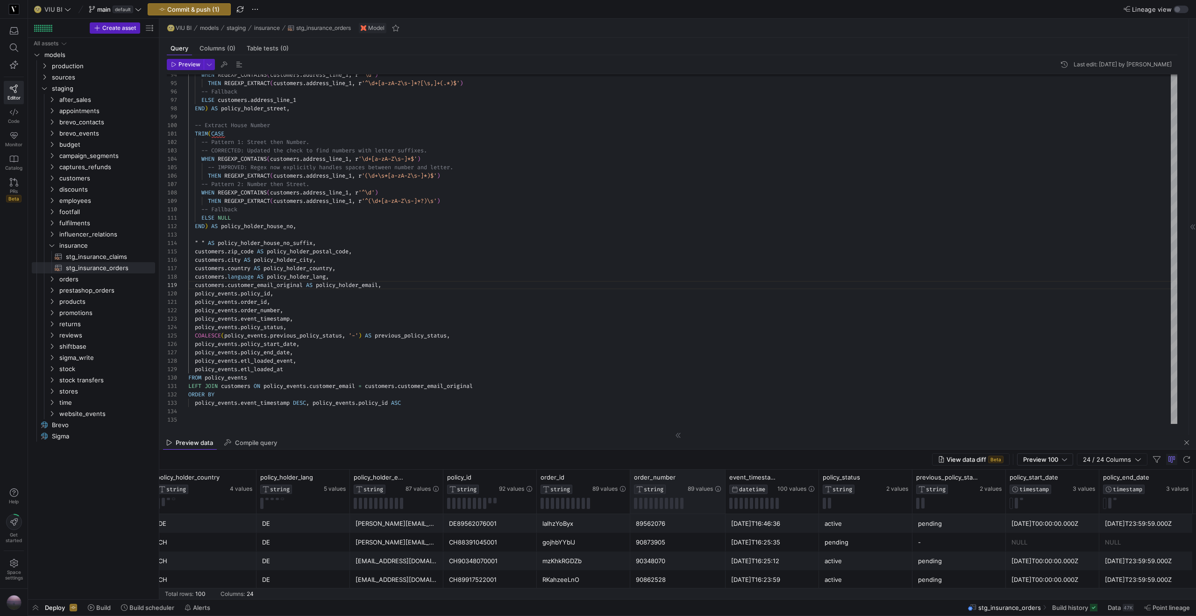
click at [723, 480] on div at bounding box center [725, 491] width 4 height 44
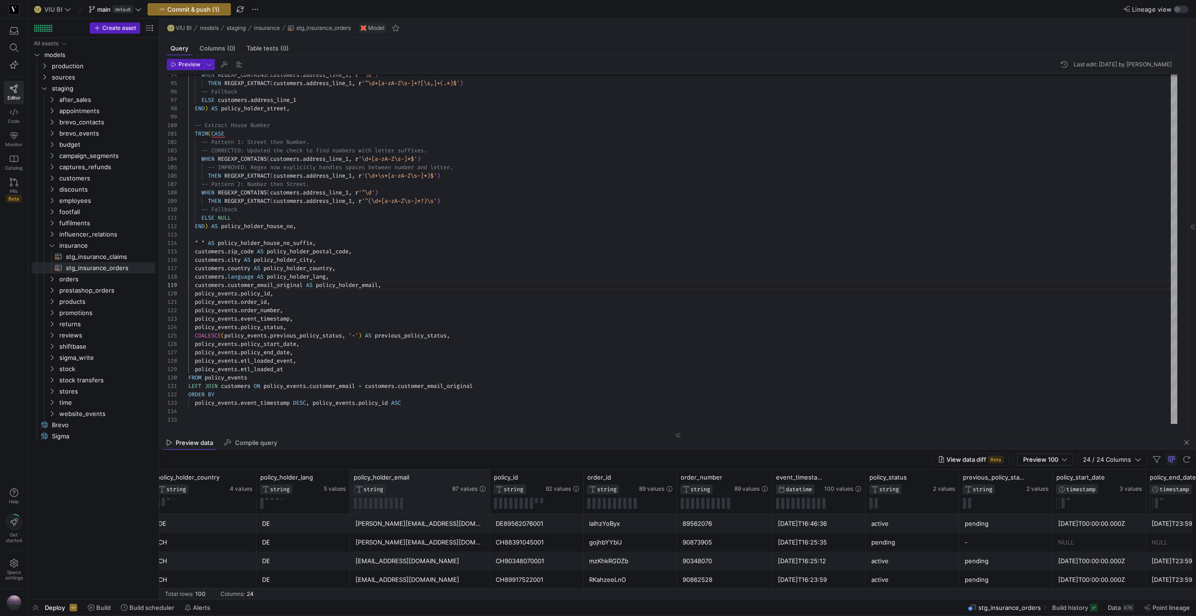
drag, startPoint x: 441, startPoint y: 478, endPoint x: 488, endPoint y: 475, distance: 46.8
click at [488, 475] on div at bounding box center [490, 491] width 4 height 44
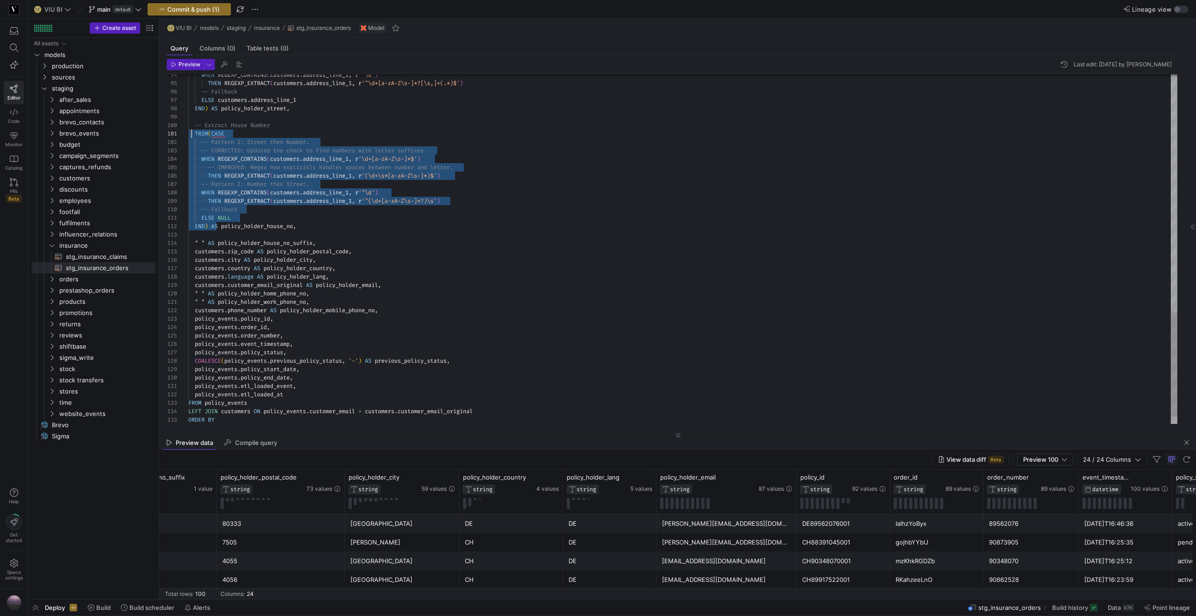
scroll to position [76, 3]
drag, startPoint x: 212, startPoint y: 224, endPoint x: 191, endPoint y: 128, distance: 97.9
click at [191, 64] on span "Preview" at bounding box center [189, 64] width 22 height 7
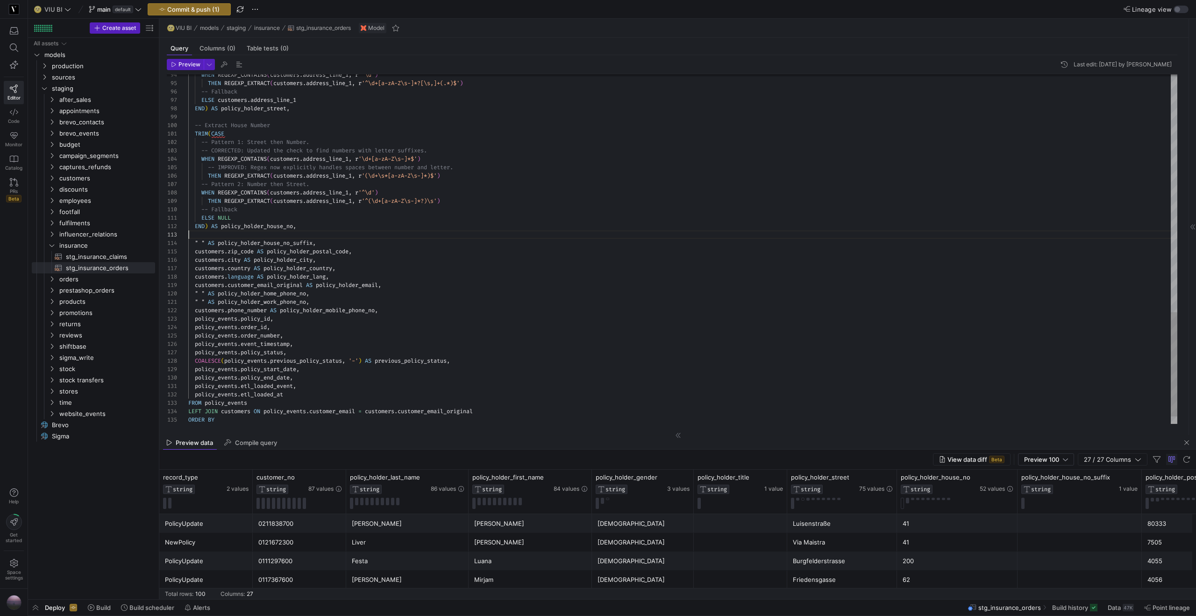
scroll to position [17, 0]
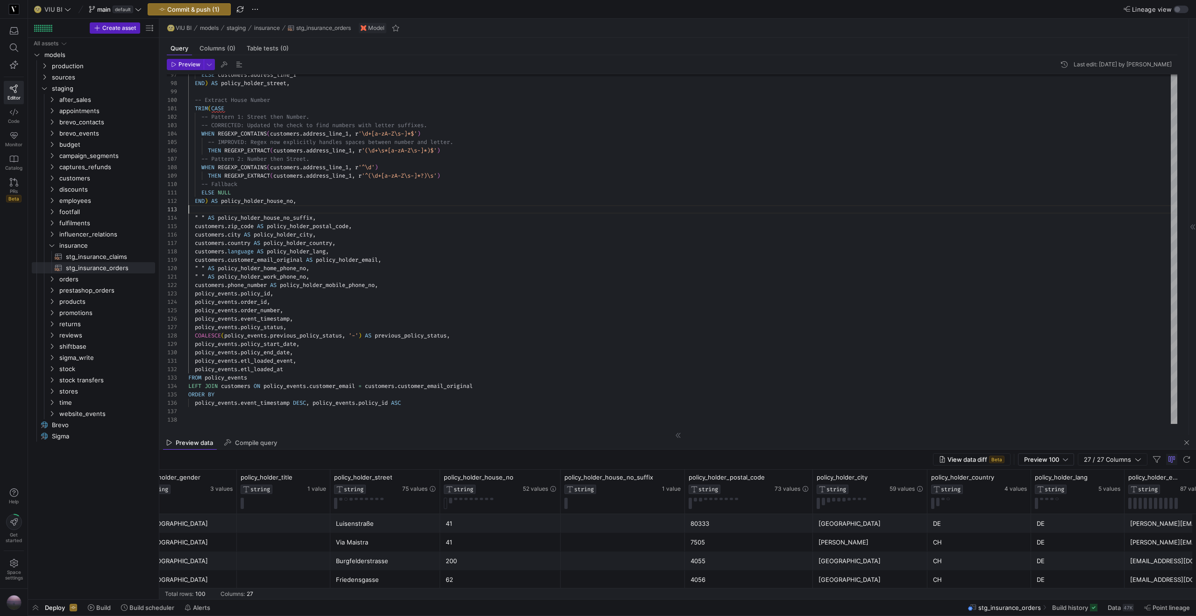
scroll to position [0, 489]
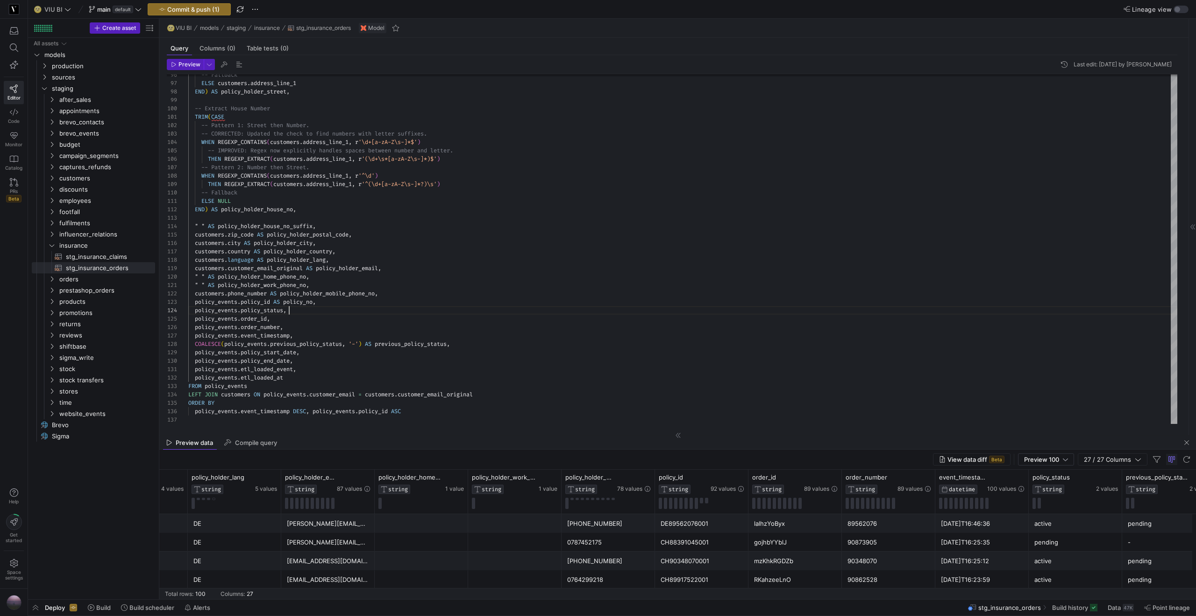
click at [863, 547] on div "90873905" at bounding box center [888, 542] width 82 height 18
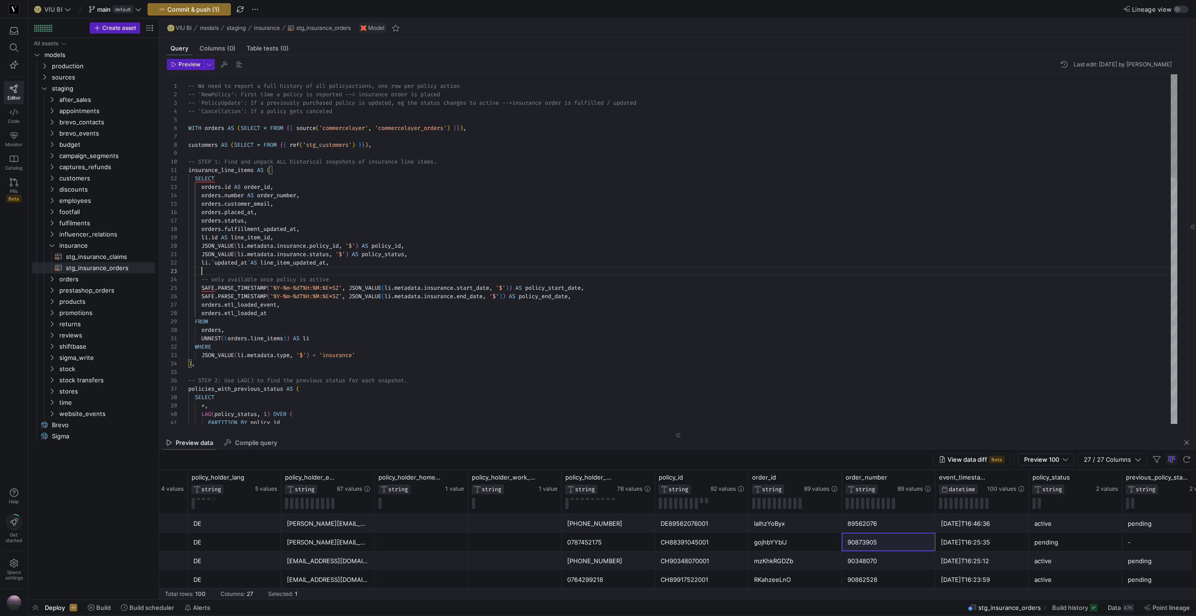
scroll to position [42, 283]
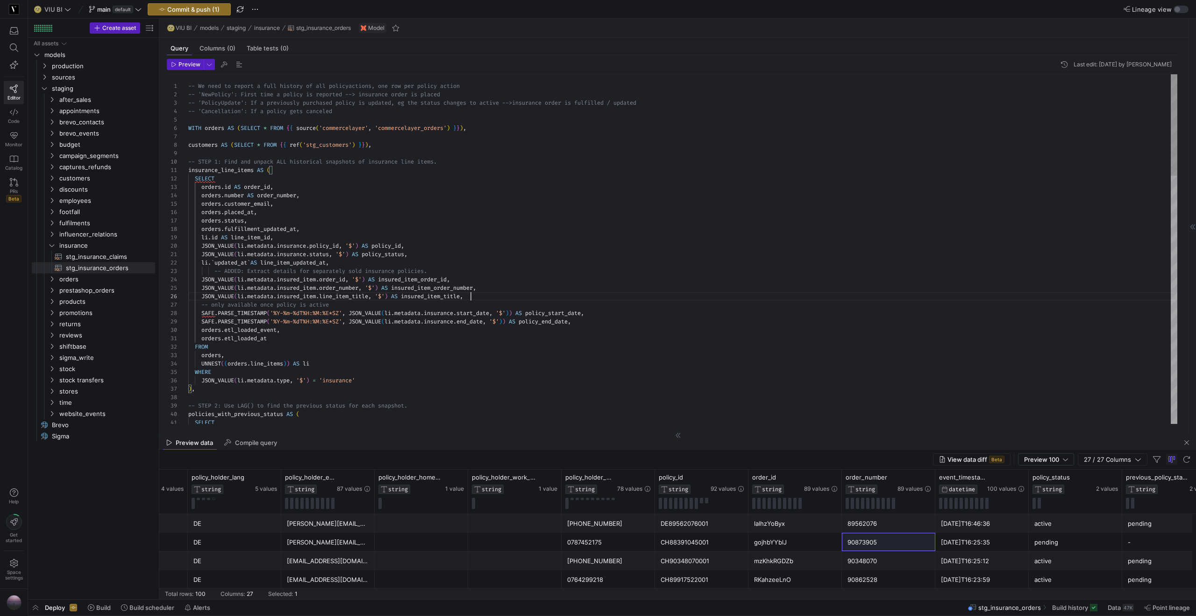
drag, startPoint x: 250, startPoint y: 269, endPoint x: 257, endPoint y: 269, distance: 7.5
click at [255, 269] on span "-- ADDED: Extract details for separately sold insu" at bounding box center [295, 270] width 163 height 7
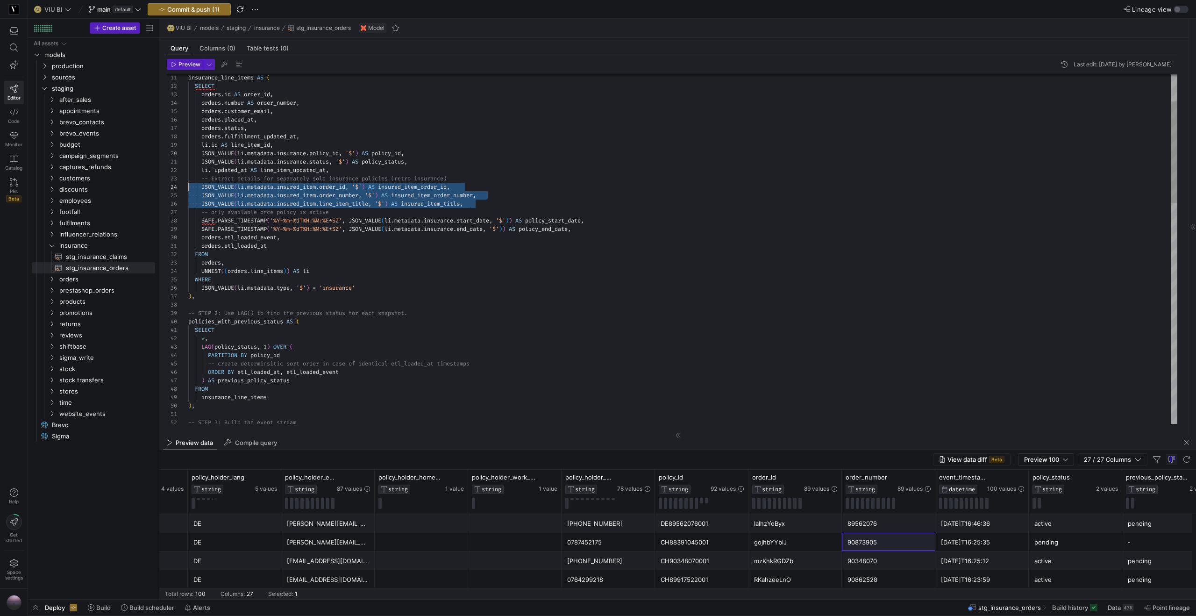
scroll to position [25, 0]
drag, startPoint x: 409, startPoint y: 201, endPoint x: 172, endPoint y: 190, distance: 237.1
click at [188, 190] on div "-- STEP 2: Use LAG() to find the previous status f or each snapshot. policies_w…" at bounding box center [682, 582] width 989 height 1201
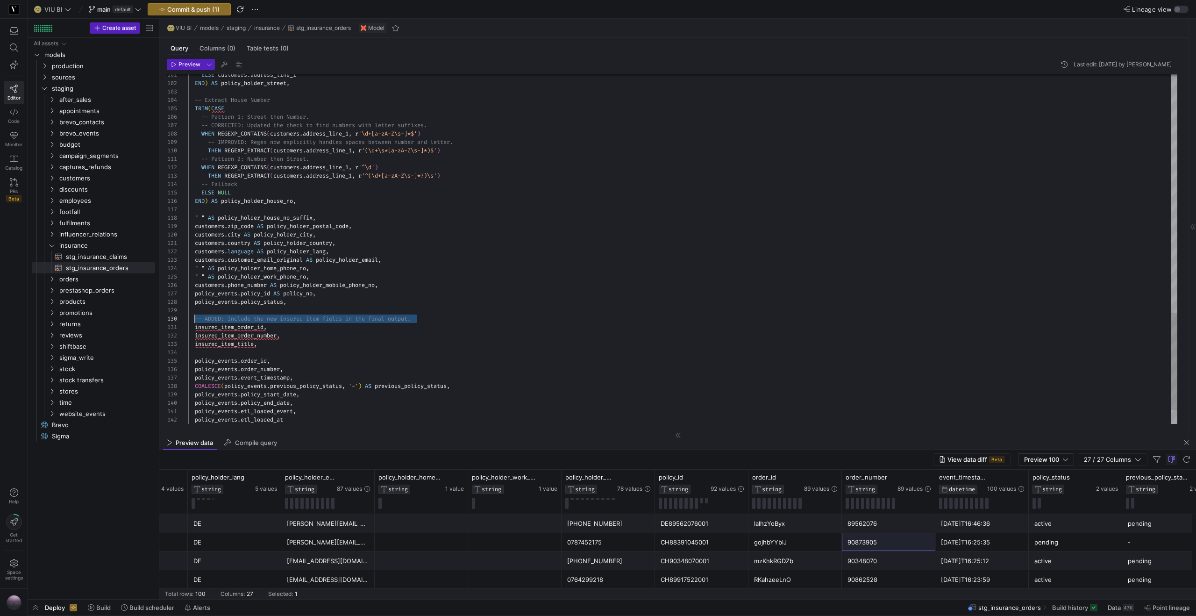
scroll to position [76, 7]
drag, startPoint x: 394, startPoint y: 318, endPoint x: 196, endPoint y: 319, distance: 198.5
click at [226, 293] on span "policy_events" at bounding box center [216, 293] width 43 height 7
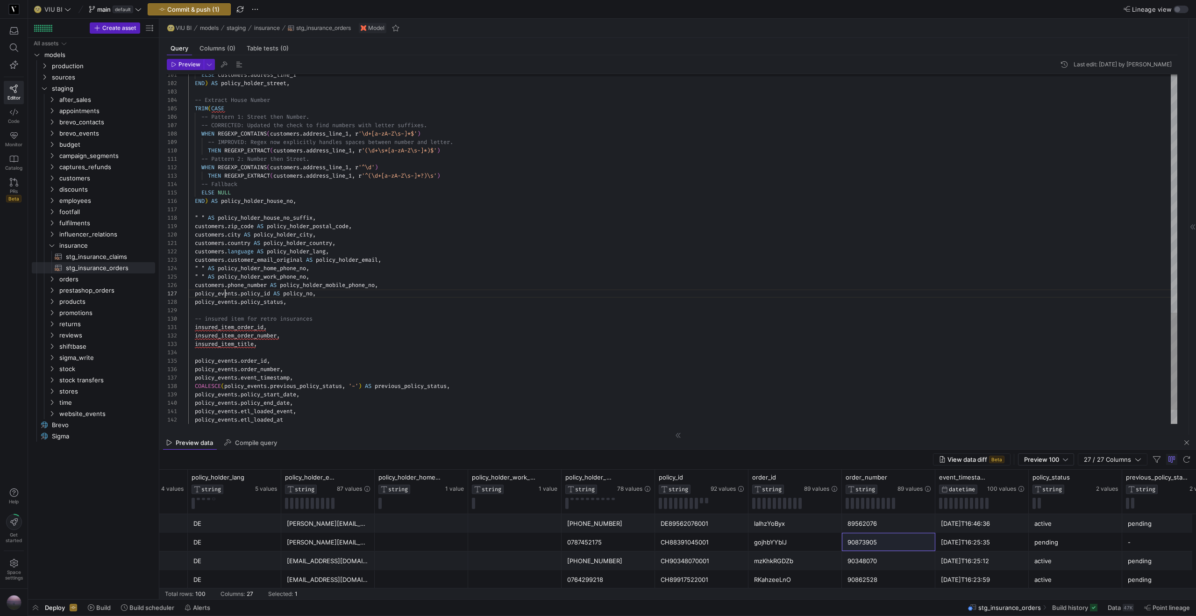
type textarea "policy_events.insured_item_order_id, policy_events.insured_item_order_number, p…"
click at [856, 545] on div "90873905" at bounding box center [888, 542] width 82 height 18
click at [212, 66] on span "button" at bounding box center [209, 64] width 10 height 10
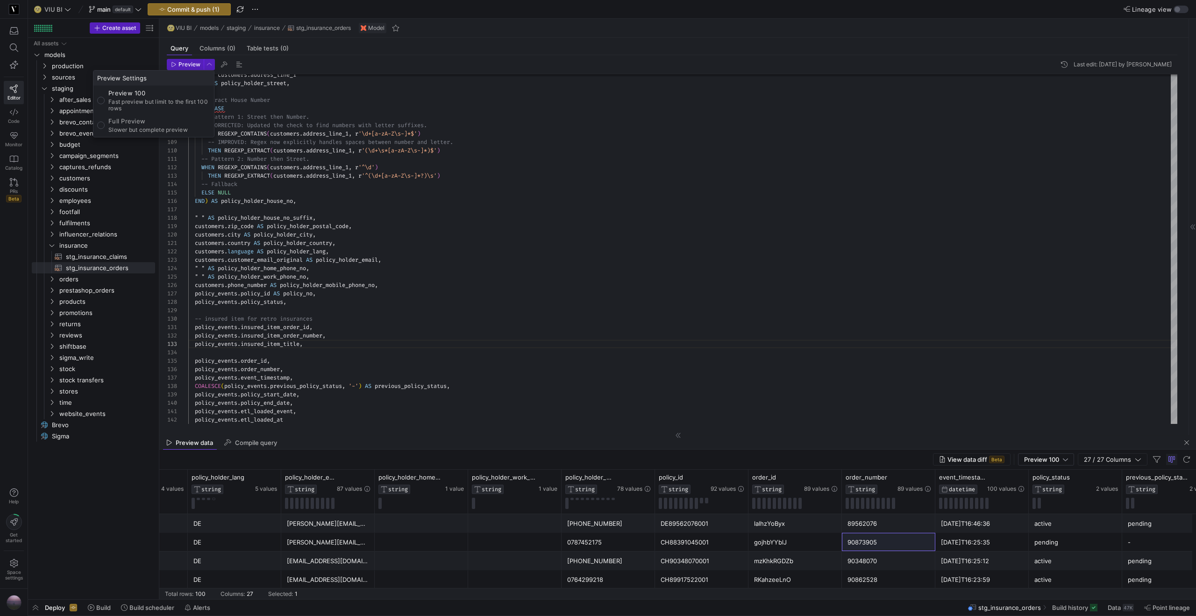
click at [135, 120] on p "Full Preview" at bounding box center [147, 120] width 79 height 7
click at [105, 121] on input "Full Preview Slower but complete preview" at bounding box center [100, 124] width 7 height 7
radio input "true"
click at [189, 63] on div at bounding box center [598, 308] width 1196 height 616
click at [185, 65] on span "Preview" at bounding box center [189, 64] width 22 height 7
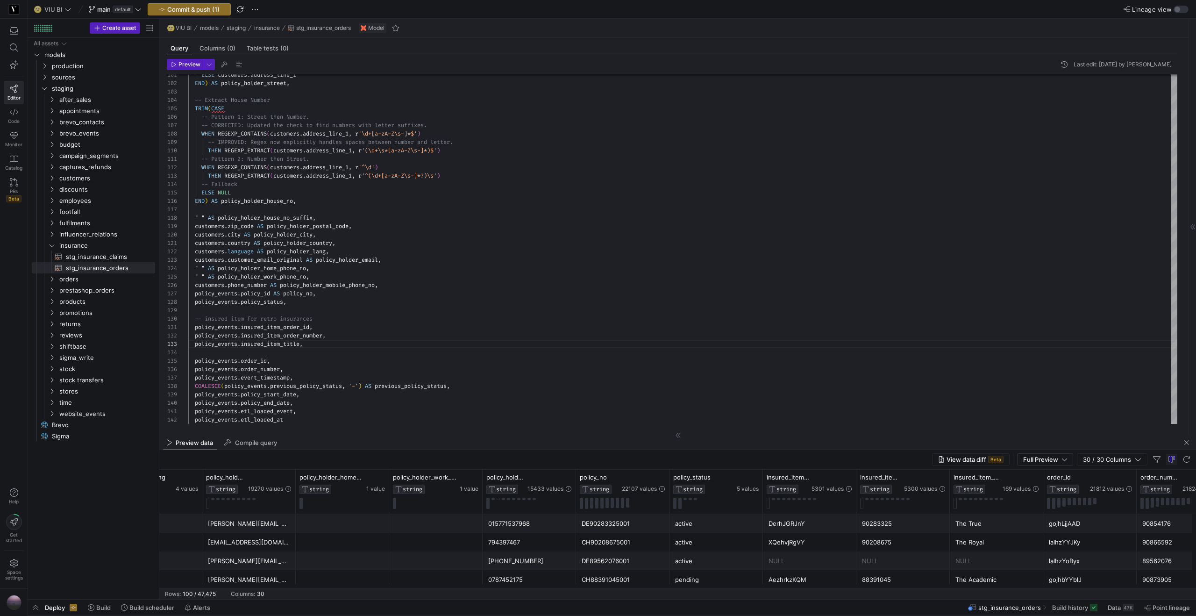
scroll to position [0, 1304]
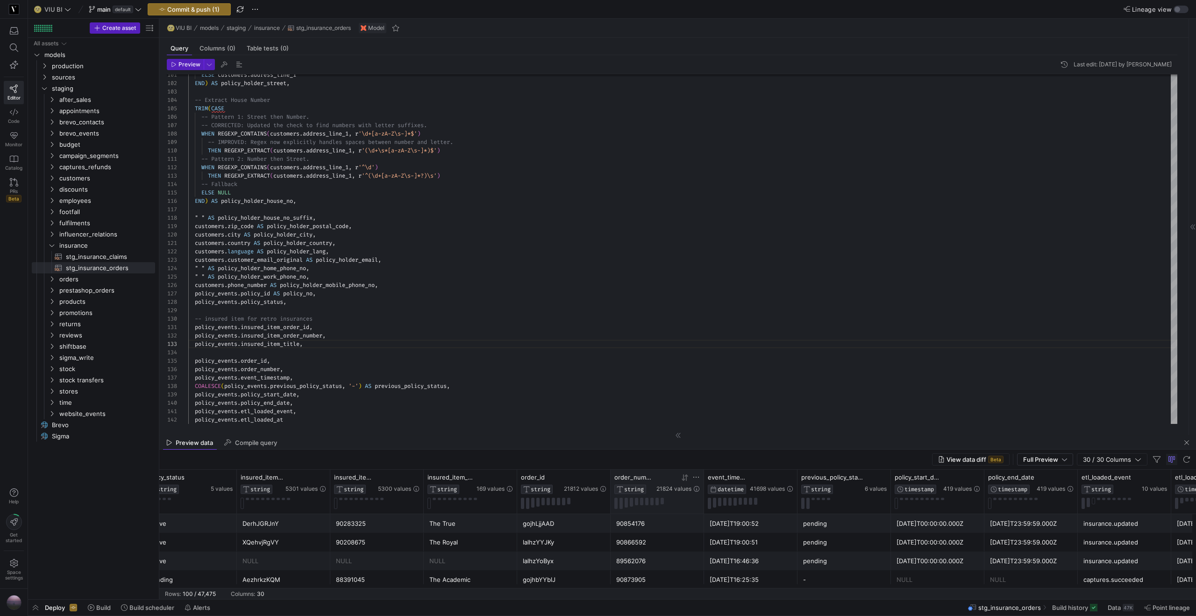
click at [695, 478] on icon at bounding box center [695, 476] width 7 height 7
type input "90873905"
click at [766, 573] on button "Apply" at bounding box center [773, 573] width 28 height 12
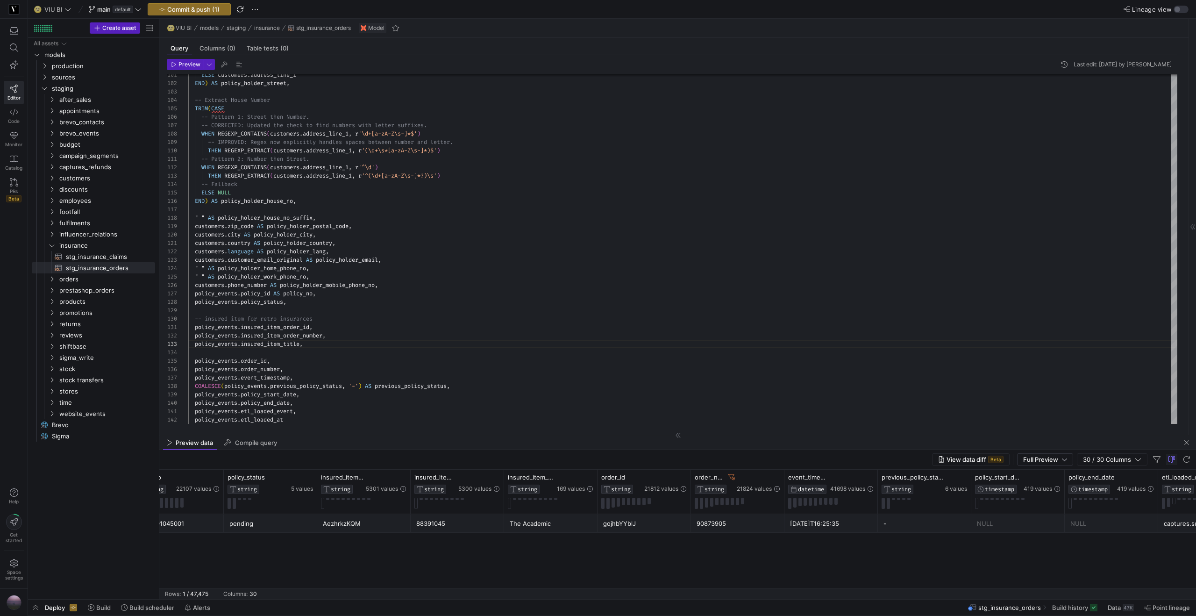
click at [609, 553] on div "CH88391045001 pending AezhrkzKQM 88391045 The Academic gojhbYYblJ 90873905 [DAT…" at bounding box center [677, 551] width 1036 height 74
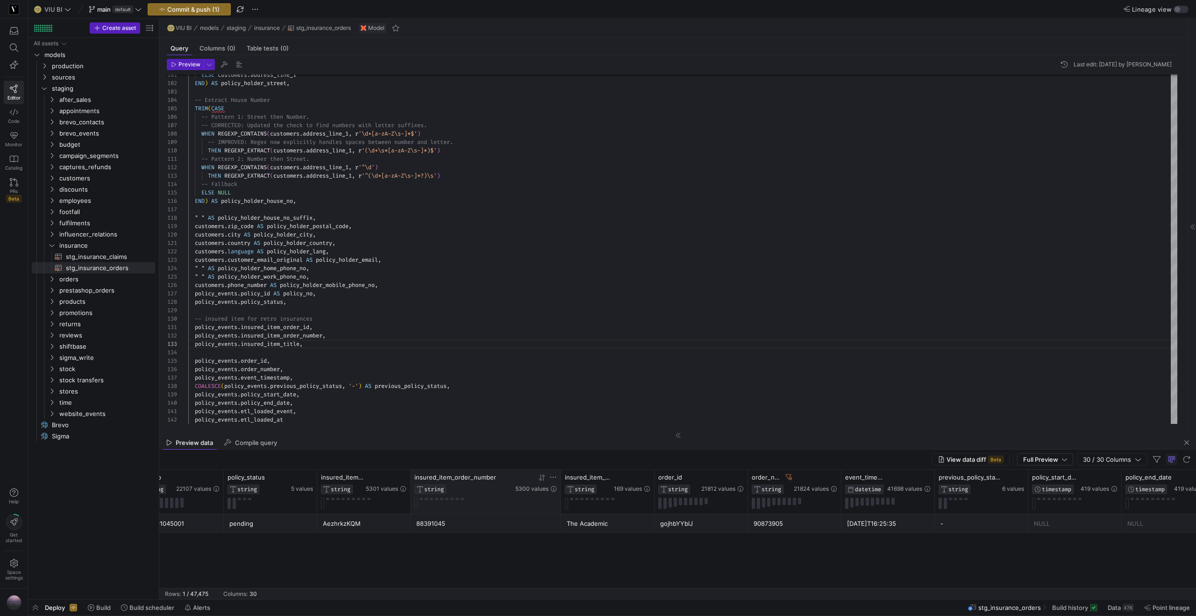
drag, startPoint x: 502, startPoint y: 476, endPoint x: 535, endPoint y: 473, distance: 33.3
click at [559, 469] on div at bounding box center [561, 491] width 4 height 44
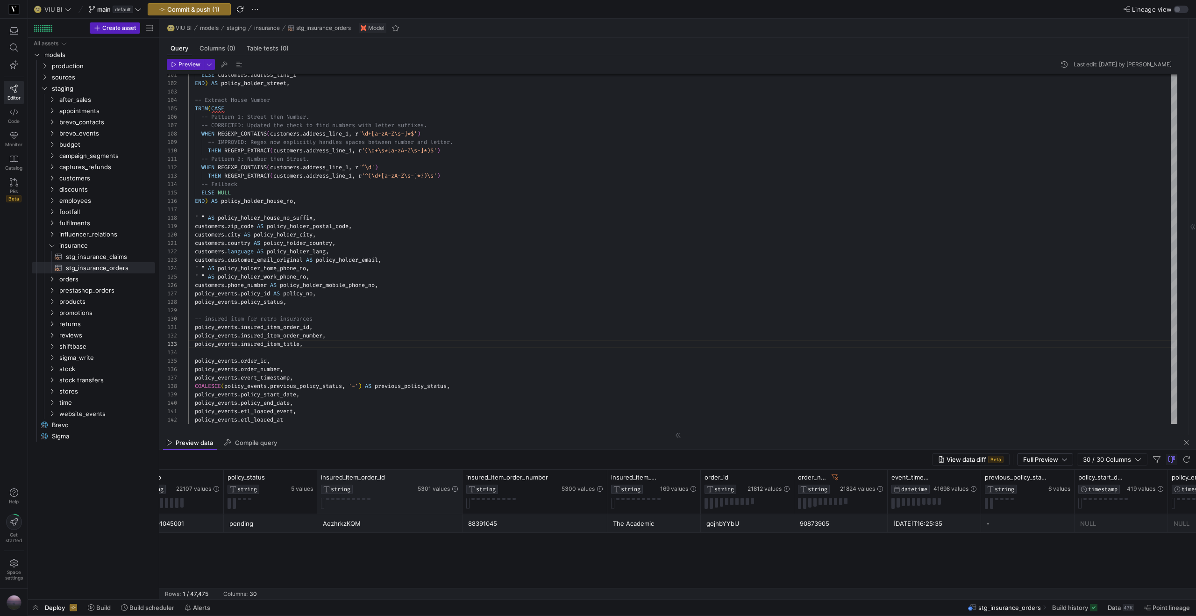
drag, startPoint x: 408, startPoint y: 481, endPoint x: 460, endPoint y: 477, distance: 52.0
click at [460, 477] on div at bounding box center [462, 491] width 4 height 44
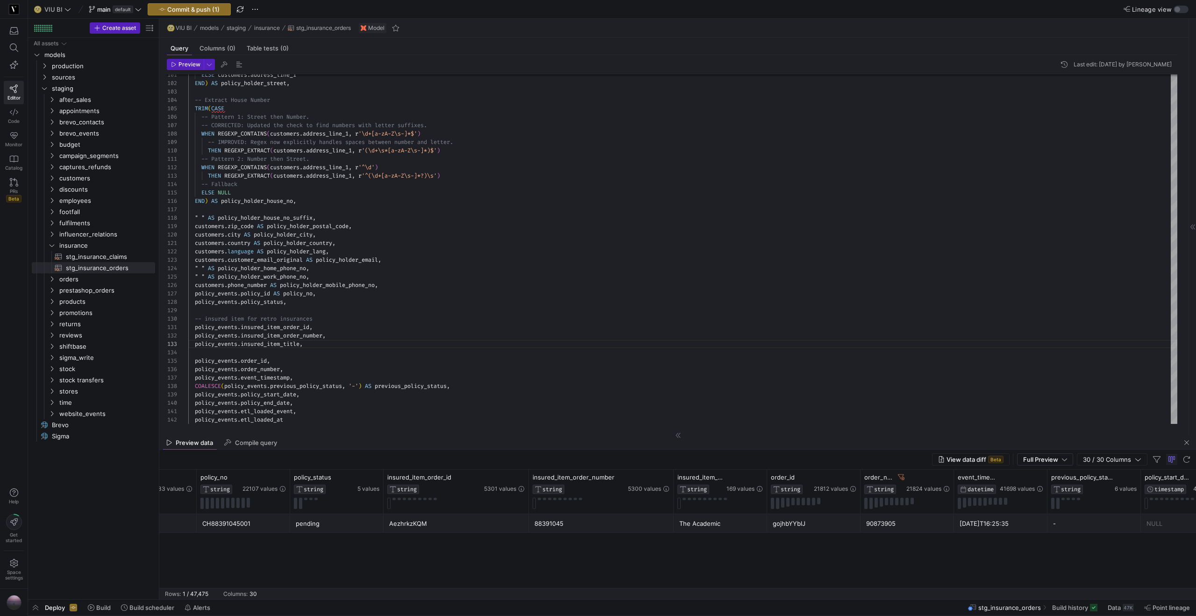
scroll to position [0, 1664]
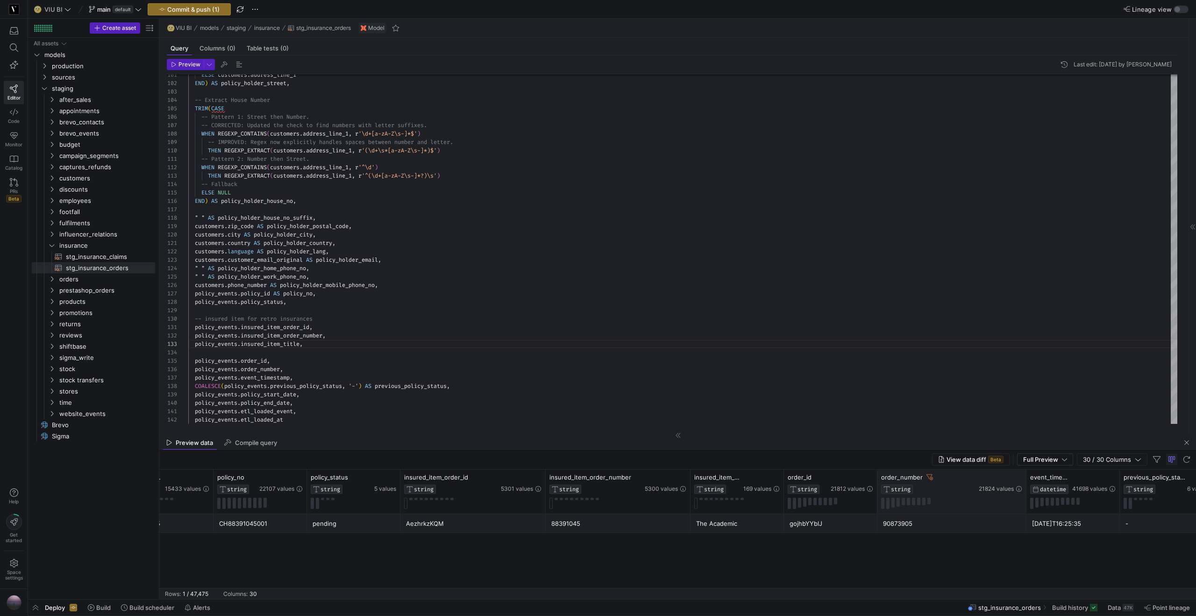
drag, startPoint x: 968, startPoint y: 480, endPoint x: 1024, endPoint y: 475, distance: 55.9
click at [1024, 475] on div at bounding box center [1026, 491] width 4 height 44
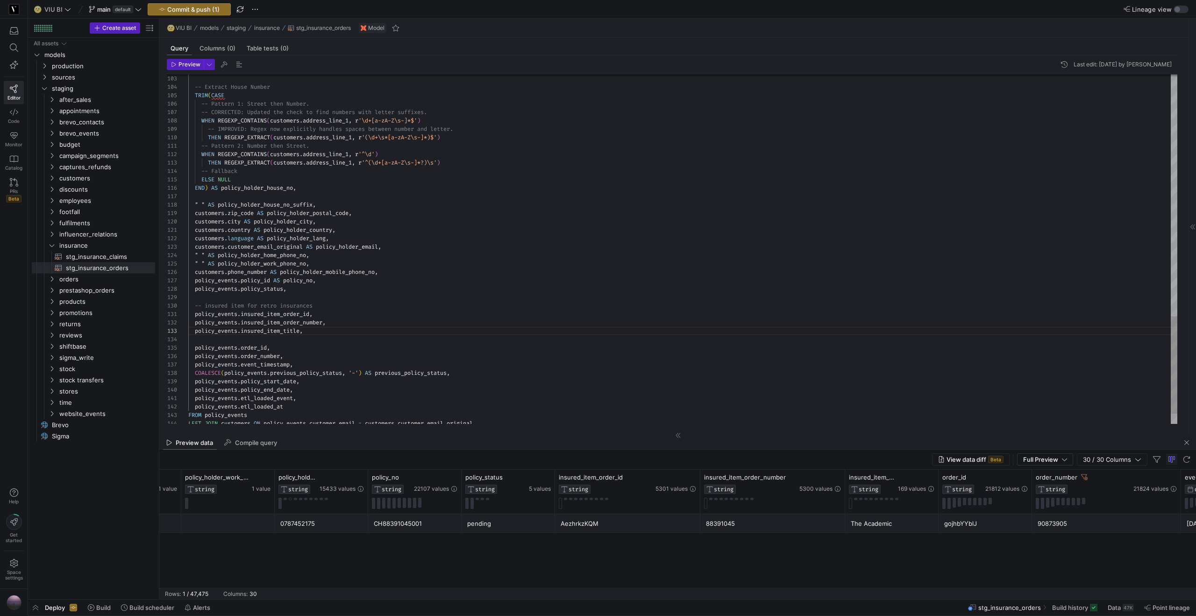
scroll to position [8, 141]
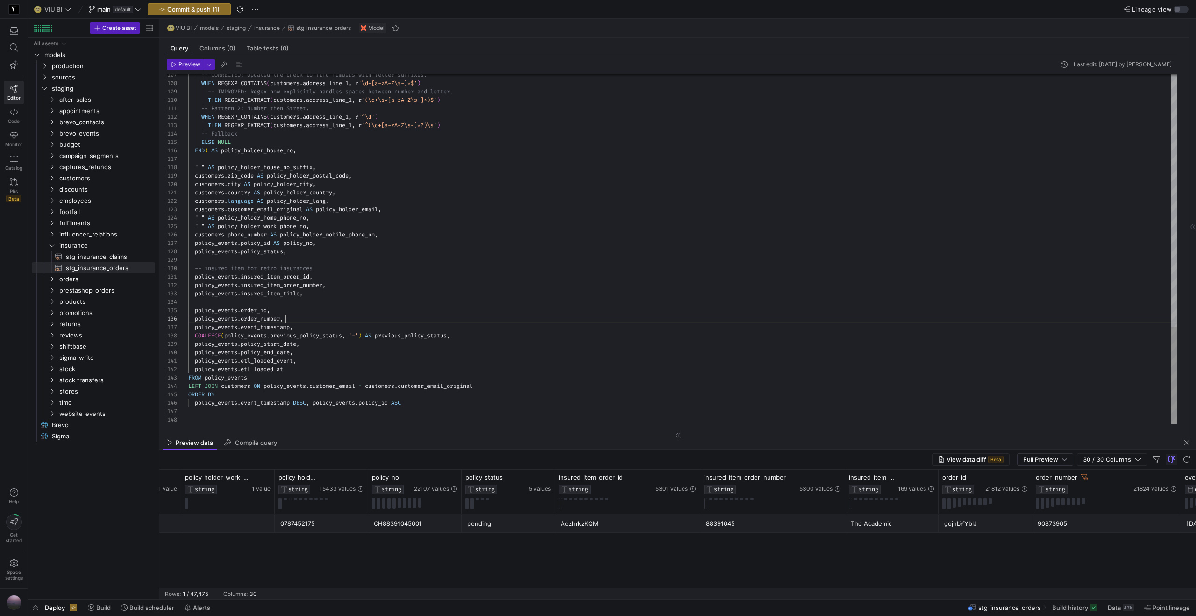
drag, startPoint x: 427, startPoint y: 274, endPoint x: 326, endPoint y: 276, distance: 100.4
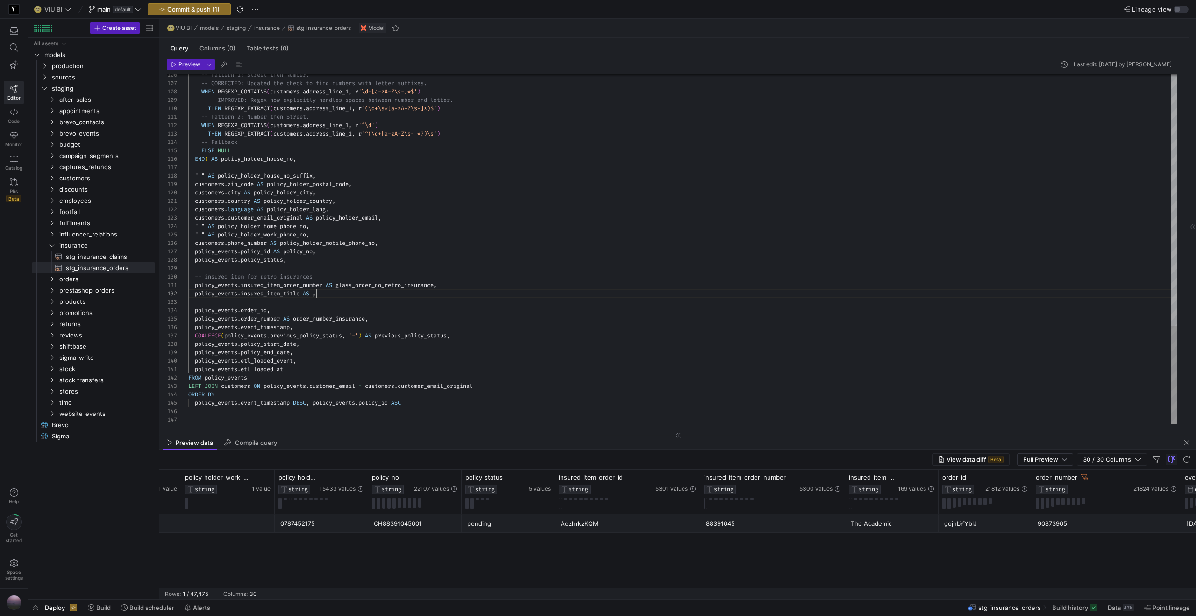
scroll to position [8, 229]
drag, startPoint x: 367, startPoint y: 293, endPoint x: 333, endPoint y: 295, distance: 34.1
type textarea "policy_events.insured_item_order_number AS glass_order_no_retro_insurance, poli…"
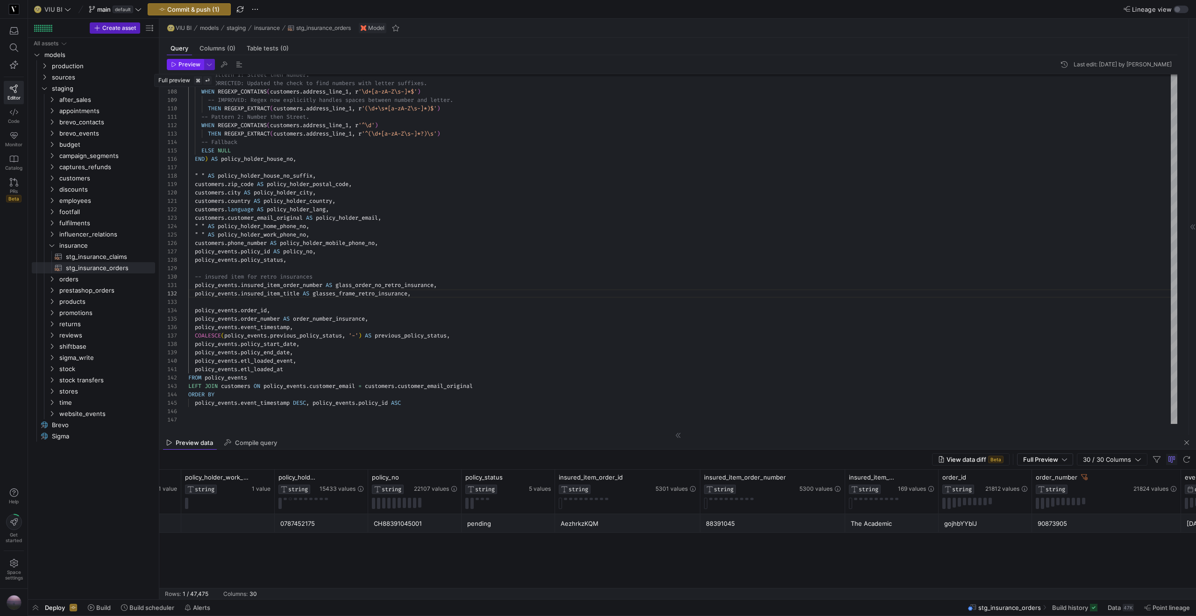
click at [190, 63] on span "Preview" at bounding box center [189, 64] width 22 height 7
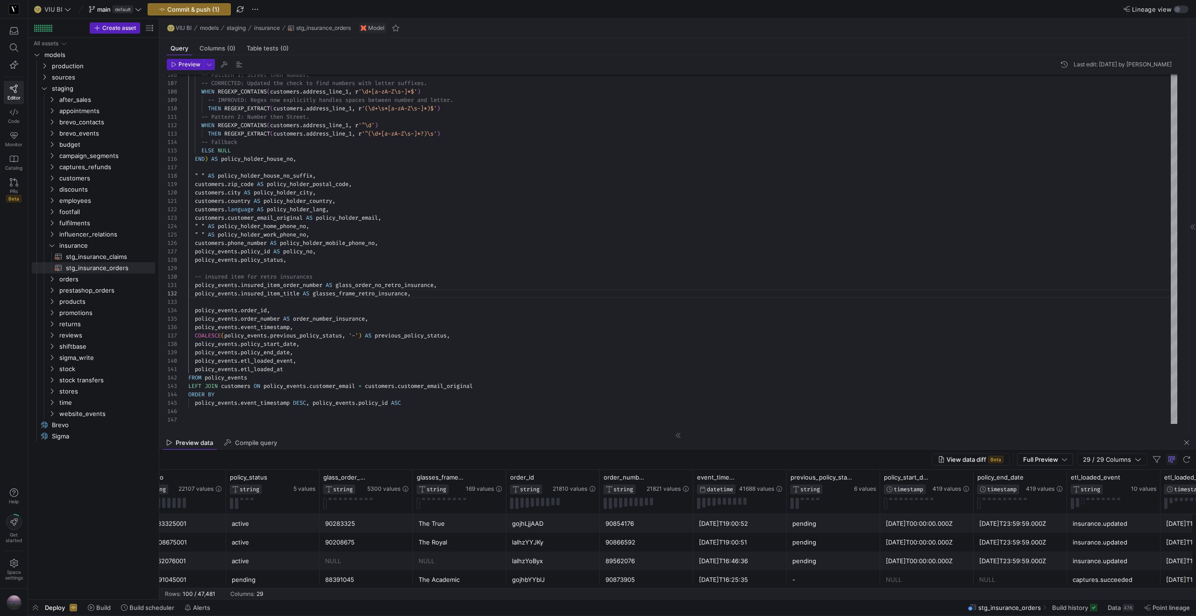
scroll to position [0, 1764]
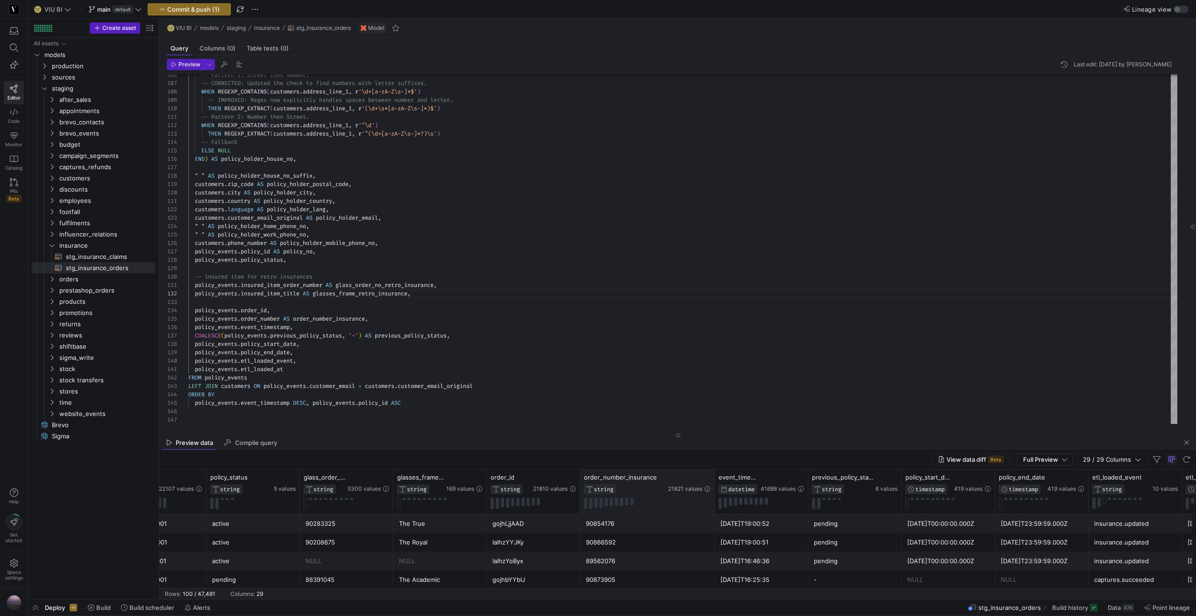
drag, startPoint x: 672, startPoint y: 475, endPoint x: 713, endPoint y: 474, distance: 41.1
click at [713, 474] on div at bounding box center [714, 491] width 4 height 44
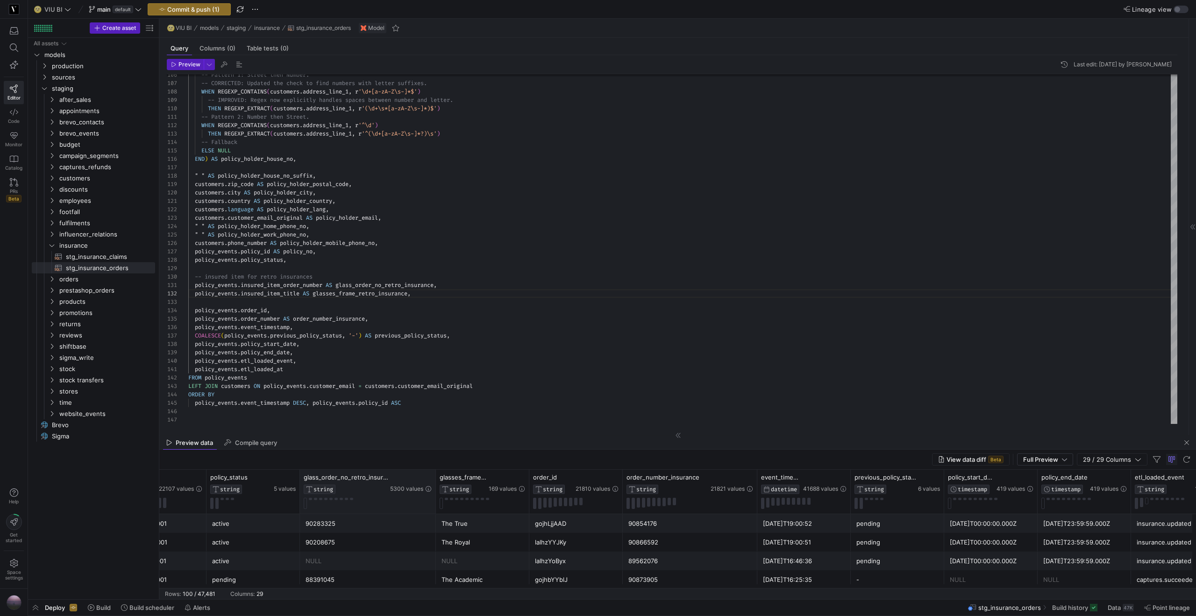
drag, startPoint x: 390, startPoint y: 474, endPoint x: 433, endPoint y: 474, distance: 42.5
click at [433, 474] on div at bounding box center [435, 491] width 4 height 44
click at [643, 558] on div "89562076" at bounding box center [689, 561] width 123 height 18
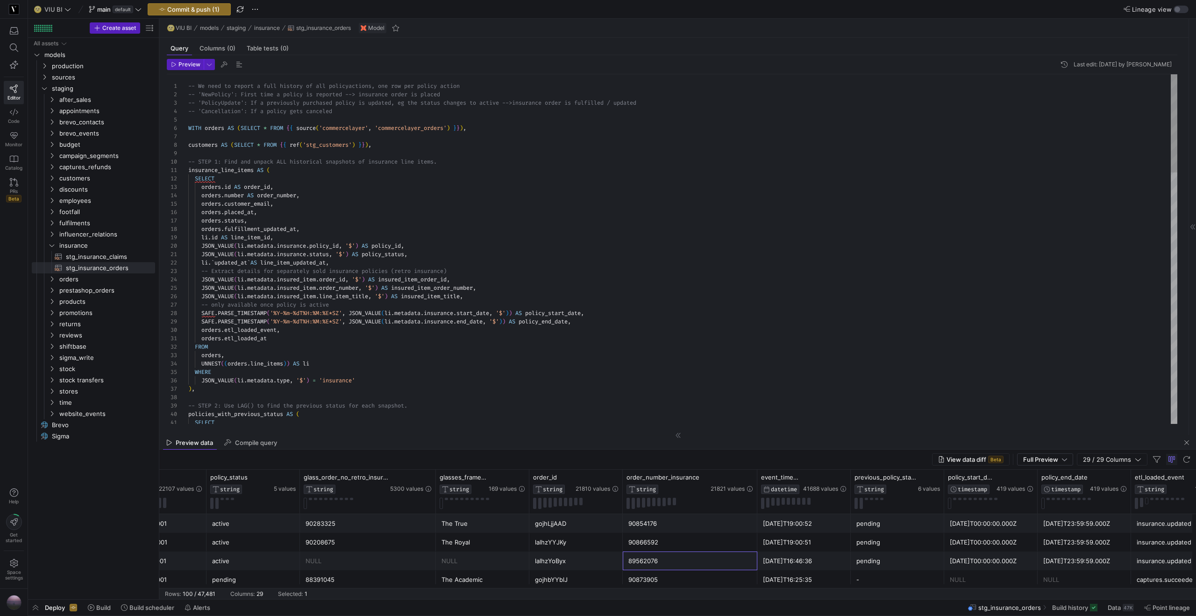
scroll to position [59, 188]
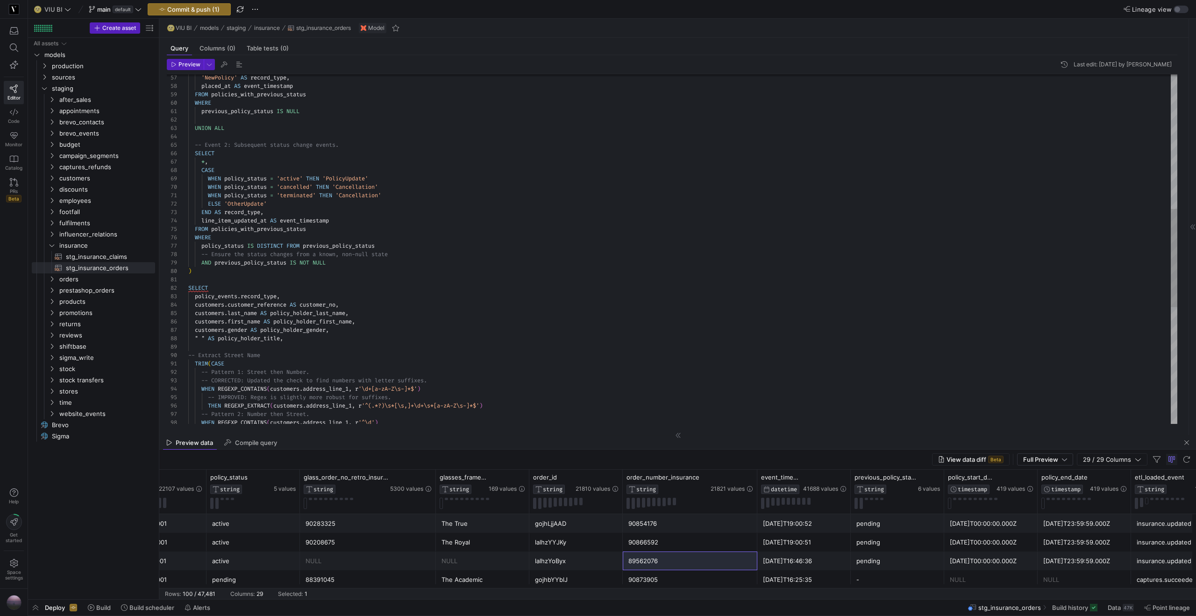
click at [211, 273] on div "'NewPolicy' AS record_type , placed_at AS event_timestamp FROM policies_with_pr…" at bounding box center [682, 216] width 989 height 1243
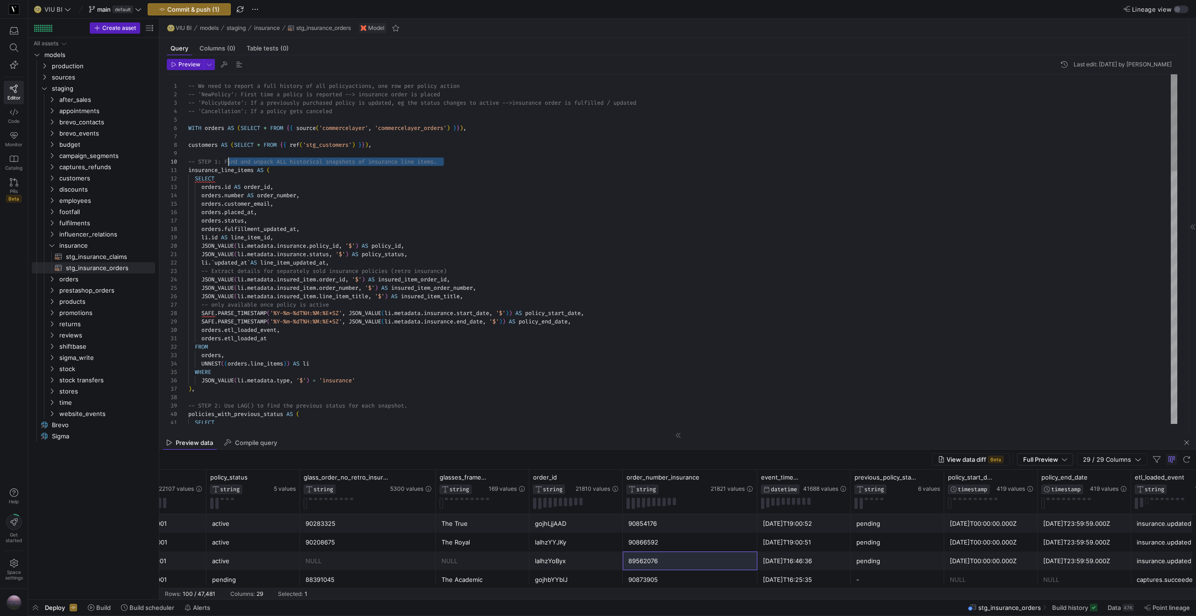
scroll to position [76, 37]
drag, startPoint x: 446, startPoint y: 163, endPoint x: 226, endPoint y: 160, distance: 220.0
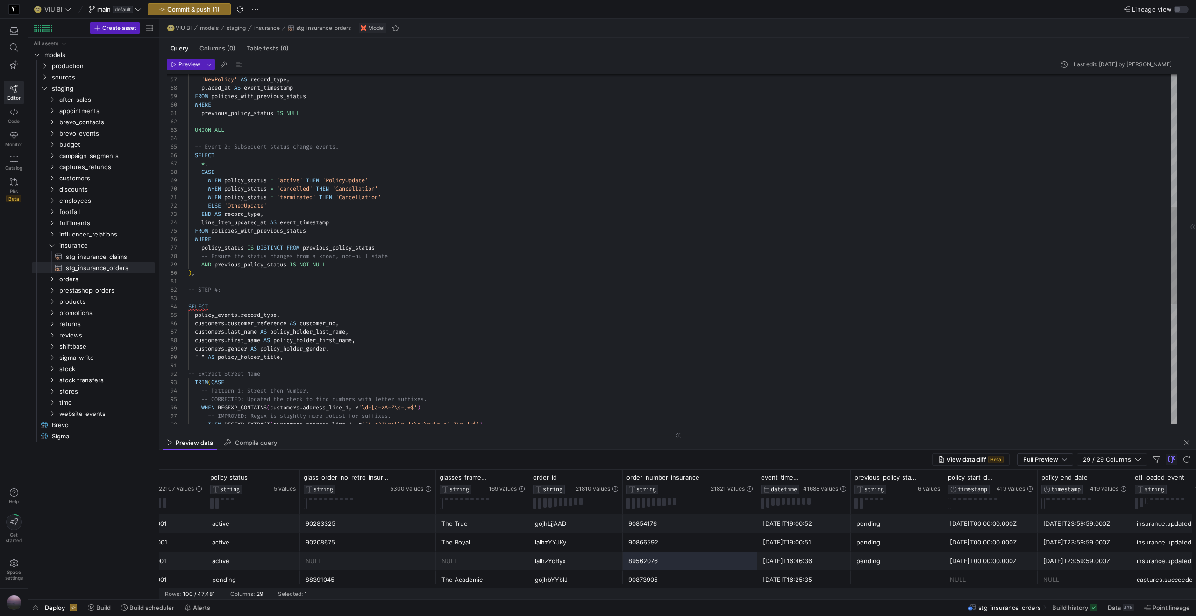
click at [288, 293] on div "* , 'NewPolicy' AS record_type , placed_at AS event_timestamp FROM policies_wit…" at bounding box center [682, 227] width 989 height 1260
drag, startPoint x: 362, startPoint y: 291, endPoint x: 279, endPoint y: 291, distance: 83.6
click at [279, 291] on div "* , 'NewPolicy' AS record_type , placed_at AS event_timestamp FROM policies_wit…" at bounding box center [682, 227] width 989 height 1260
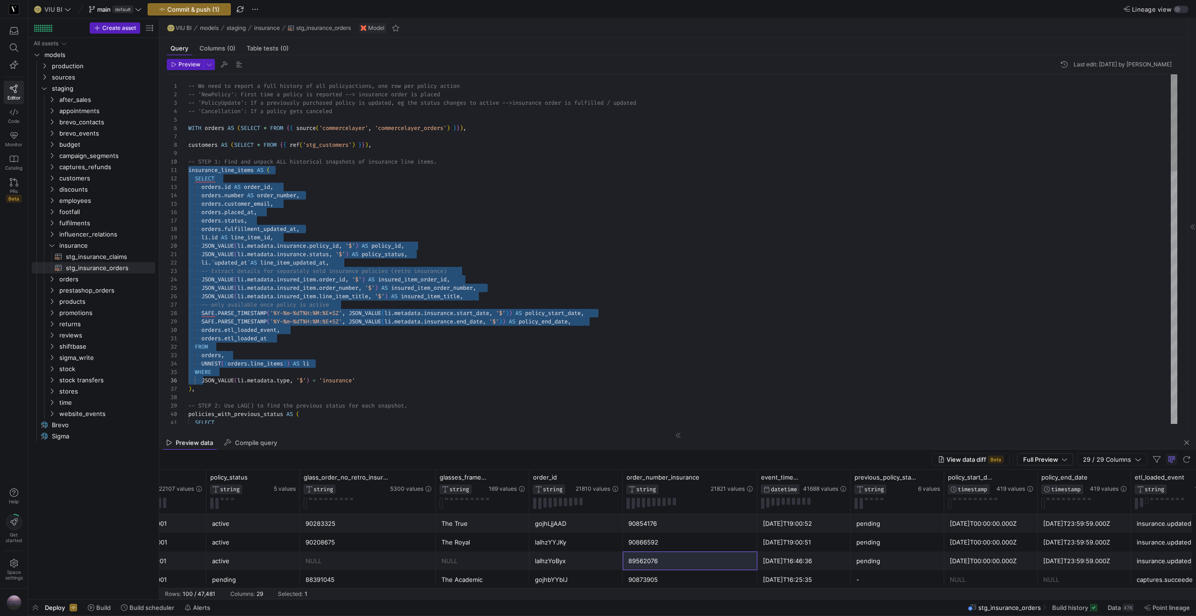
scroll to position [0, 7]
drag, startPoint x: 189, startPoint y: 170, endPoint x: 193, endPoint y: 386, distance: 215.4
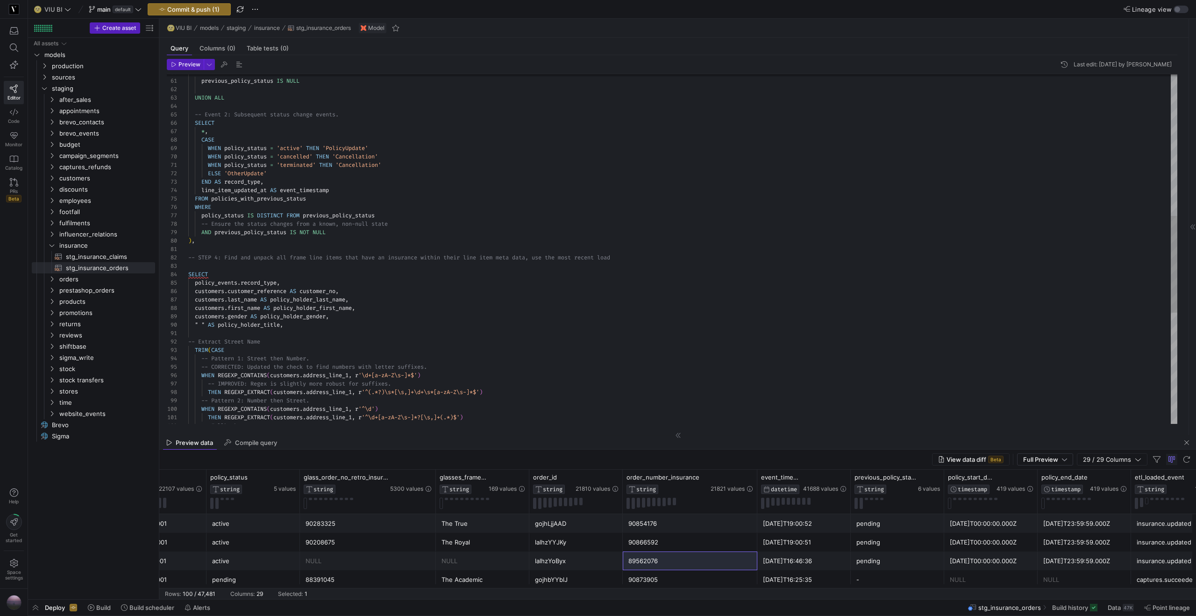
click at [652, 260] on div "-- STEP 4: Find and unpack all frame line items th at have an insurance within …" at bounding box center [682, 195] width 989 height 1260
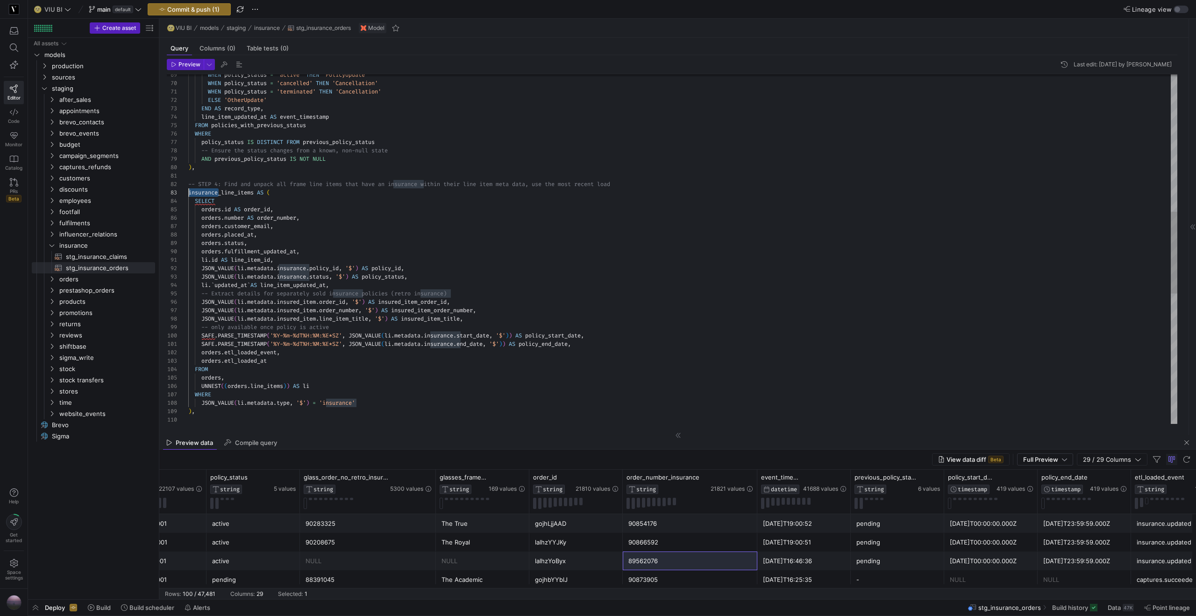
scroll to position [17, 0]
drag, startPoint x: 218, startPoint y: 191, endPoint x: 190, endPoint y: 195, distance: 28.7
click at [190, 195] on div "-- STEP 4: Find and unpack all frame line items th at have an insurance within …" at bounding box center [682, 234] width 989 height 1487
click at [268, 190] on div "-- STEP 4: Find and unpack all frame line items th at have an insurance within …" at bounding box center [682, 234] width 989 height 1487
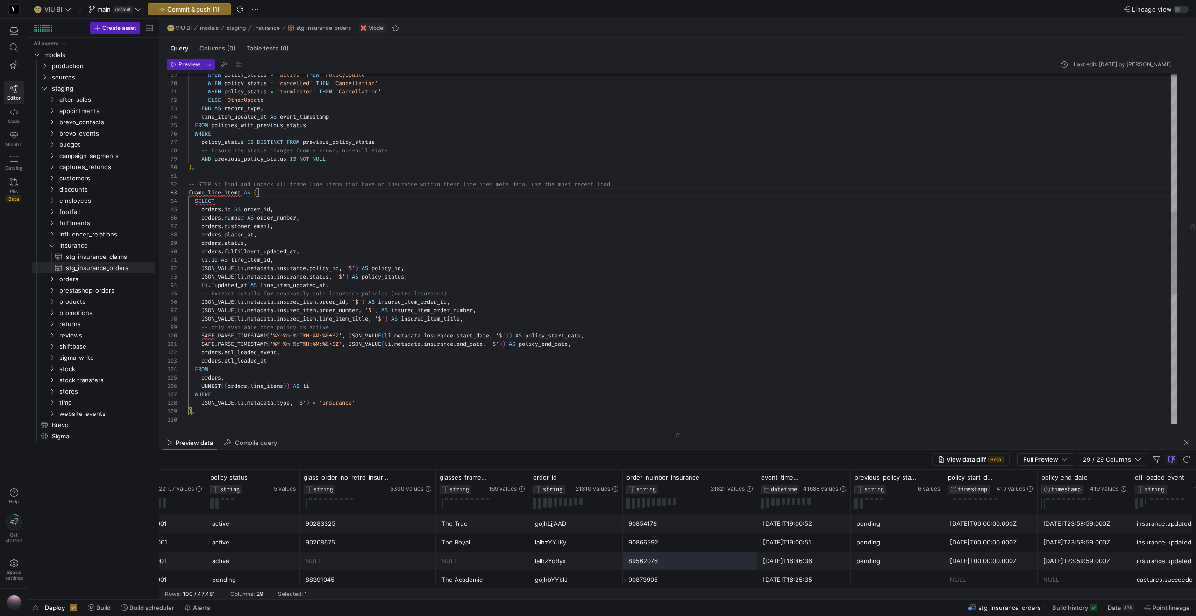
scroll to position [25, 27]
click at [240, 199] on div "-- STEP 4: Find and unpack all frame line items th at have an insurance within …" at bounding box center [682, 234] width 989 height 1487
click at [305, 250] on div "-- STEP 4: Find and unpack all frame line items th at have an insurance within …" at bounding box center [682, 234] width 989 height 1487
click at [309, 210] on div "-- STEP 4: Find and unpack all frame line items th at have an insurance within …" at bounding box center [682, 234] width 989 height 1487
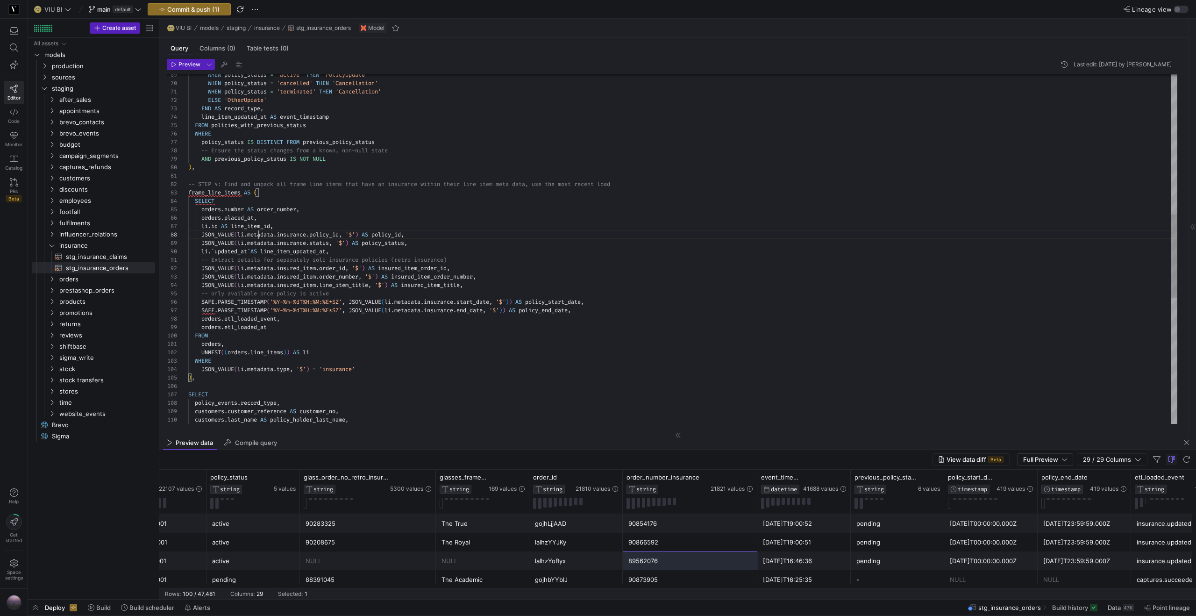
scroll to position [59, 71]
click at [337, 368] on div "-- STEP 4: Find and unpack all frame line items th at have an insurance within …" at bounding box center [682, 217] width 989 height 1453
click at [531, 269] on div "-- STEP 4: Find and unpack all frame line items th at have an insurance within …" at bounding box center [682, 217] width 989 height 1453
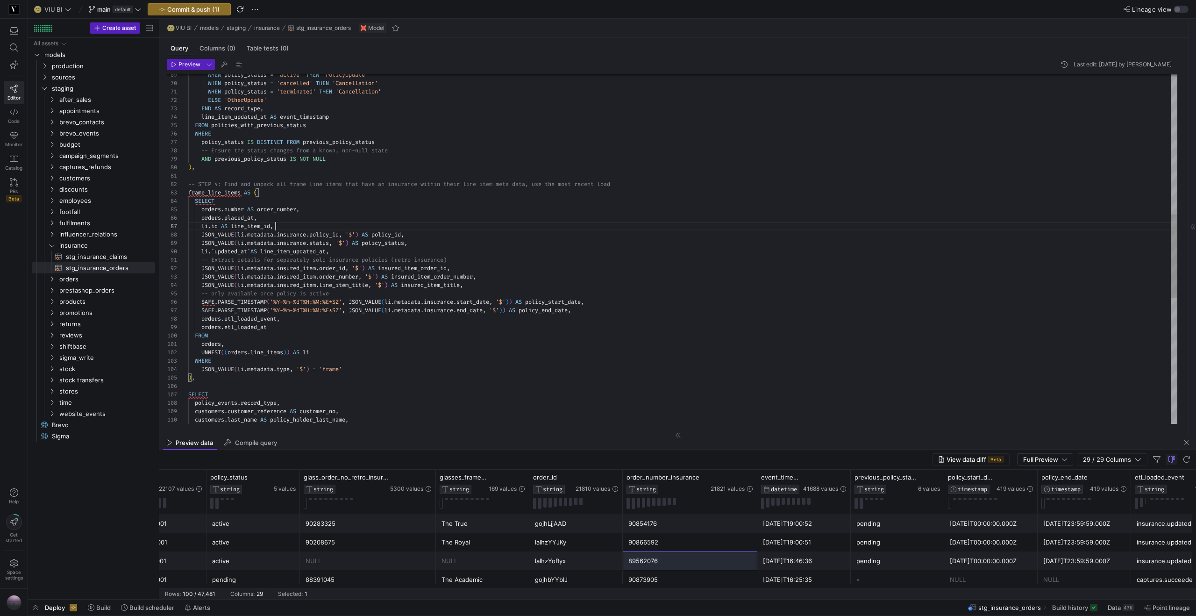
scroll to position [50, 87]
click at [316, 228] on div "-- STEP 4: Find and unpack all frame line items th at have an insurance within …" at bounding box center [682, 217] width 989 height 1453
click at [440, 246] on div "-- STEP 4: Find and unpack all frame line items th at have an insurance within …" at bounding box center [682, 217] width 989 height 1453
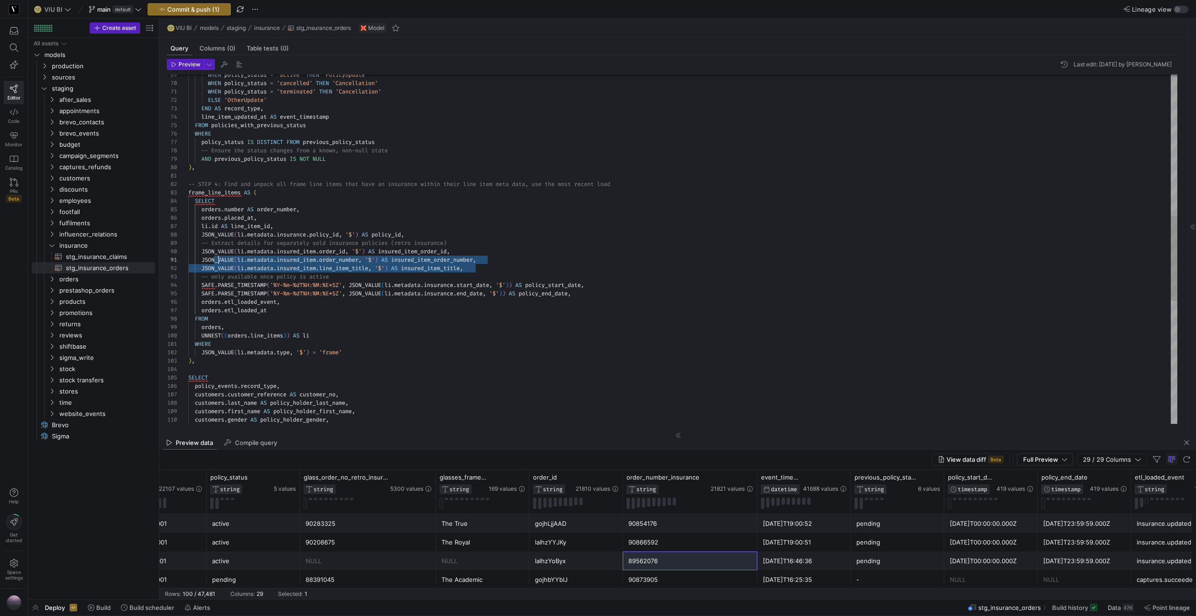
scroll to position [67, 10]
drag, startPoint x: 495, startPoint y: 268, endPoint x: 197, endPoint y: 245, distance: 299.4
click at [197, 245] on div "-- STEP 4: Find and unpack all frame line items th at have an insurance within …" at bounding box center [682, 209] width 989 height 1437
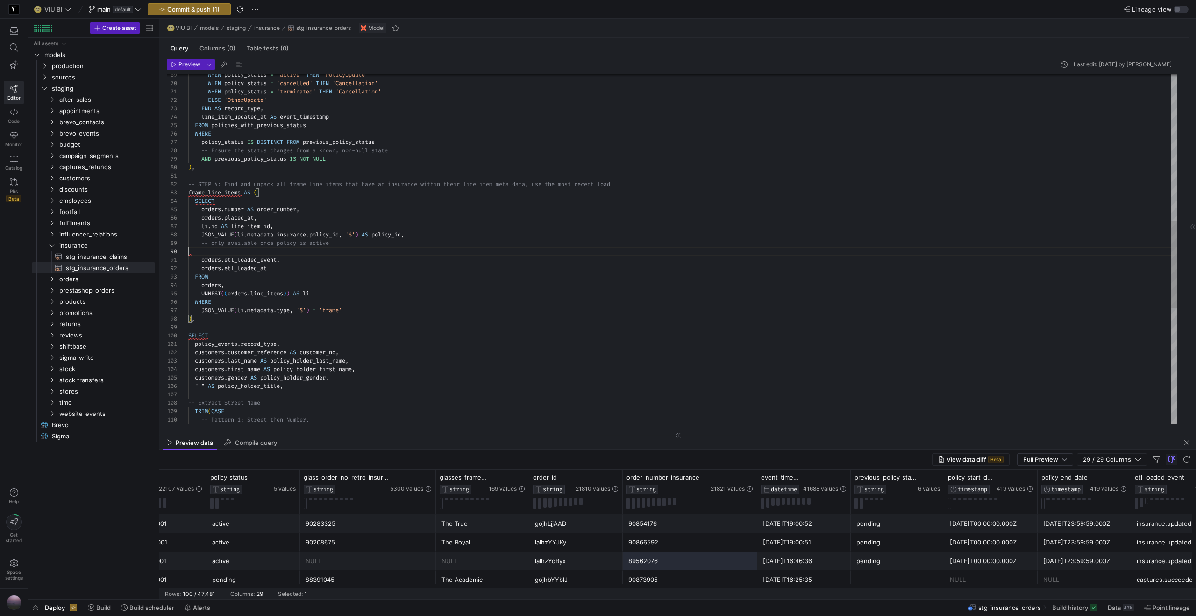
scroll to position [67, 145]
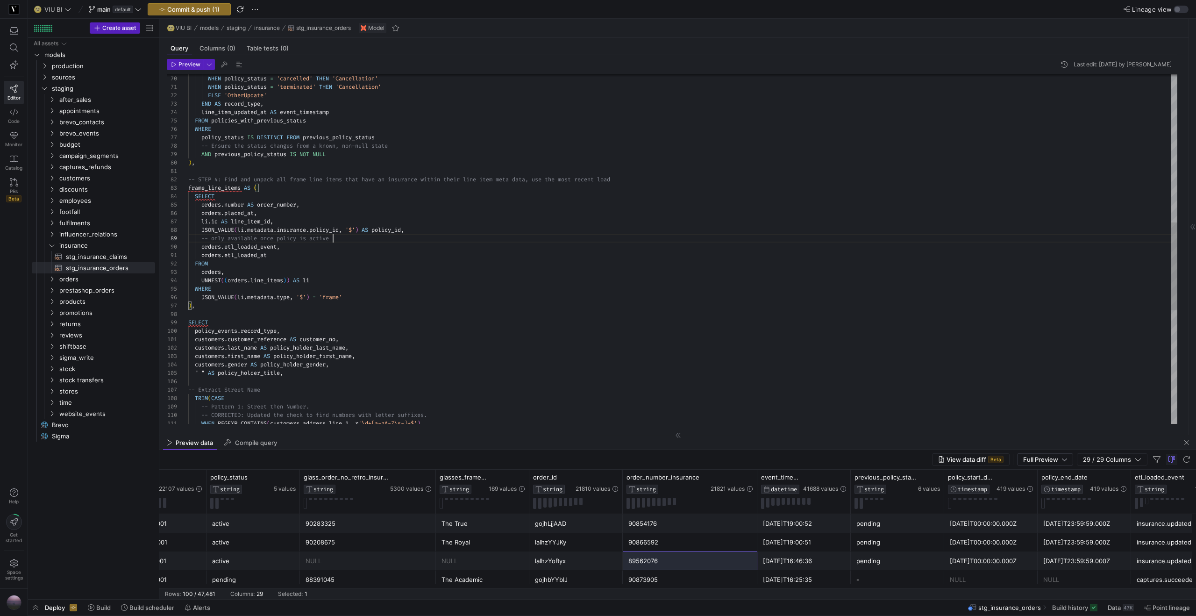
click at [232, 198] on div "WHEN REGEXP_CONTAINS ( customers . address_line_1 , r '\d+[a-zA-Z\s-]*$' ) -- P…" at bounding box center [682, 180] width 989 height 1386
click at [276, 186] on div "WHEN REGEXP_CONTAINS ( customers . address_line_1 , r '\d+[a-zA-Z\s-]*$' ) -- P…" at bounding box center [682, 180] width 989 height 1386
click at [390, 234] on div "WHEN REGEXP_CONTAINS ( customers . address_line_1 , r '\d+[a-zA-Z\s-]*$' ) -- P…" at bounding box center [682, 180] width 989 height 1386
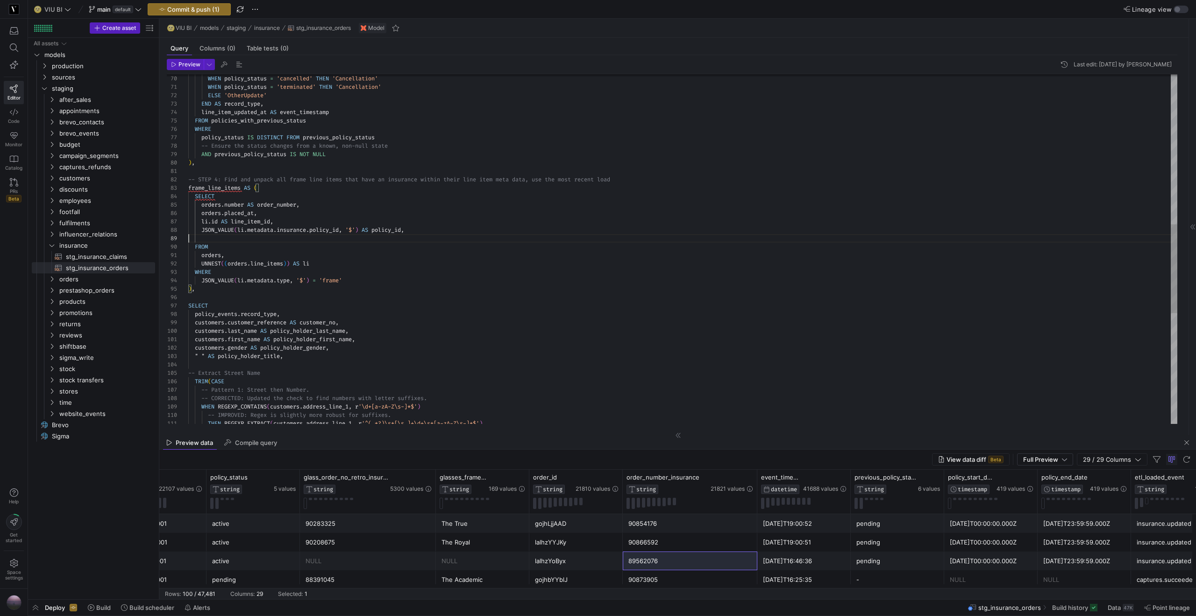
scroll to position [59, 222]
click at [381, 271] on div "WHEN REGEXP_CONTAINS ( customers . address_line_1 , r '\d+[a-zA-Z\s-]*$' ) -- P…" at bounding box center [682, 167] width 989 height 1361
click at [419, 228] on div "WHEN REGEXP_CONTAINS ( customers . address_line_1 , r '\d+[a-zA-Z\s-]*$' ) -- P…" at bounding box center [682, 167] width 989 height 1361
drag, startPoint x: 350, startPoint y: 179, endPoint x: 533, endPoint y: 181, distance: 183.1
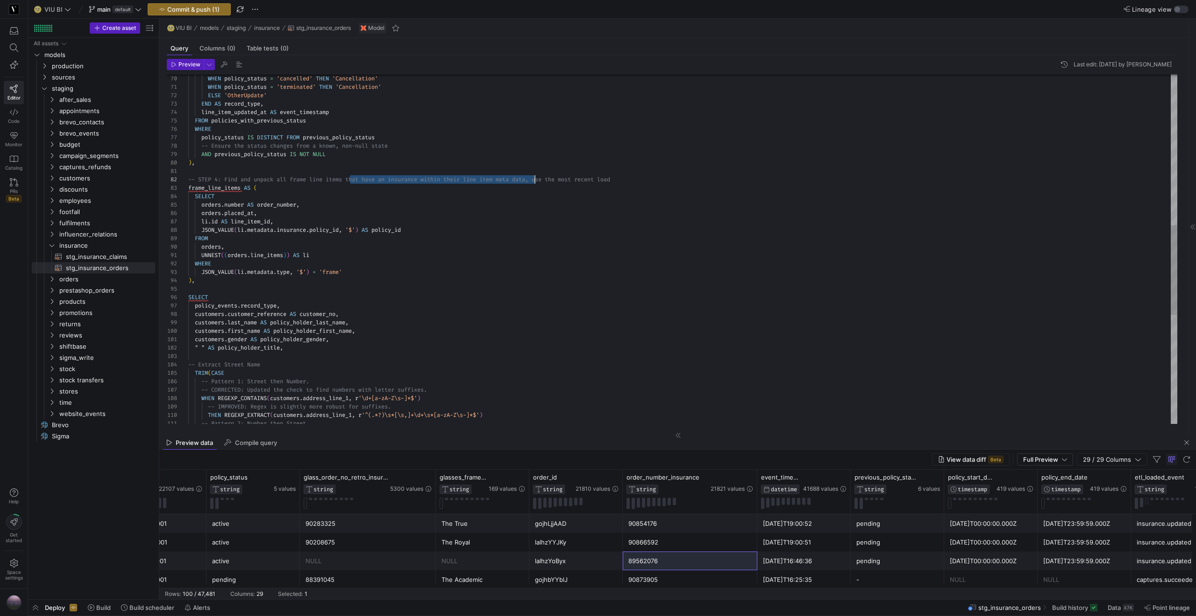
click at [533, 181] on div "WHEN REGEXP_CONTAINS ( customers . address_line_1 , r '\d+[a-zA-Z\s-]*$' ) -- P…" at bounding box center [682, 167] width 989 height 1361
click at [52, 275] on y42-icon "Press SPACE to select this row." at bounding box center [51, 278] width 7 height 7
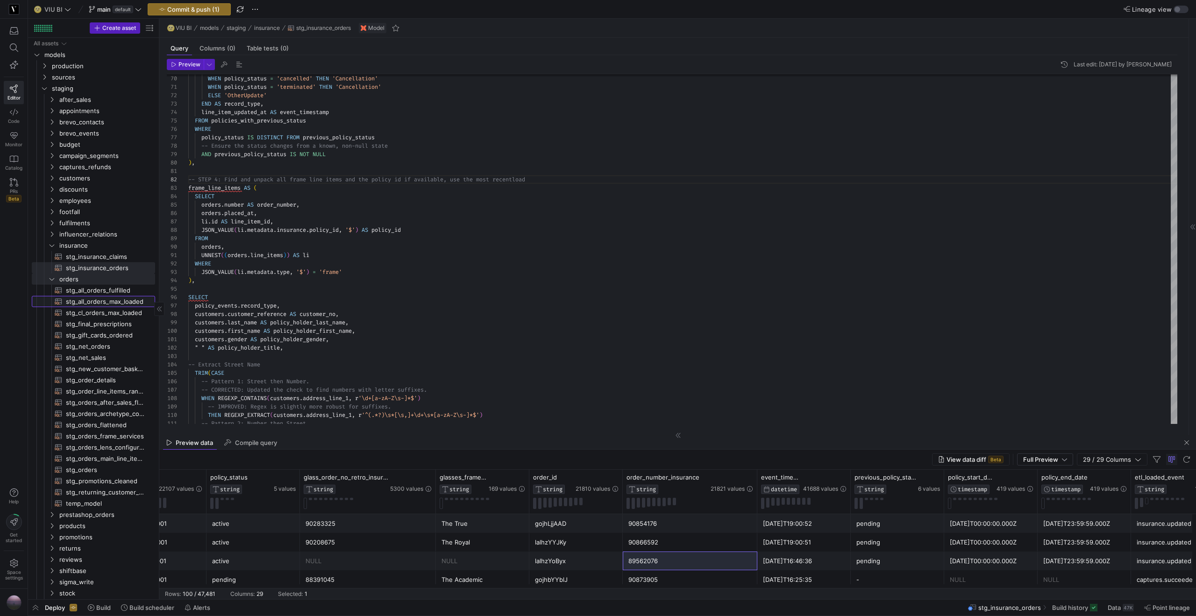
click at [108, 305] on span "stg_all_orders_max_loaded​​​​​​​​​​" at bounding box center [105, 301] width 78 height 11
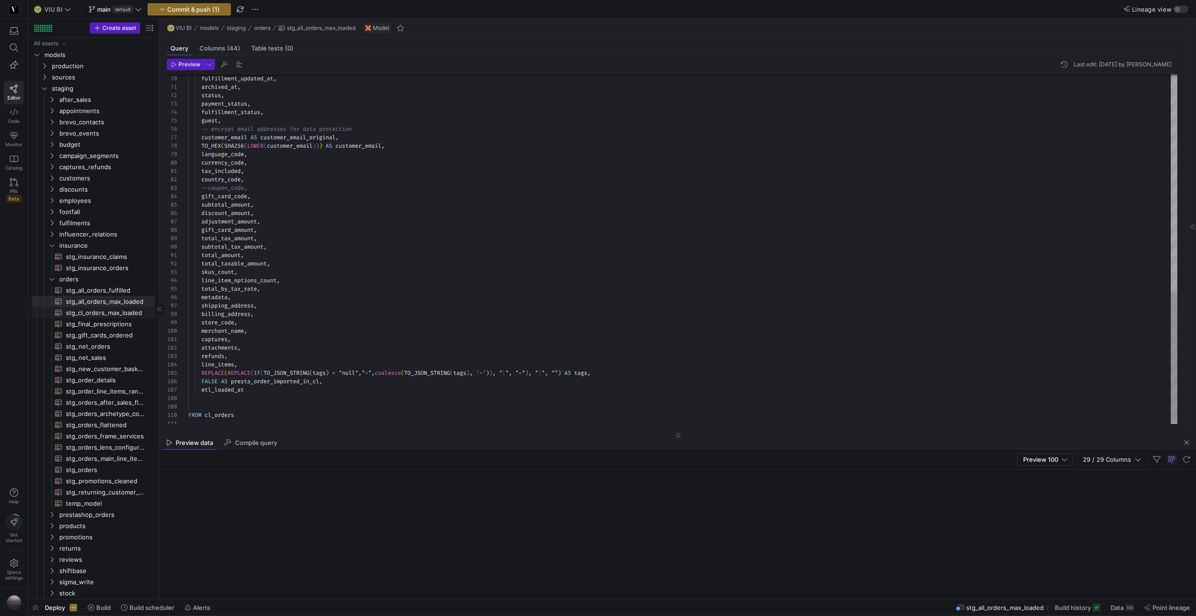
click at [105, 315] on span "stg_cl_orders_max_loaded​​​​​​​​​​" at bounding box center [105, 312] width 78 height 11
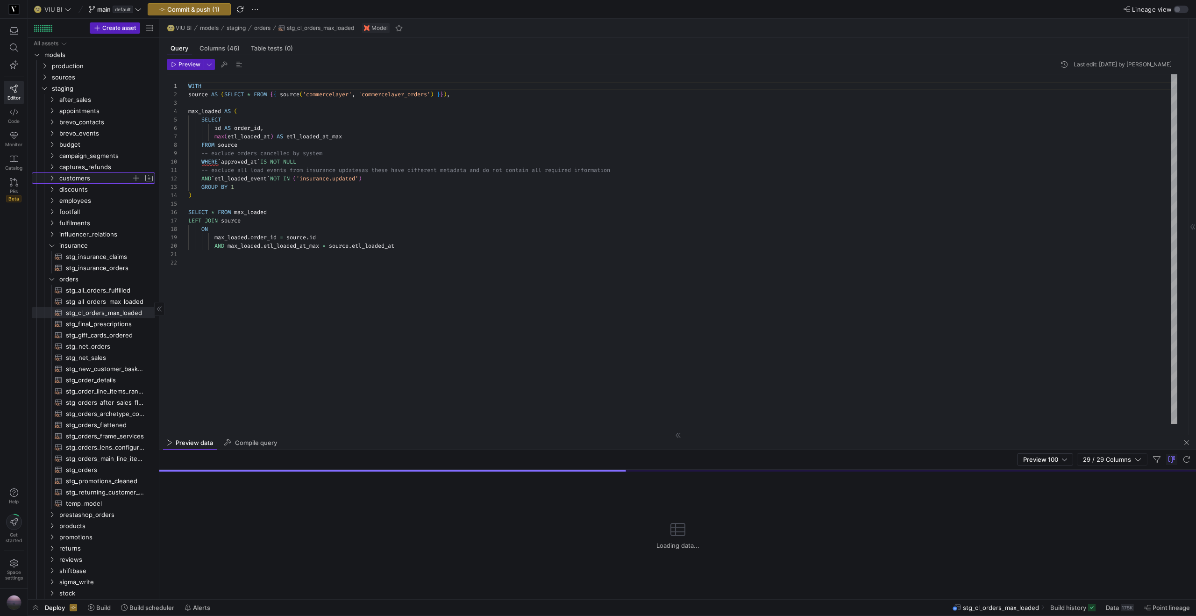
click at [53, 177] on icon "Press SPACE to select this row." at bounding box center [52, 178] width 2 height 5
click at [73, 200] on span "stg_customers​​​​​​​​​​" at bounding box center [105, 200] width 78 height 11
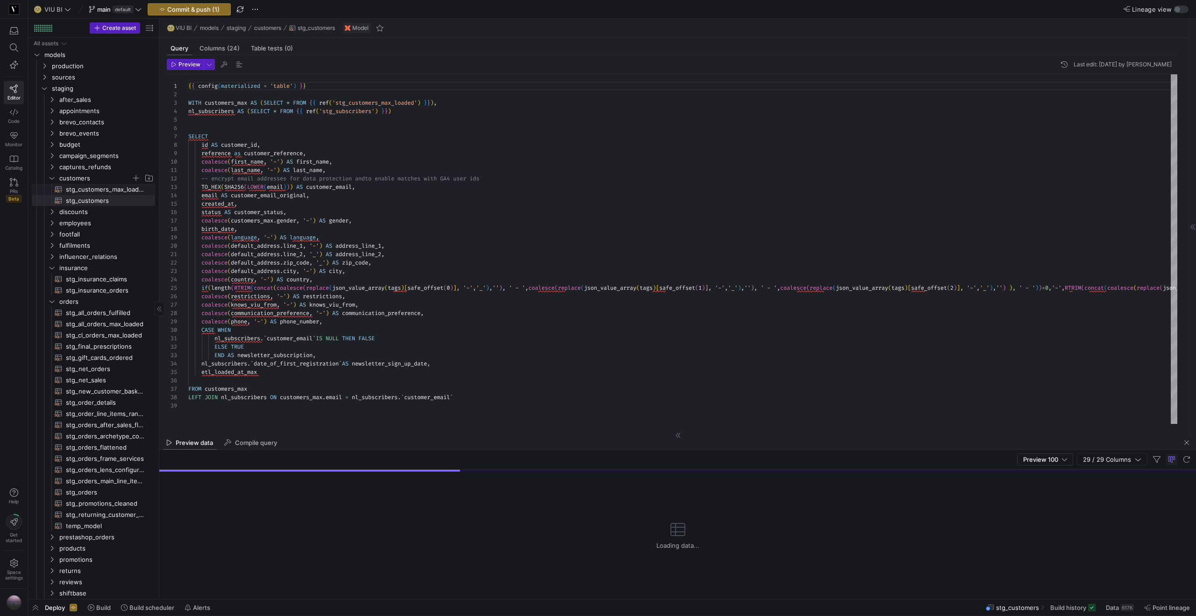
click at [98, 191] on span "stg_customers_max_loaded​​​​​​​​​​" at bounding box center [105, 189] width 78 height 11
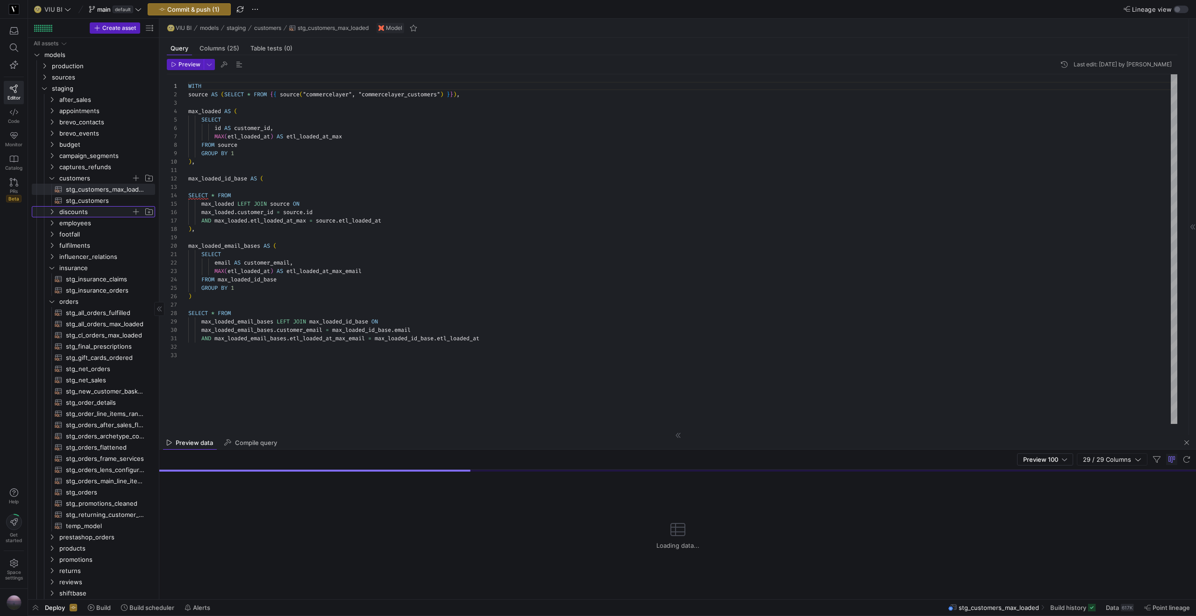
click at [51, 213] on icon "Press SPACE to select this row." at bounding box center [52, 212] width 7 height 6
click at [81, 236] on span "stg_cl_discounts​​​​​​​​​​" at bounding box center [105, 234] width 78 height 11
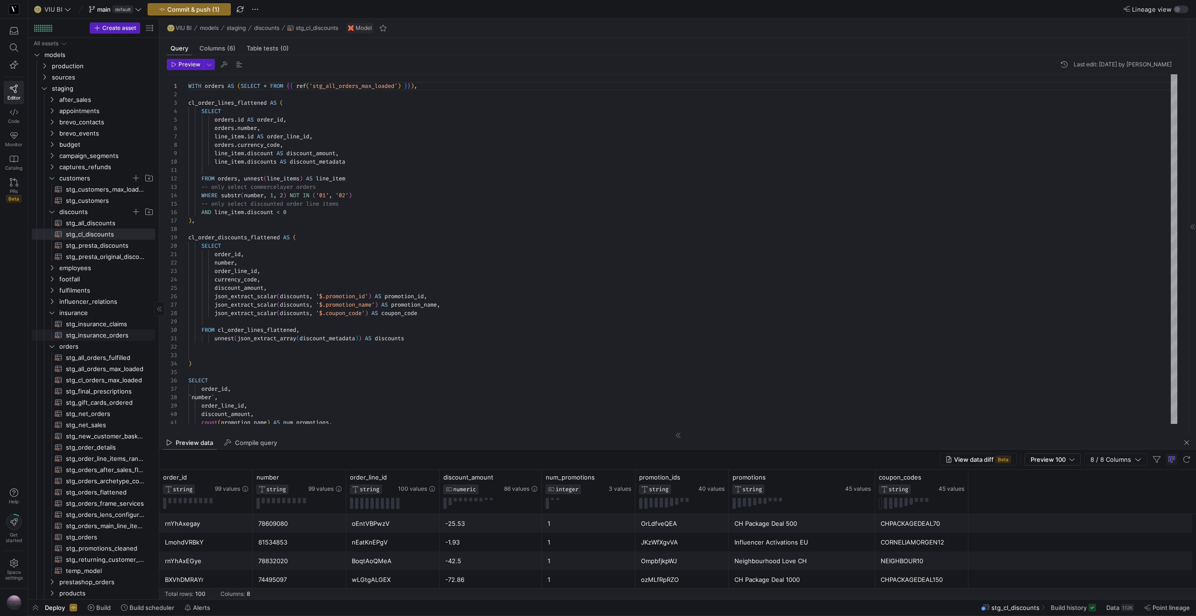
click at [103, 337] on span "stg_insurance_orders​​​​​​​​​​" at bounding box center [105, 335] width 78 height 11
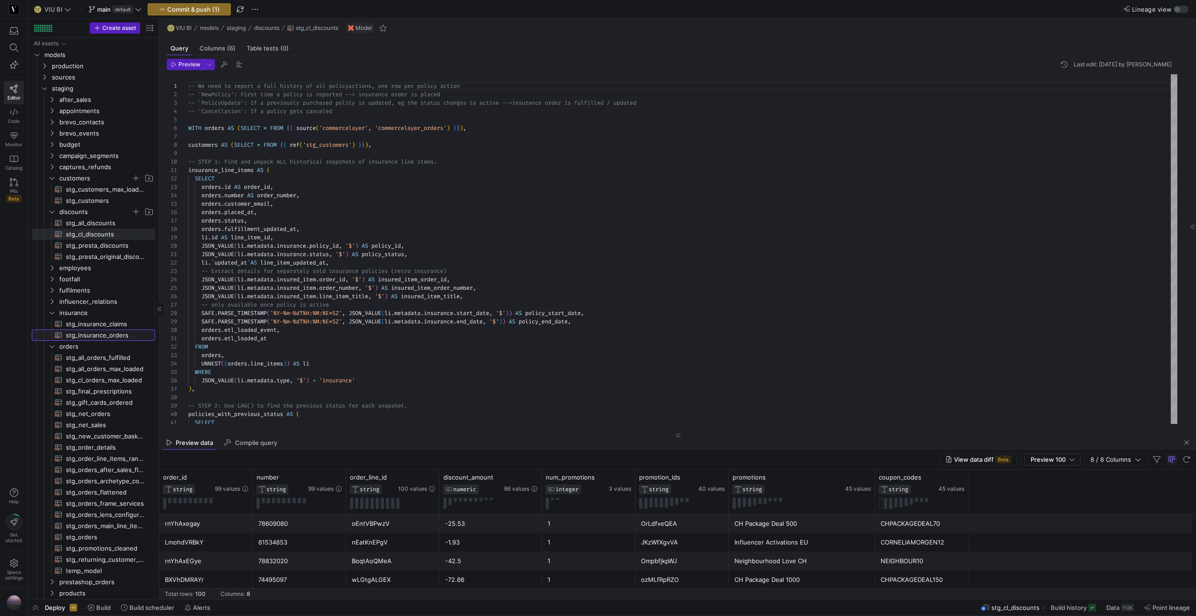
type textarea "-- We need to report a full history of all policy actions, one row per policy a…"
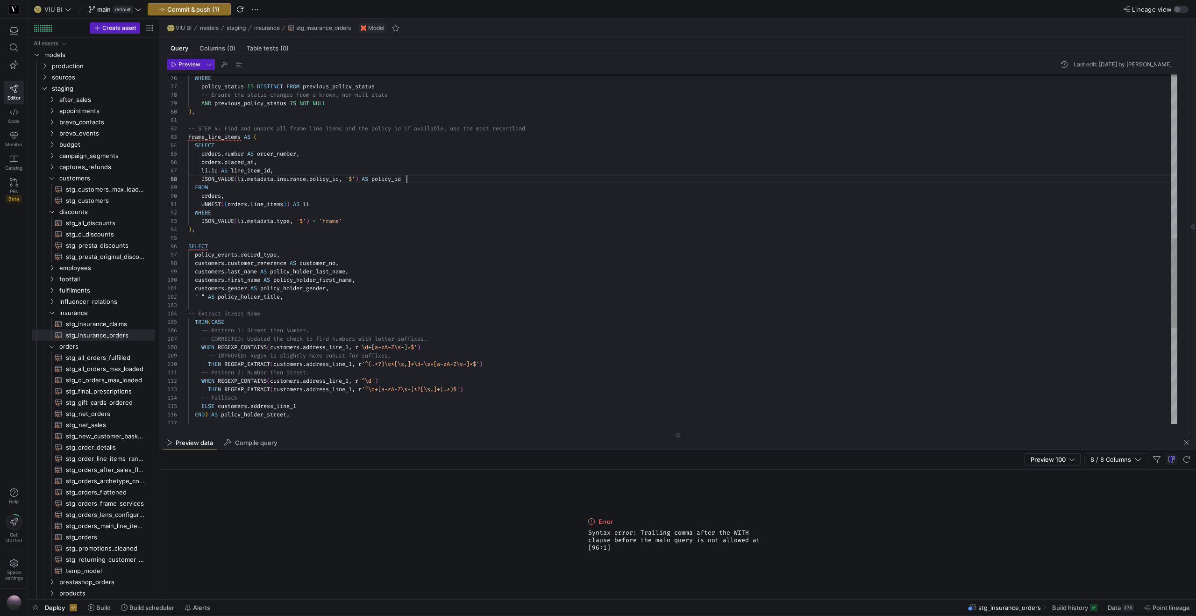
click at [419, 177] on div "WHERE policy_status IS DISTINCT FROM previous_policy_status -- Ensure the statu…" at bounding box center [682, 116] width 989 height 1361
drag, startPoint x: 219, startPoint y: 168, endPoint x: 202, endPoint y: 170, distance: 16.9
click at [202, 170] on div "WHERE policy_status IS DISTINCT FROM previous_policy_status -- Ensure the statu…" at bounding box center [682, 120] width 989 height 1369
click at [272, 188] on div "WHERE policy_status IS DISTINCT FROM previous_policy_status -- Ensure the statu…" at bounding box center [682, 120] width 989 height 1369
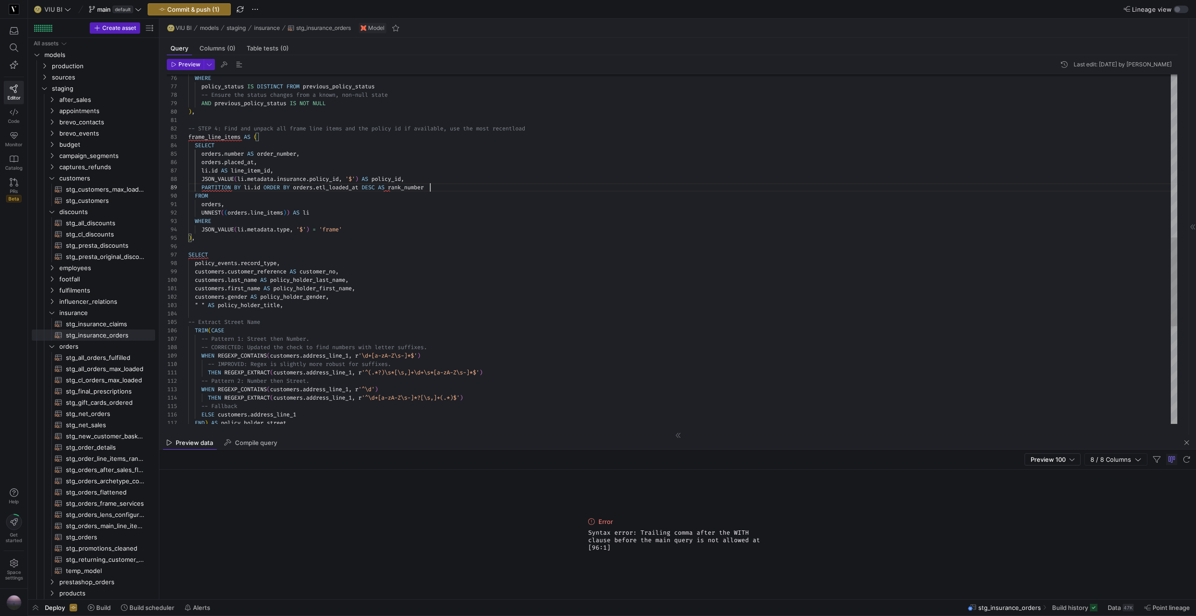
scroll to position [76, 14]
click at [575, 126] on div "WHERE policy_status IS DISTINCT FROM previous_policy_status -- Ensure the statu…" at bounding box center [682, 125] width 989 height 1378
click at [451, 180] on div "WHERE policy_status IS DISTINCT FROM previous_policy_status -- Ensure the statu…" at bounding box center [682, 125] width 989 height 1378
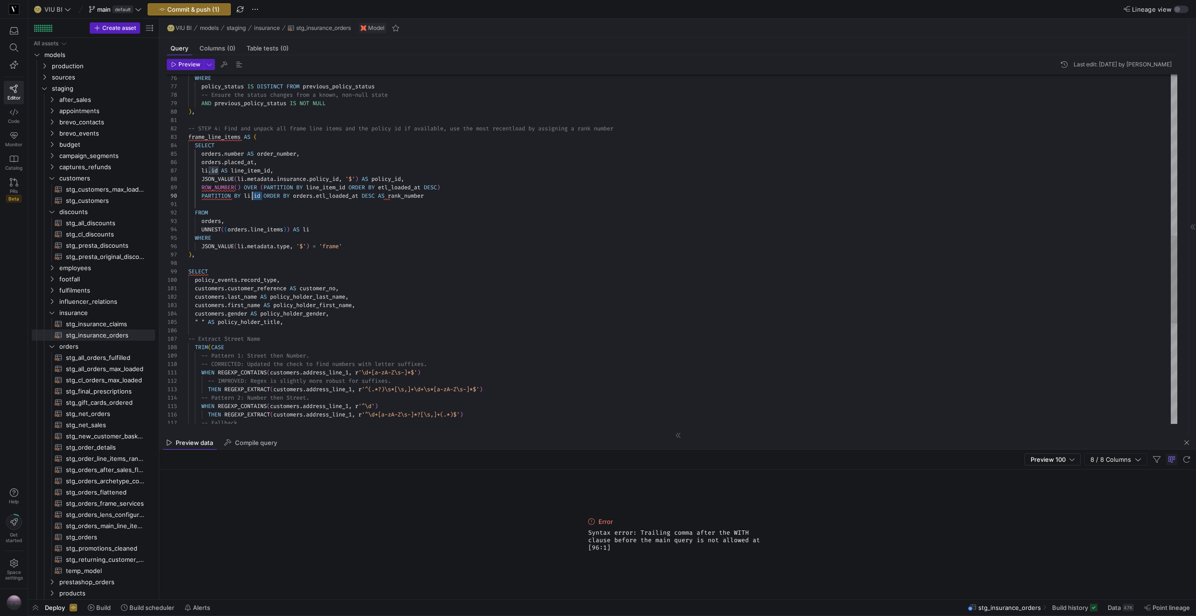
scroll to position [76, 57]
drag, startPoint x: 263, startPoint y: 196, endPoint x: 246, endPoint y: 198, distance: 17.4
click at [246, 198] on span "PARTITION BY li . id ORDER BY orders . etl_loaded_at DESC AS rank_number" at bounding box center [305, 195] width 235 height 7
drag, startPoint x: 349, startPoint y: 186, endPoint x: 310, endPoint y: 189, distance: 39.3
click at [310, 188] on span "ROW_NUMBER ( ) OVER ( PARTITION BY line_item_id ORDER BY etl_loaded_at DESC )" at bounding box center [314, 187] width 252 height 7
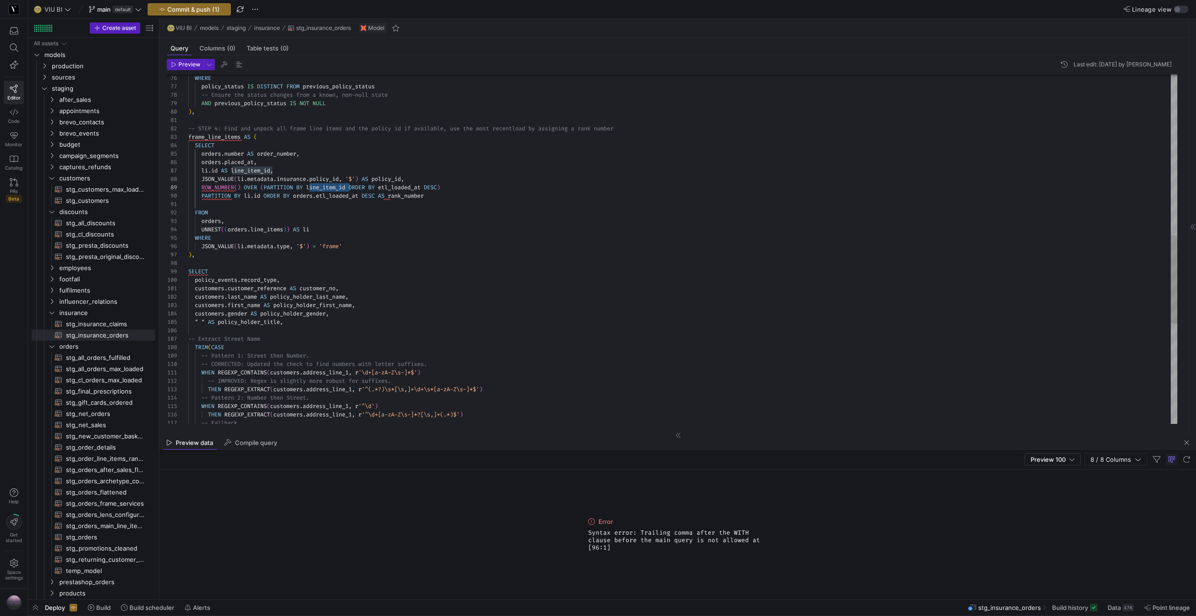
scroll to position [67, 138]
click at [310, 198] on div "WHERE policy_status IS DISTINCT FROM previous_policy_status -- Ensure the statu…" at bounding box center [682, 129] width 989 height 1386
click at [360, 185] on div "WHERE policy_status IS DISTINCT FROM previous_policy_status -- Ensure the statu…" at bounding box center [682, 129] width 989 height 1386
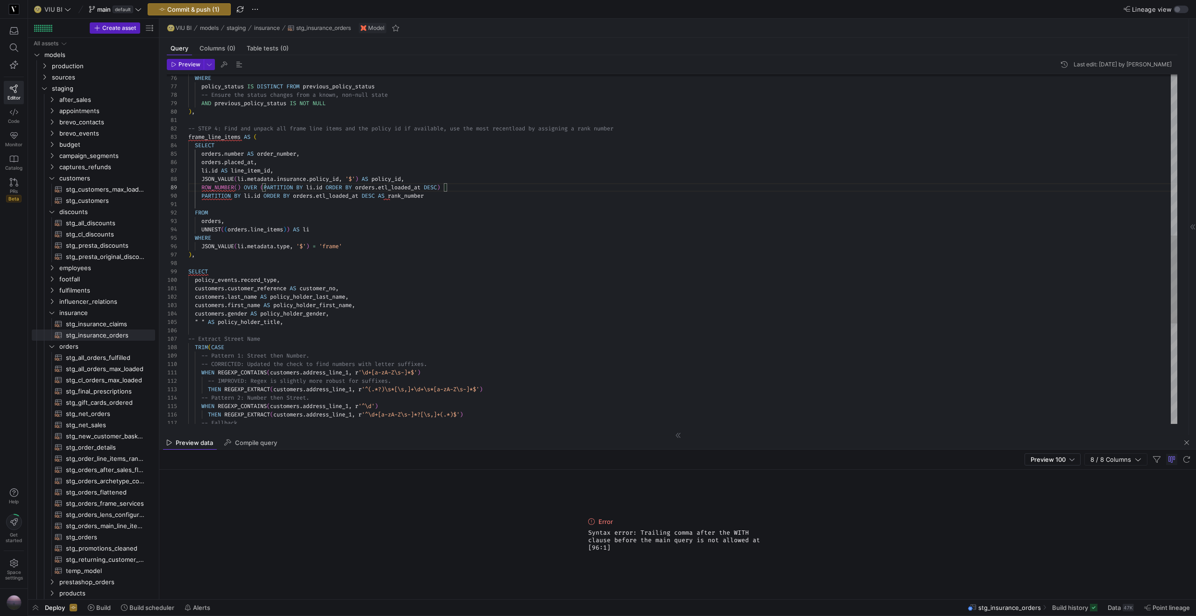
scroll to position [76, 242]
click at [444, 195] on div "WHERE policy_status IS DISTINCT FROM previous_policy_status -- Ensure the statu…" at bounding box center [682, 129] width 989 height 1386
click at [465, 187] on div "WHERE policy_status IS DISTINCT FROM previous_policy_status -- Ensure the statu…" at bounding box center [682, 129] width 989 height 1386
click at [368, 236] on div "WHERE policy_status IS DISTINCT FROM previous_policy_status -- Ensure the statu…" at bounding box center [682, 125] width 989 height 1378
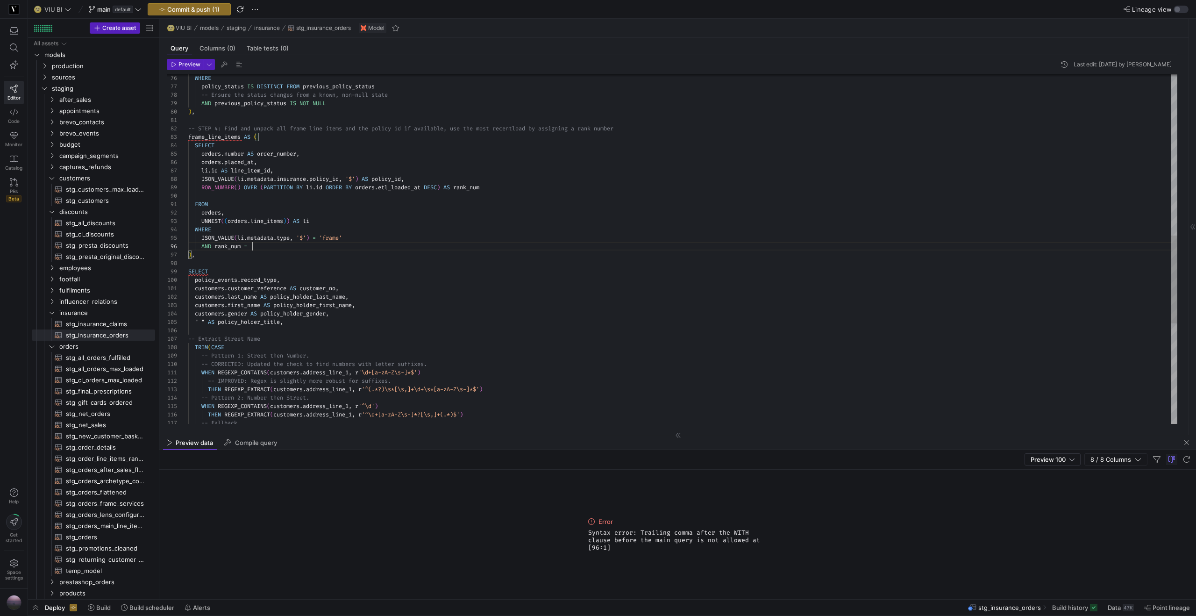
scroll to position [42, 67]
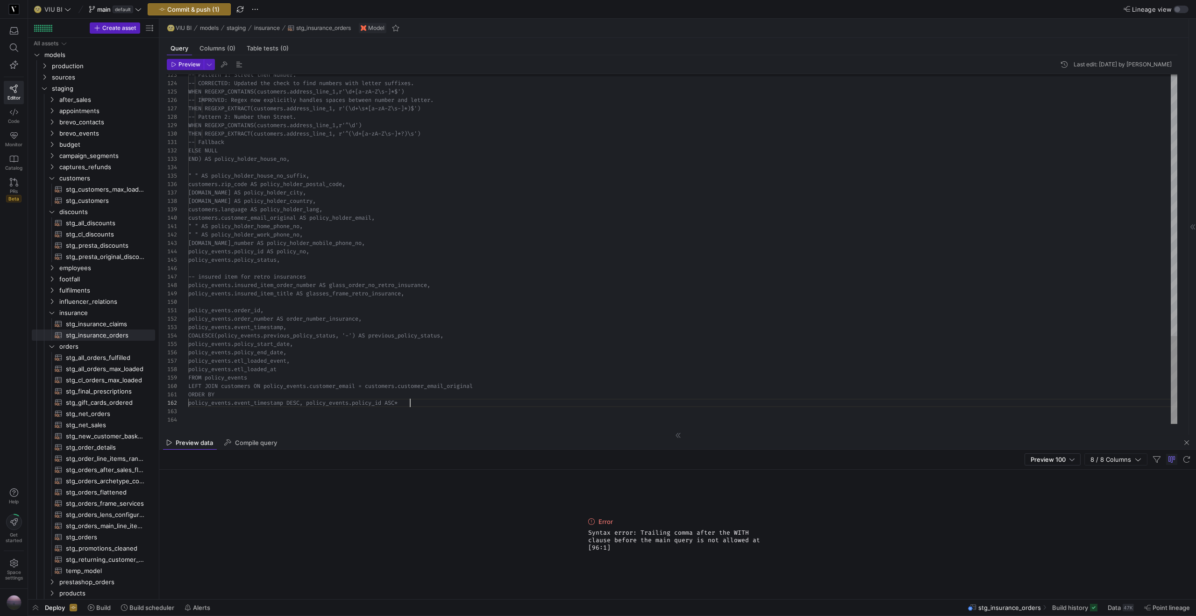
scroll to position [8, 218]
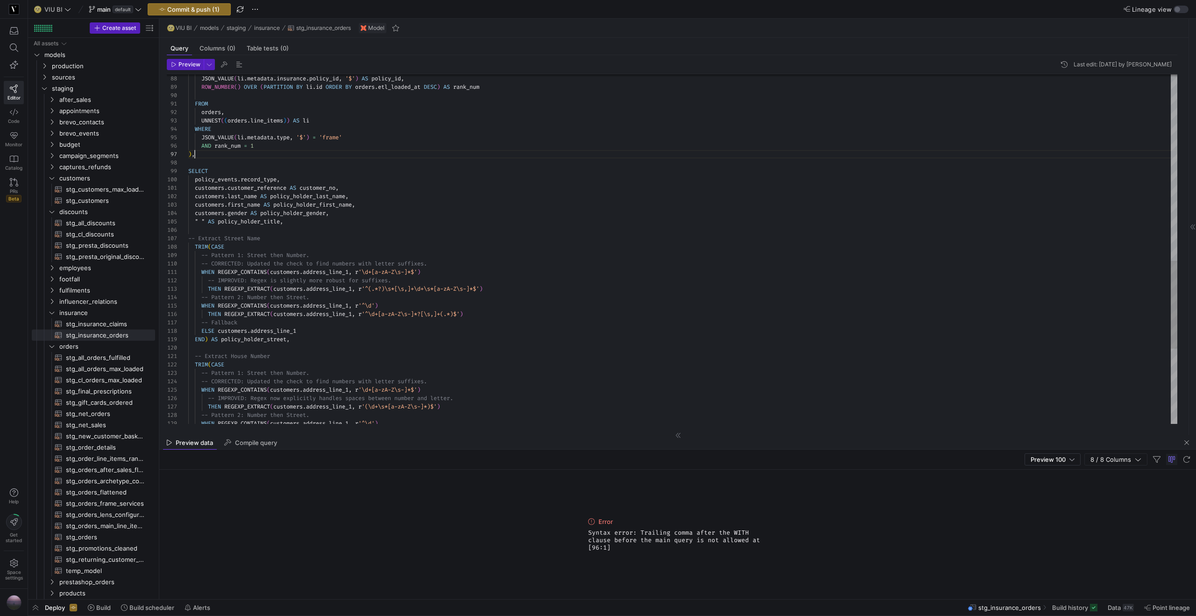
scroll to position [50, 7]
click at [221, 153] on div "-- Pattern 1: Street then Number. -- CORRECTED: Updated the check to find numbe…" at bounding box center [682, 28] width 989 height 1386
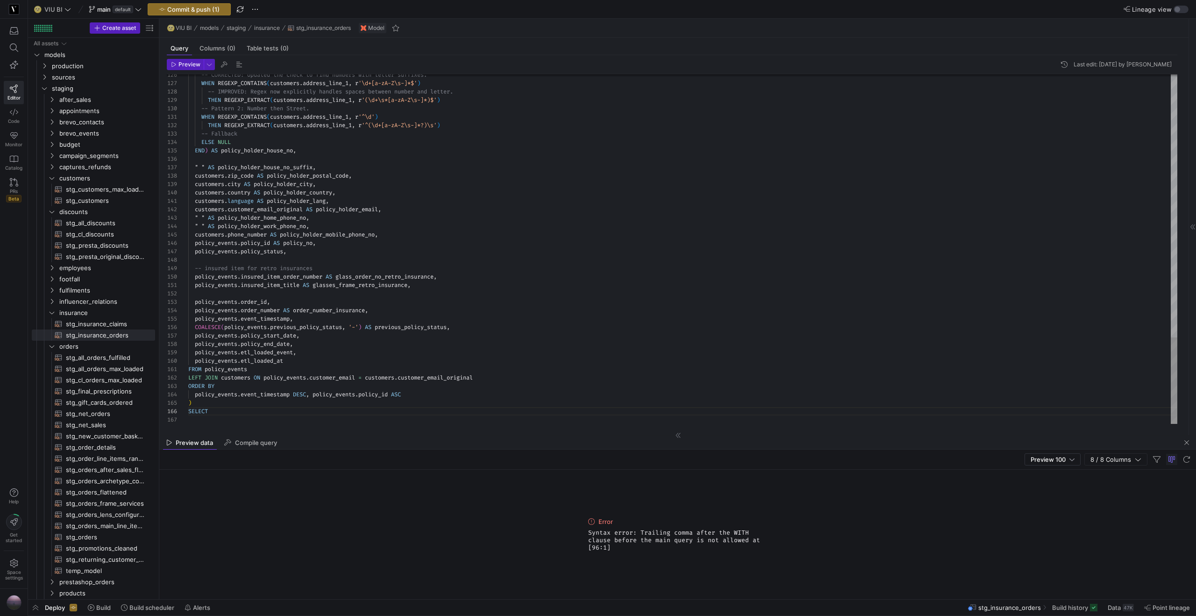
scroll to position [0, 0]
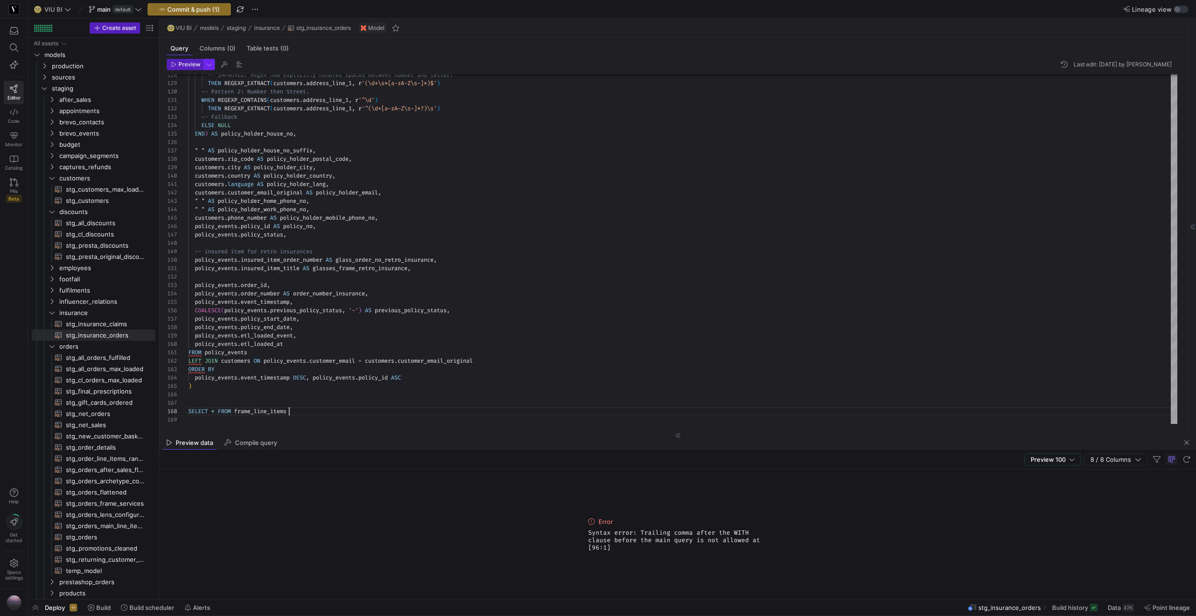
click at [204, 64] on span "button" at bounding box center [209, 64] width 10 height 10
click at [189, 66] on div at bounding box center [598, 308] width 1196 height 616
click at [189, 66] on span "Preview" at bounding box center [189, 64] width 22 height 7
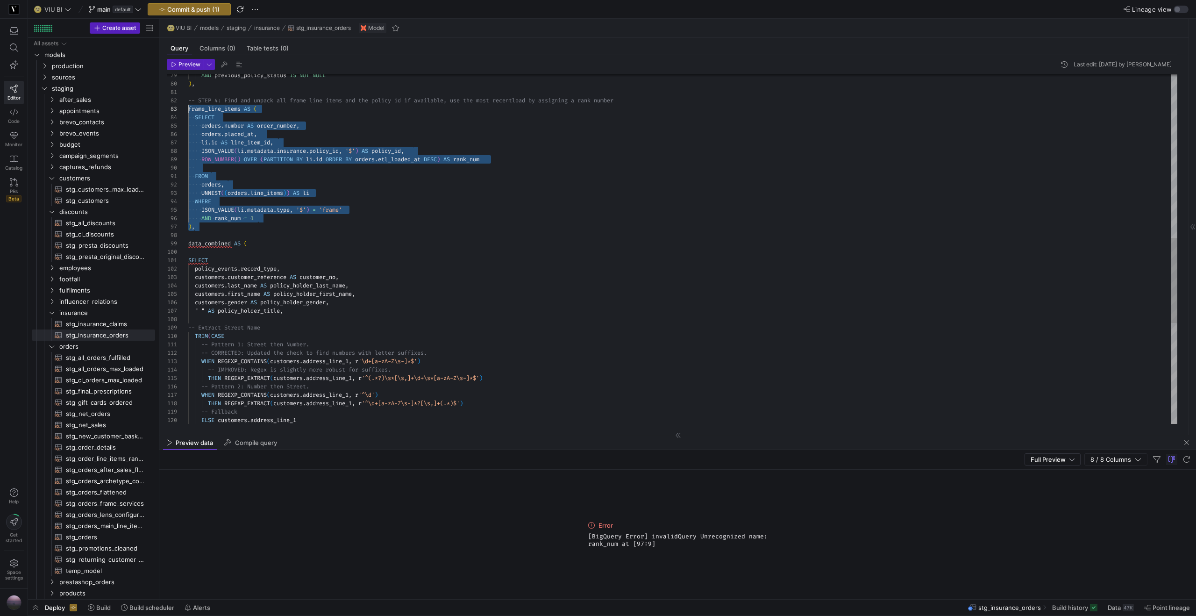
scroll to position [17, 0]
drag, startPoint x: 208, startPoint y: 225, endPoint x: 188, endPoint y: 109, distance: 117.6
click at [188, 109] on div "ROW_NUMBER ( ) OVER ( PARTITION BY li . id ORDER BY orders . etl_loaded_at DESC…" at bounding box center [682, 122] width 989 height 1428
click at [212, 224] on div "ROW_NUMBER ( ) OVER ( PARTITION BY li . id ORDER BY orders . etl_loaded_at DESC…" at bounding box center [682, 122] width 989 height 1428
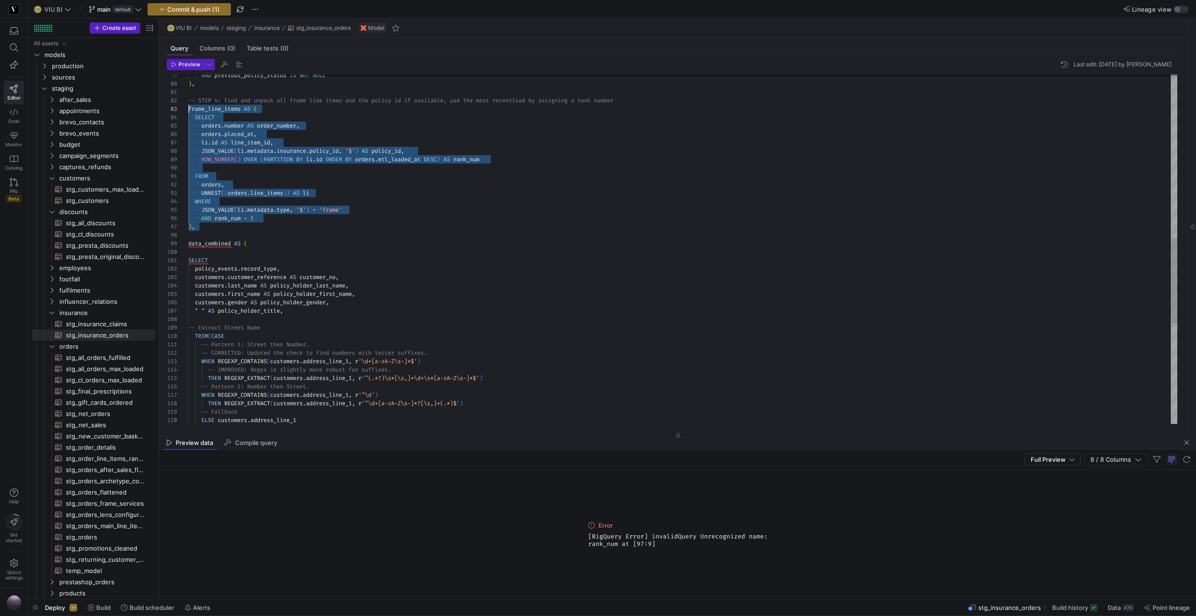
scroll to position [17, 0]
drag, startPoint x: 205, startPoint y: 227, endPoint x: 183, endPoint y: 112, distance: 116.9
click at [188, 112] on div "ROW_NUMBER ( ) OVER ( PARTITION BY li . id ORDER BY orders . etl_loaded_at DESC…" at bounding box center [682, 122] width 989 height 1428
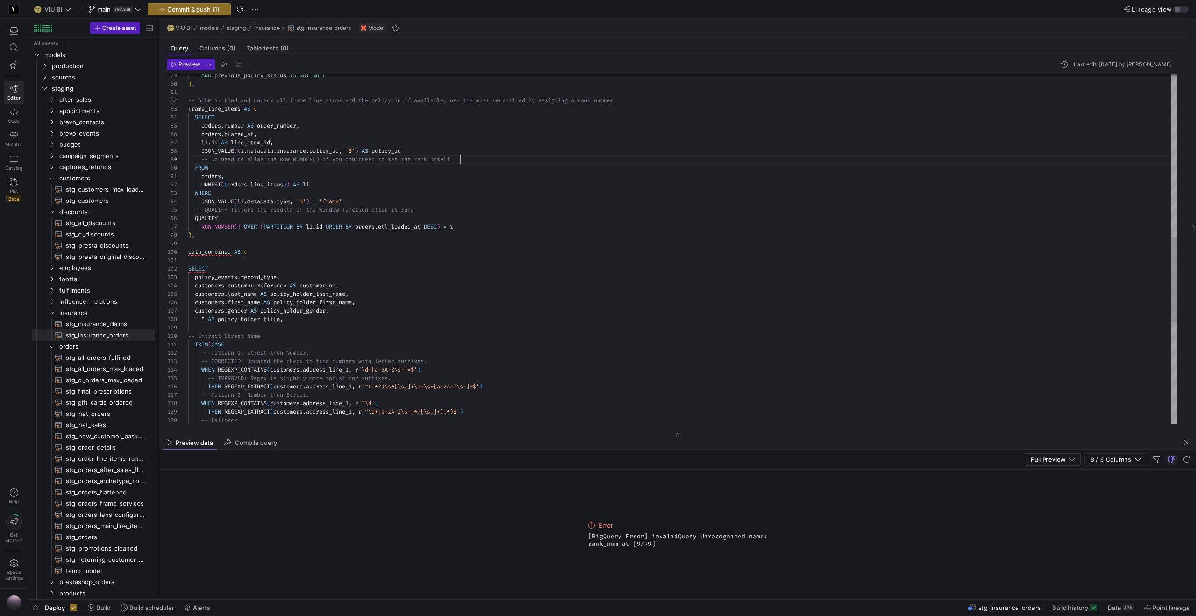
scroll to position [67, 272]
click at [490, 159] on div "-- No need to alias the ROW_NUMBER() if you don't need to see the rank itself F…" at bounding box center [682, 126] width 989 height 1437
click at [255, 237] on div "FROM orders , UNNEST ( ( orders . line_items ) ) AS li WHERE orders . number AS…" at bounding box center [682, 126] width 989 height 1437
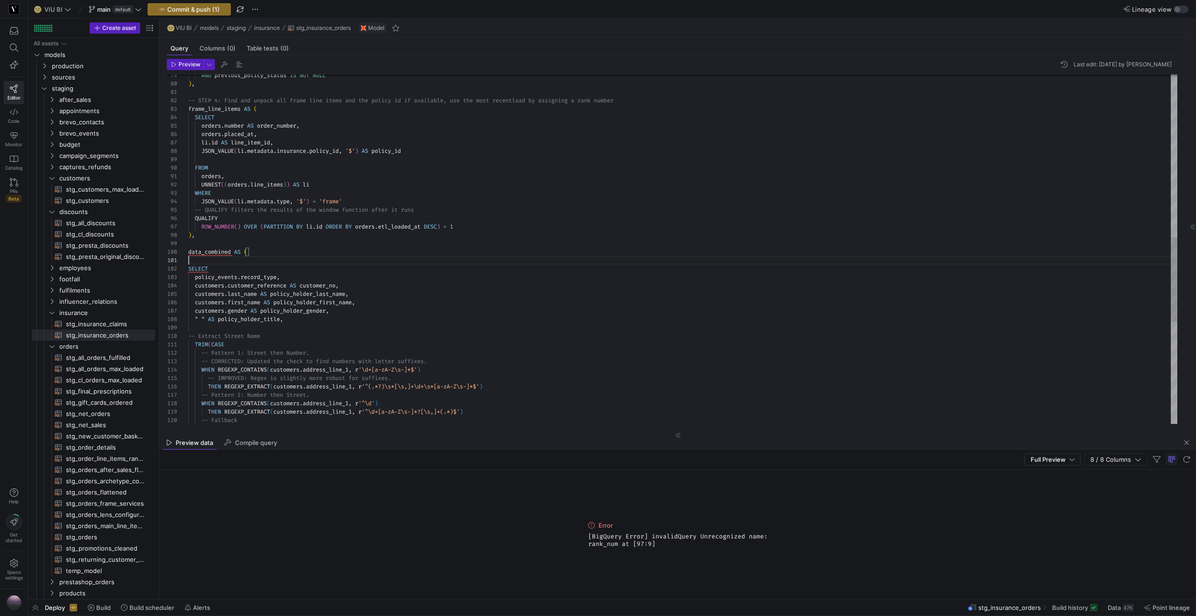
click at [258, 256] on div "FROM orders , UNNEST ( ( orders . line_items ) ) AS li WHERE orders . number AS…" at bounding box center [682, 126] width 989 height 1437
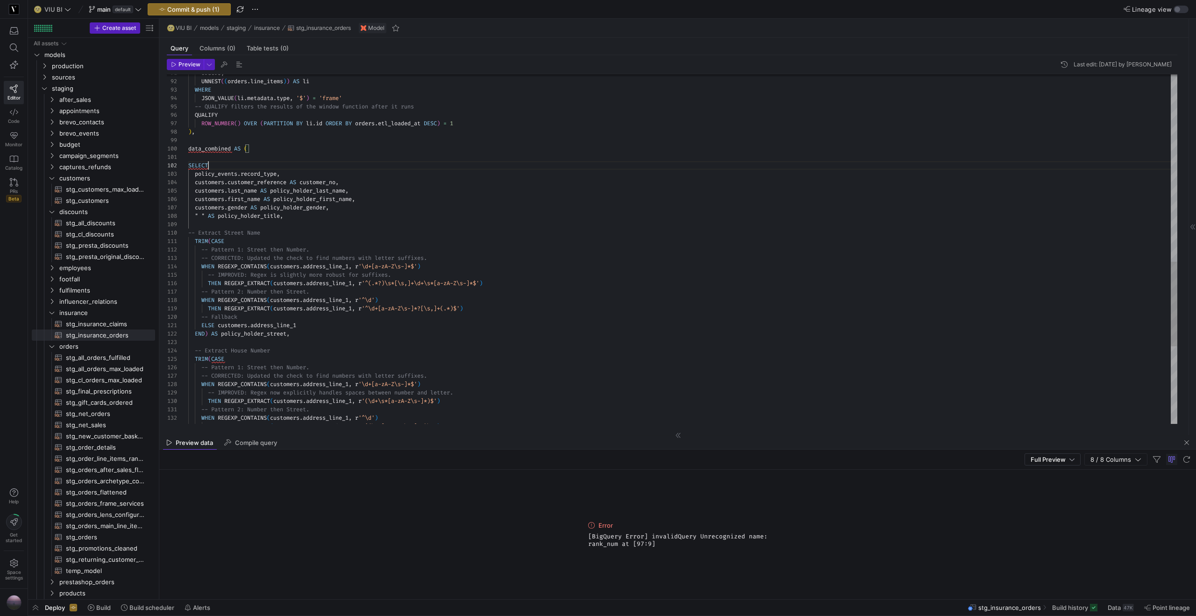
scroll to position [8, 20]
click at [228, 167] on div "SELECT policy_events . record_type , customers . customer_reference AS customer…" at bounding box center [682, 23] width 989 height 1437
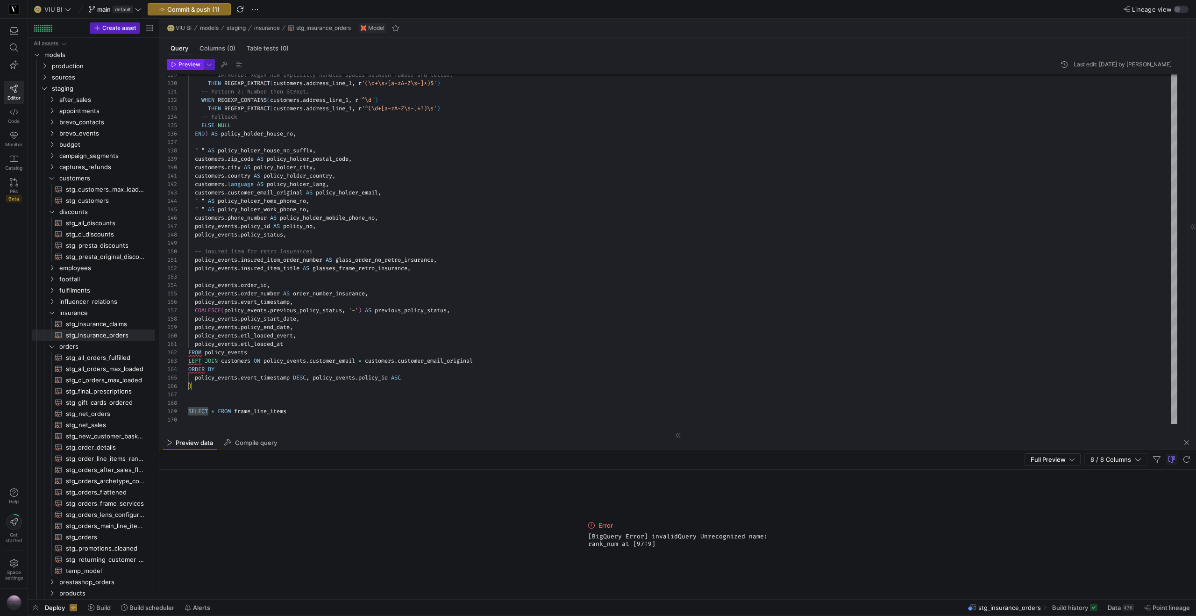
click at [198, 67] on span "Preview" at bounding box center [189, 64] width 22 height 7
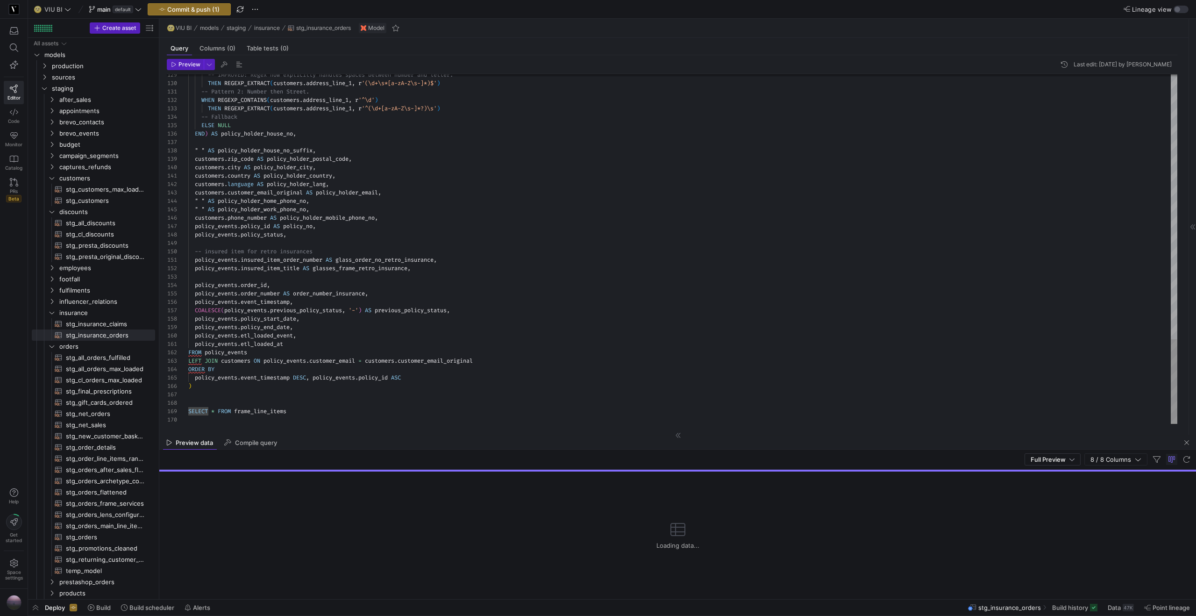
type textarea "policy_events.etl_loaded_at FROM policy_events LEFT JOIN customers ON policy_ev…"
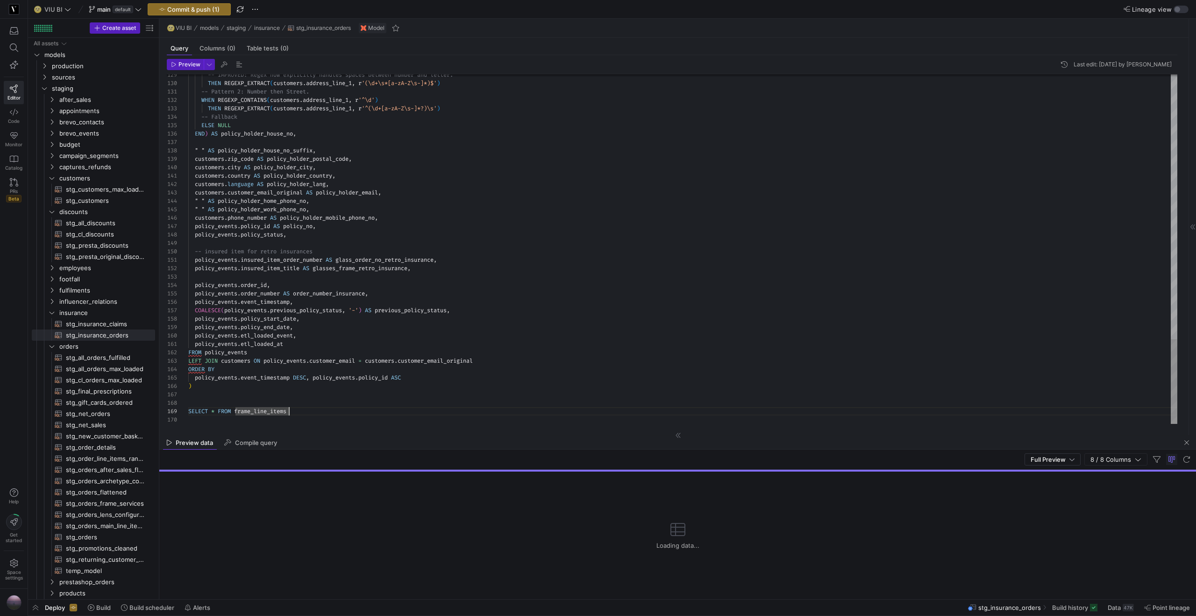
click at [187, 66] on span "Preview" at bounding box center [189, 64] width 22 height 7
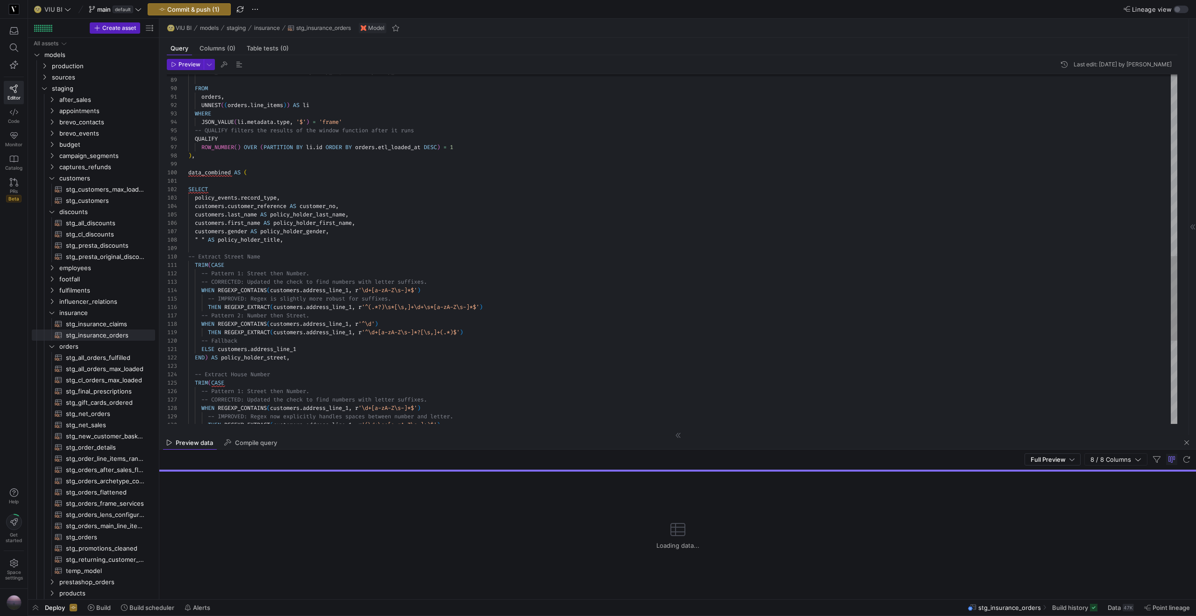
scroll to position [76, 61]
click at [266, 173] on div "-- IMPROVED: Regex now explicitly handles spaces b etween number and letter. TH…" at bounding box center [682, 46] width 989 height 1437
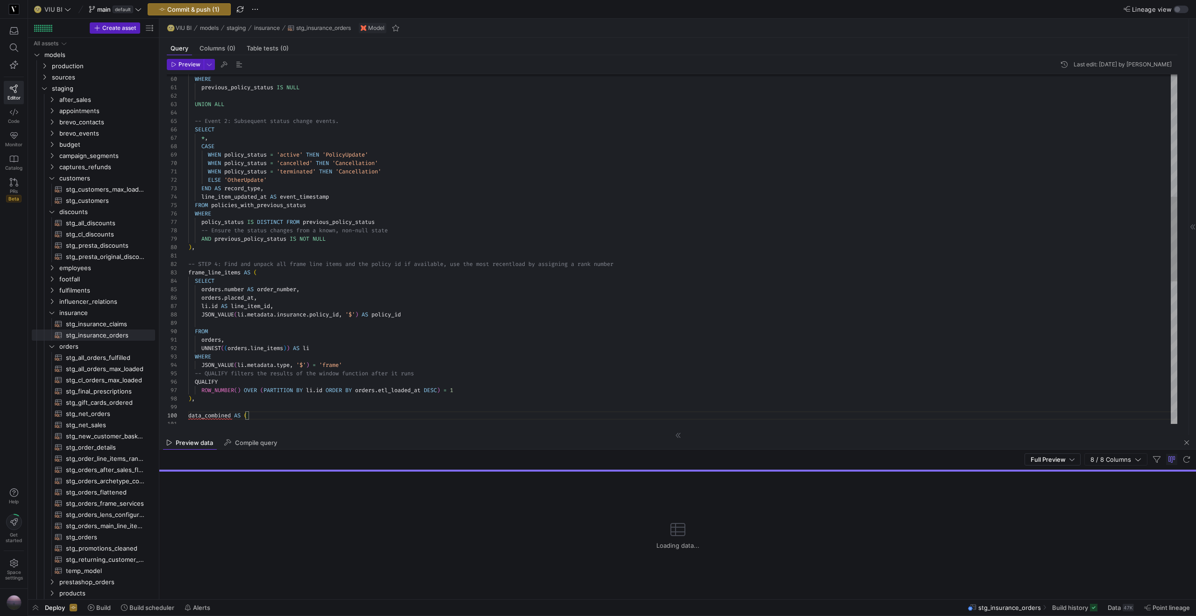
click at [709, 266] on div "data_combined AS ( ROW_NUMBER ( ) OVER ( PARTITION BY li . id ORDER BY orders .…" at bounding box center [682, 289] width 989 height 1437
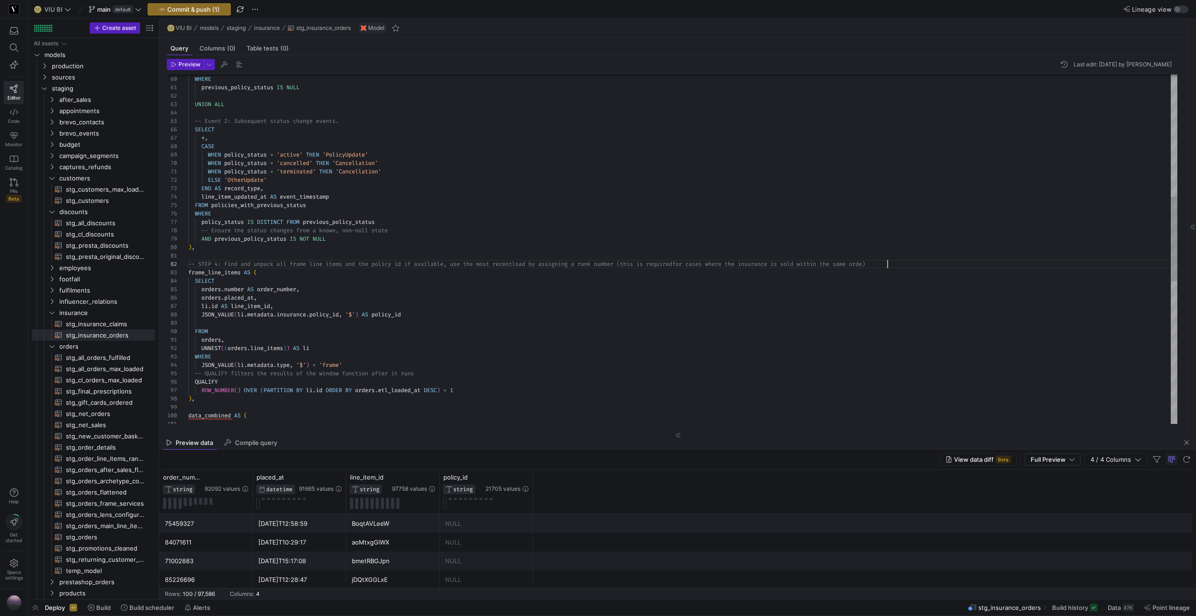
scroll to position [8, 703]
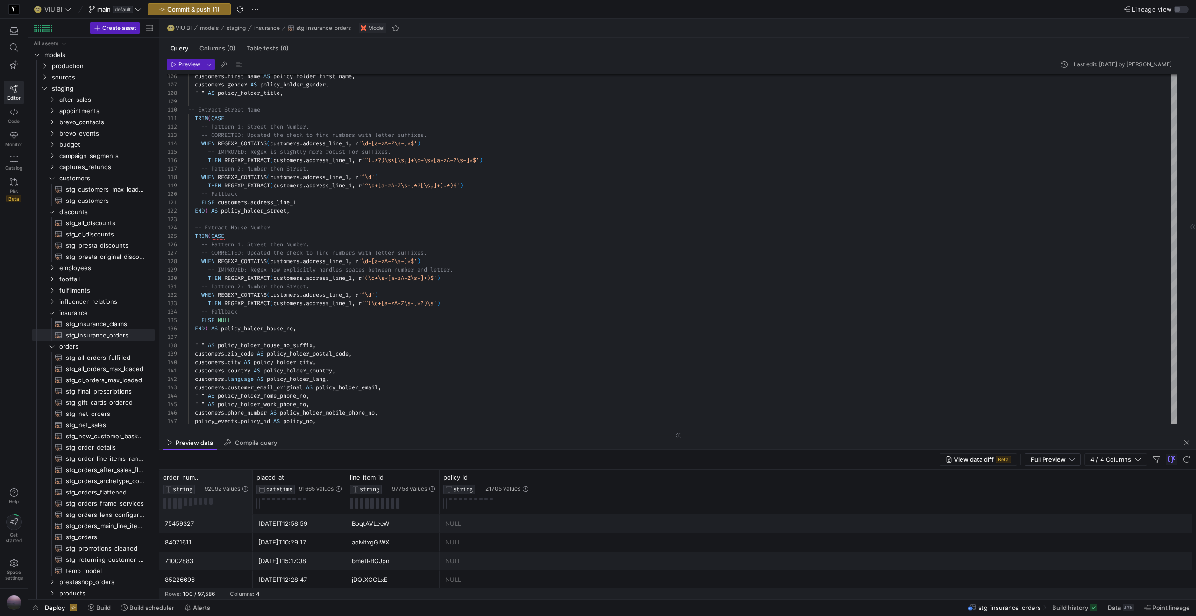
type textarea "-- STEP 4: Find and unpack all frame line items and the policy id if available,…"
click at [252, 477] on div "order_number STRING 92092 values" at bounding box center [205, 491] width 93 height 44
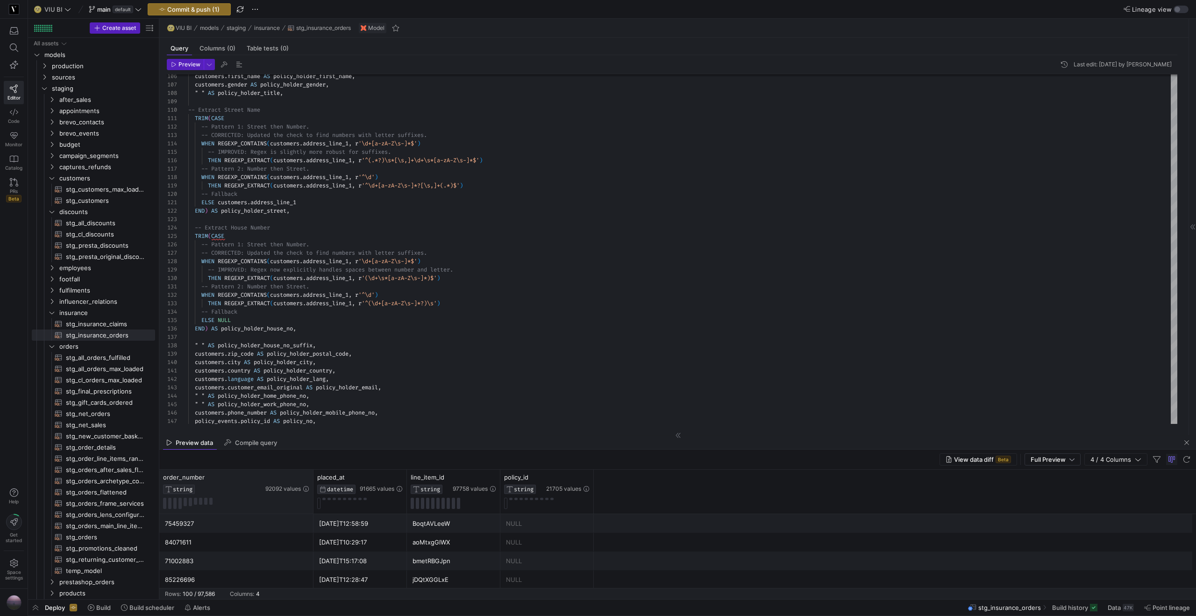
drag, startPoint x: 252, startPoint y: 478, endPoint x: 312, endPoint y: 476, distance: 60.7
click at [312, 476] on div at bounding box center [313, 491] width 4 height 44
click at [493, 478] on icon at bounding box center [492, 476] width 7 height 7
type input "oEntVXVweA"
click at [571, 571] on button "Apply" at bounding box center [569, 573] width 28 height 12
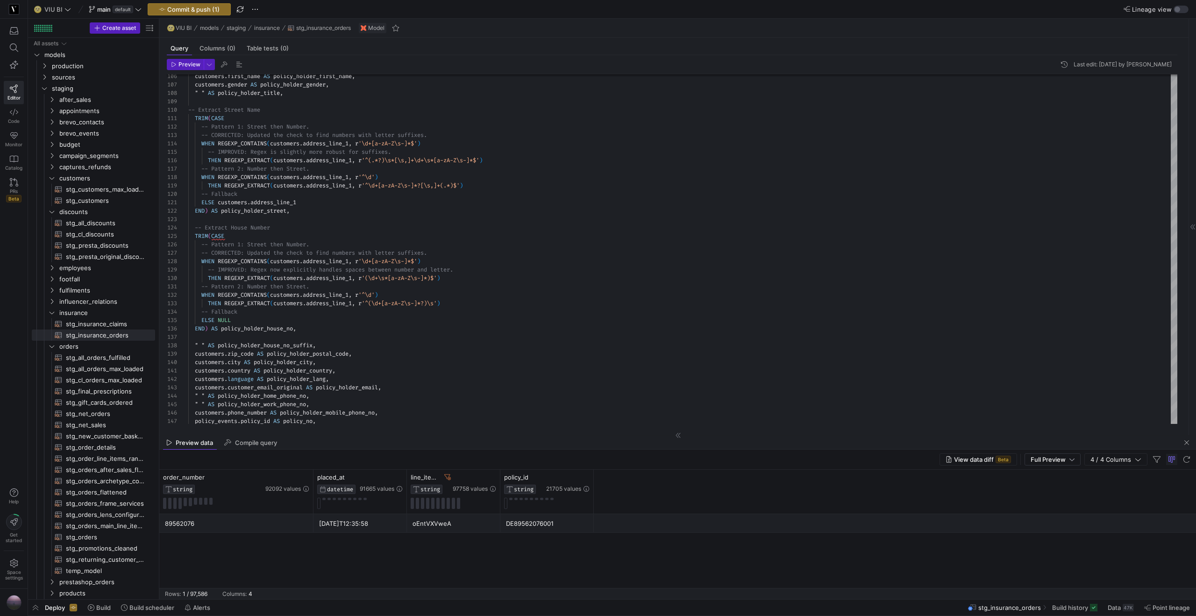
click at [441, 560] on div "89562076 2025-09-06T12:35:58 oEntVXVweA DE89562076001" at bounding box center [677, 551] width 1036 height 74
drag, startPoint x: 497, startPoint y: 476, endPoint x: 541, endPoint y: 473, distance: 43.6
click at [541, 473] on div at bounding box center [543, 491] width 4 height 44
drag, startPoint x: 406, startPoint y: 479, endPoint x: 453, endPoint y: 474, distance: 47.9
click at [453, 474] on div at bounding box center [454, 491] width 4 height 44
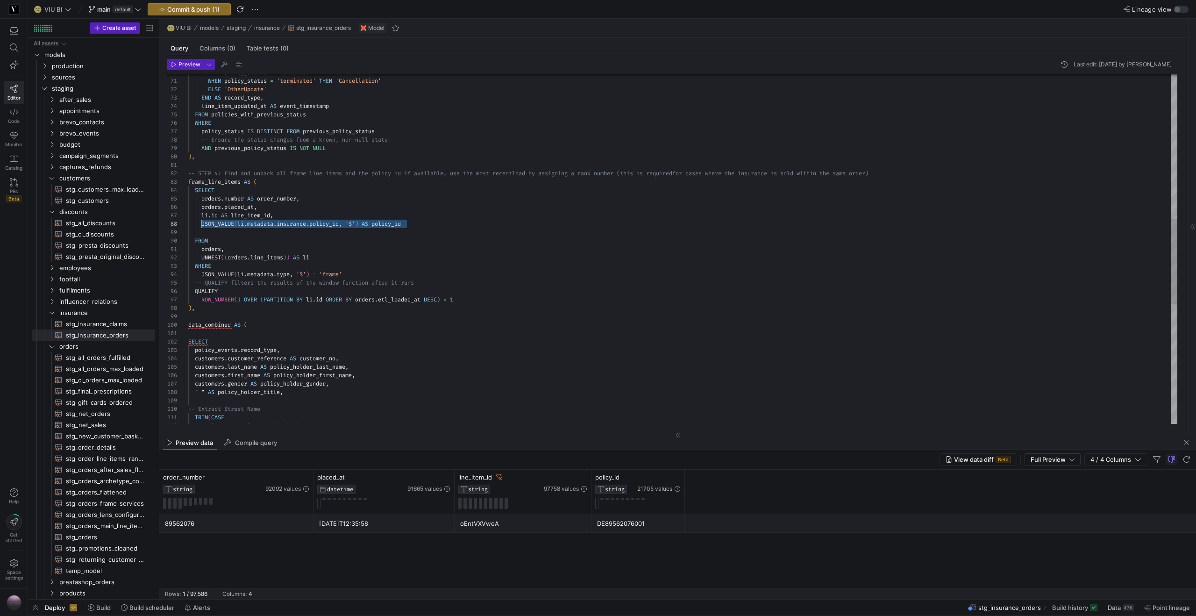
scroll to position [59, 14]
drag, startPoint x: 410, startPoint y: 222, endPoint x: 202, endPoint y: 223, distance: 208.3
click at [202, 223] on div "customers . first_name AS policy_holder_first_name , customers . last_name AS p…" at bounding box center [682, 199] width 989 height 1437
click at [369, 271] on div "customers . first_name AS policy_holder_first_name , customers . last_name AS p…" at bounding box center [682, 199] width 989 height 1437
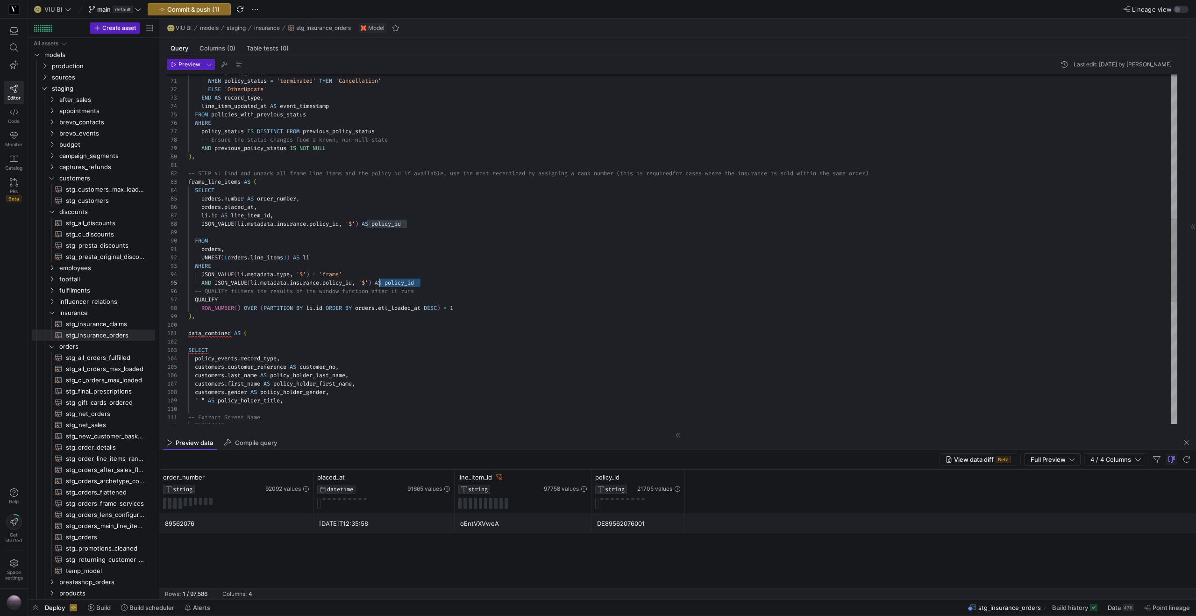
drag, startPoint x: 433, startPoint y: 281, endPoint x: 380, endPoint y: 283, distance: 53.3
click at [380, 283] on div "customers . first_name AS policy_holder_first_name , customers . last_name AS p…" at bounding box center [682, 203] width 989 height 1445
click at [391, 324] on div "customers . first_name AS policy_holder_first_name , customers . last_name AS p…" at bounding box center [682, 203] width 989 height 1445
click at [415, 216] on div "customers . first_name AS policy_holder_first_name , customers . last_name AS p…" at bounding box center [682, 203] width 989 height 1445
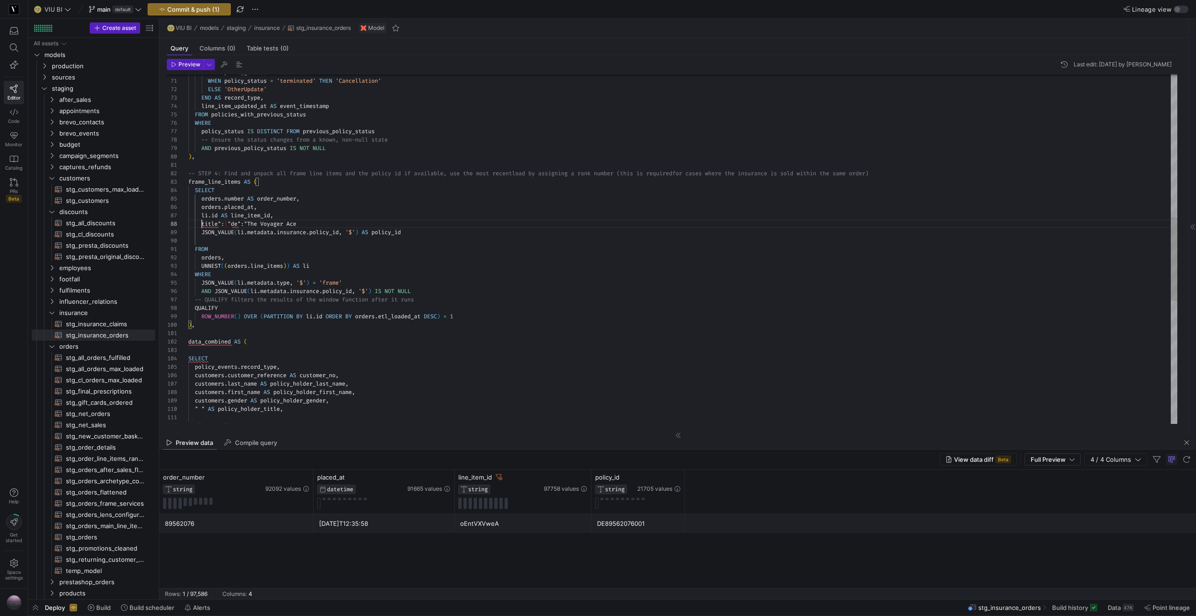
scroll to position [59, 14]
click at [202, 222] on div "customers . first_name AS policy_holder_first_name , customers . last_name AS p…" at bounding box center [682, 207] width 989 height 1453
drag, startPoint x: 415, startPoint y: 232, endPoint x: 201, endPoint y: 233, distance: 213.4
click at [201, 233] on div "customers . first_name AS policy_holder_first_name , customers . last_name AS p…" at bounding box center [682, 207] width 989 height 1453
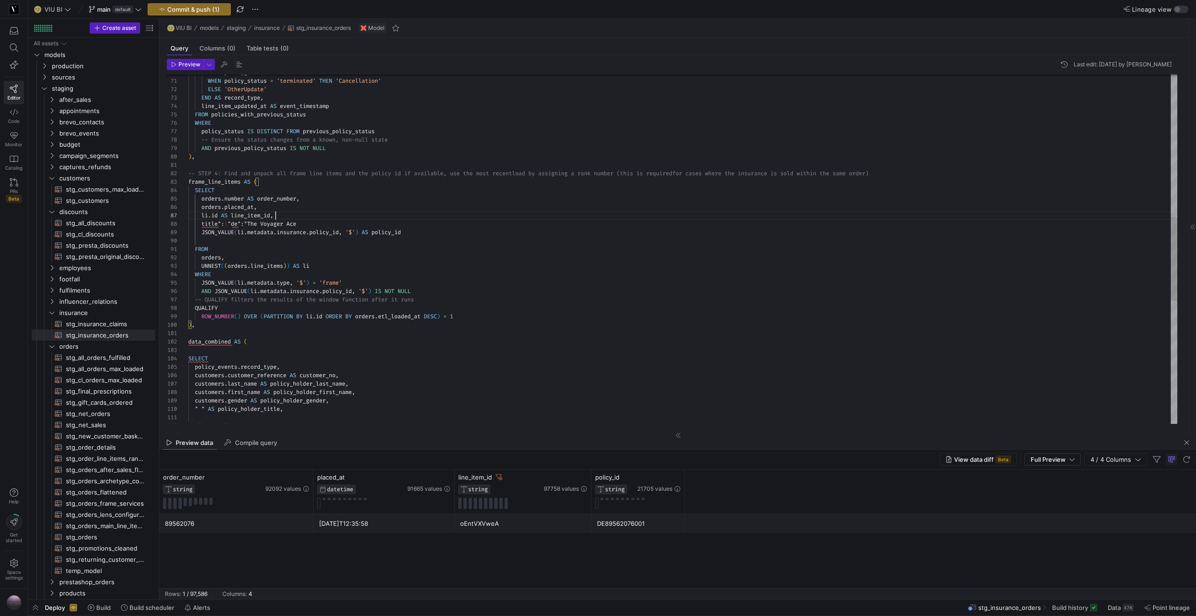
click at [303, 218] on div "customers . first_name AS policy_holder_first_name , customers . last_name AS p…" at bounding box center [682, 207] width 989 height 1453
drag, startPoint x: 341, startPoint y: 222, endPoint x: 280, endPoint y: 227, distance: 61.4
click at [279, 227] on span "JSON_VALUE ( li . metadata . insurance . policy_id , '$' ) AS policy_id" at bounding box center [294, 223] width 213 height 7
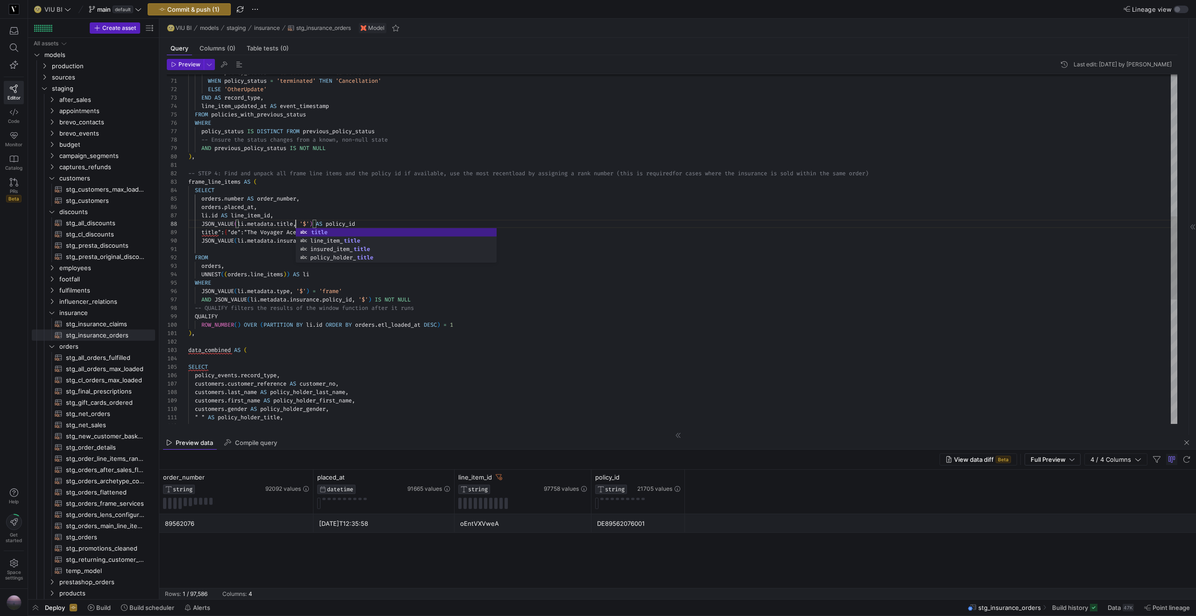
scroll to position [59, 111]
click at [394, 221] on div "customers . first_name AS policy_holder_first_name , customers . last_name AS p…" at bounding box center [682, 212] width 989 height 1462
drag, startPoint x: 374, startPoint y: 223, endPoint x: 340, endPoint y: 227, distance: 33.8
click at [340, 227] on div "customers . first_name AS policy_holder_first_name , customers . last_name AS p…" at bounding box center [682, 212] width 989 height 1462
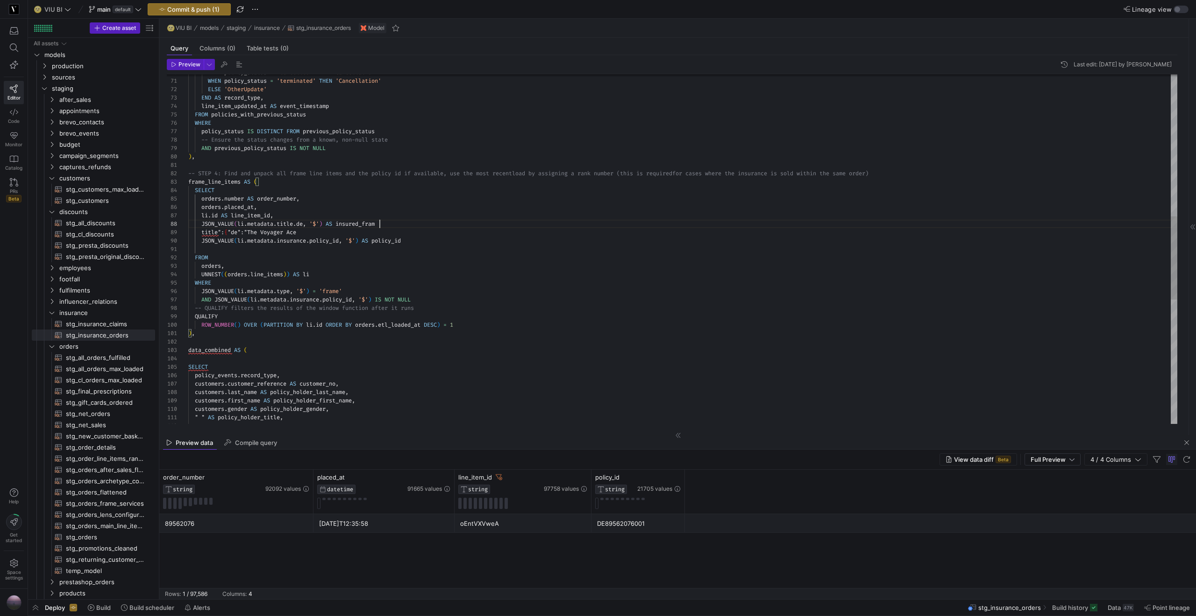
scroll to position [59, 195]
click at [332, 232] on div "customers . first_name AS policy_holder_first_name , customers . last_name AS p…" at bounding box center [682, 212] width 989 height 1462
type textarea "-- STEP 4: Find and unpack all frame line items and the policy id if available,…"
click at [186, 61] on span "Preview" at bounding box center [189, 64] width 22 height 7
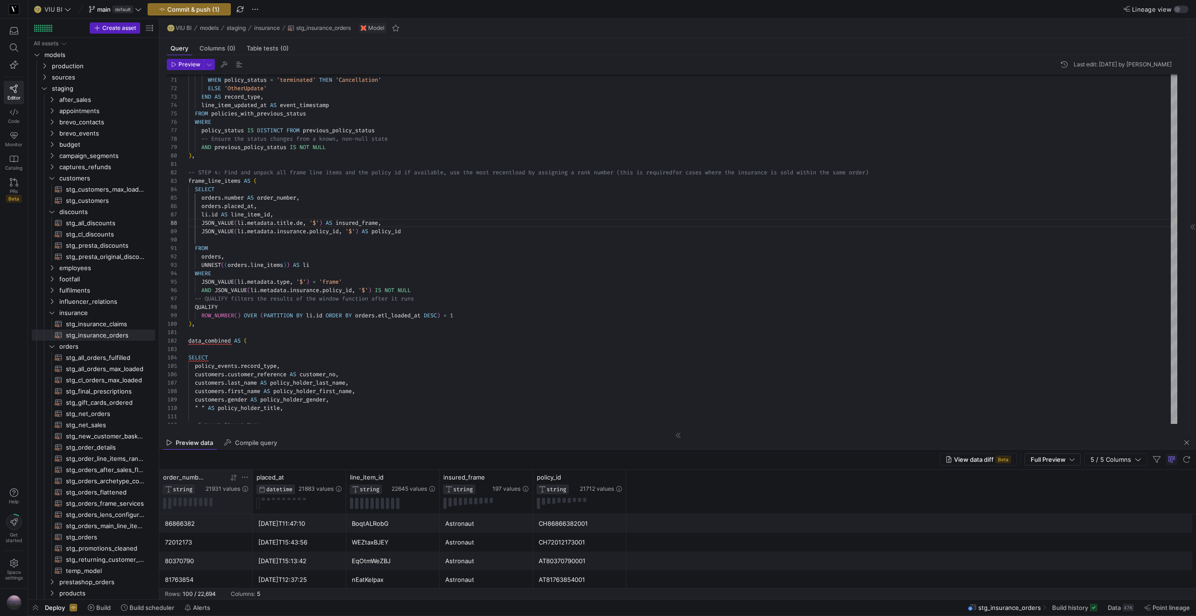
click at [244, 479] on icon at bounding box center [244, 476] width 7 height 7
type input "89562076"
click at [326, 568] on button "Apply" at bounding box center [322, 573] width 28 height 12
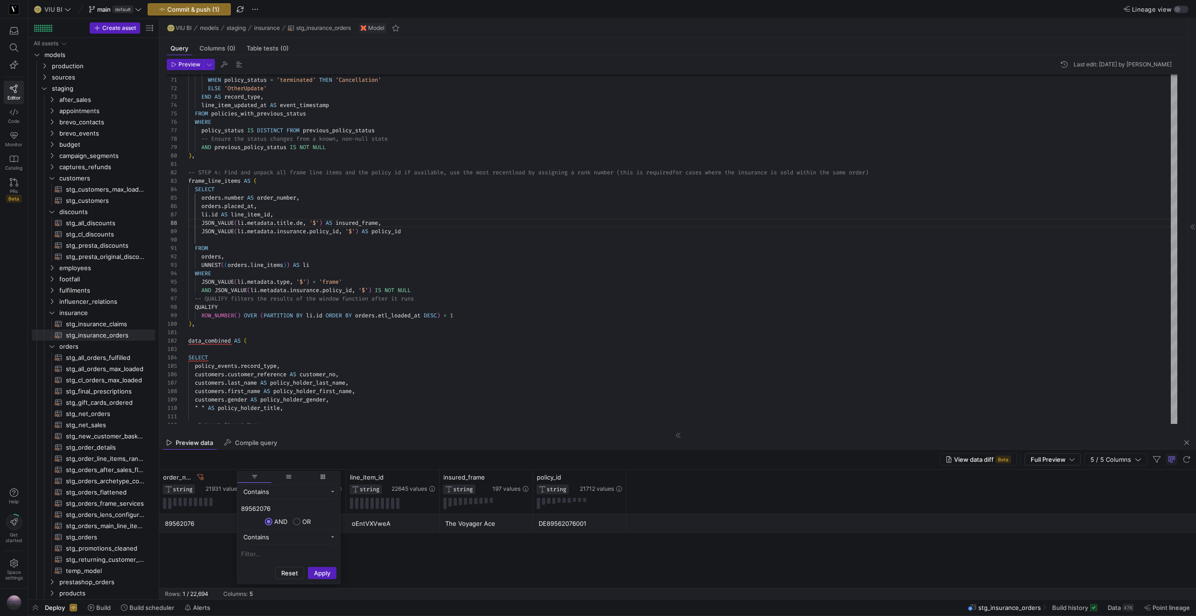
click at [407, 533] on div "89562076 2025-09-06T12:35:58 oEntVXVweA The Voyager Ace DE89562076001" at bounding box center [677, 551] width 1036 height 74
click at [468, 528] on div "The Voyager Ace" at bounding box center [486, 523] width 82 height 18
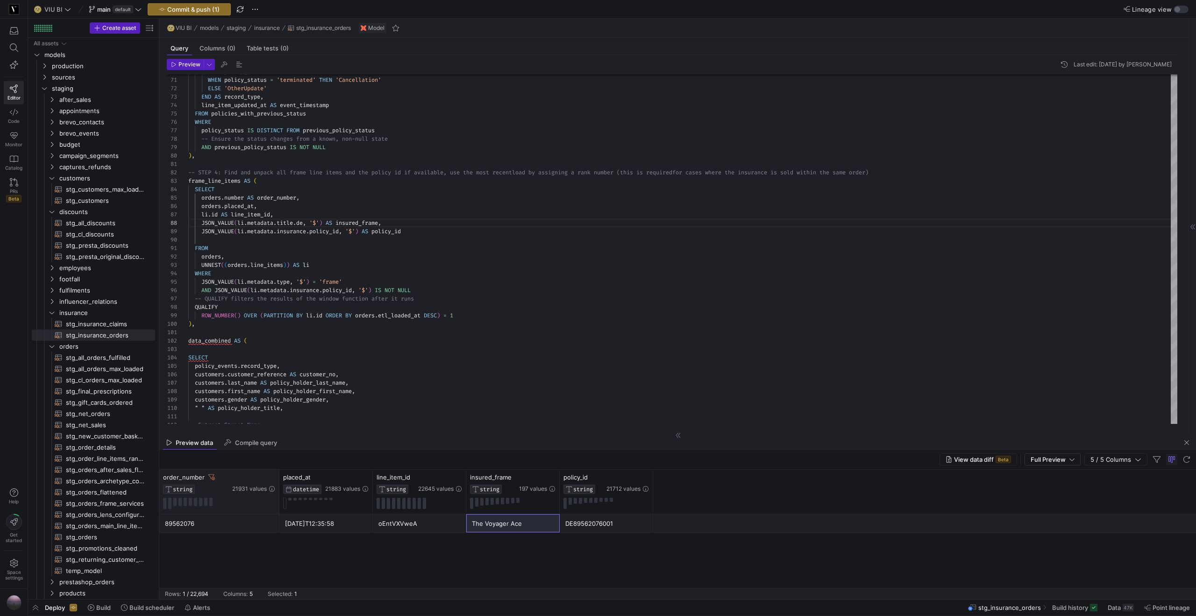
drag, startPoint x: 251, startPoint y: 479, endPoint x: 278, endPoint y: 475, distance: 27.0
click at [278, 475] on div at bounding box center [279, 491] width 4 height 44
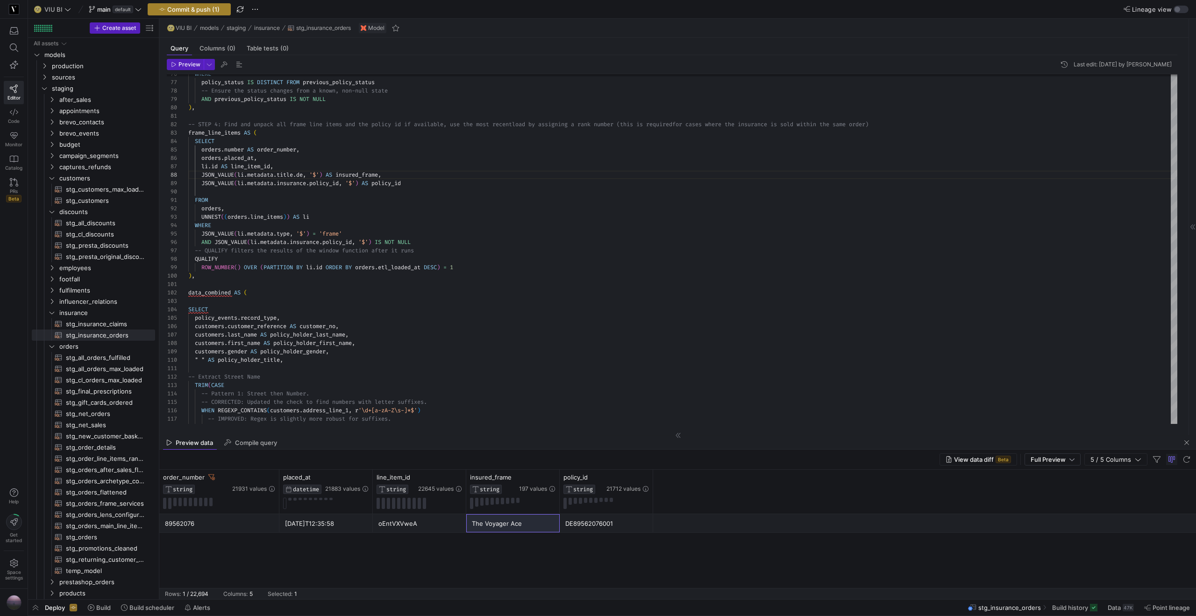
click at [205, 10] on span "Commit & push (1)" at bounding box center [193, 9] width 52 height 7
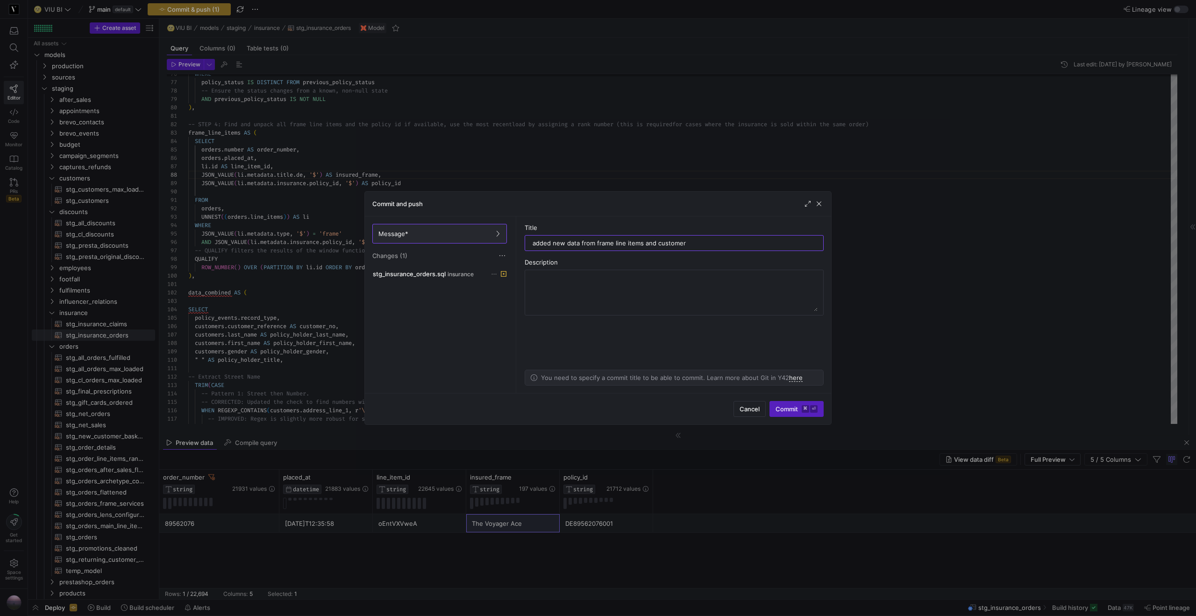
type input "added new data from frame line items and customers"
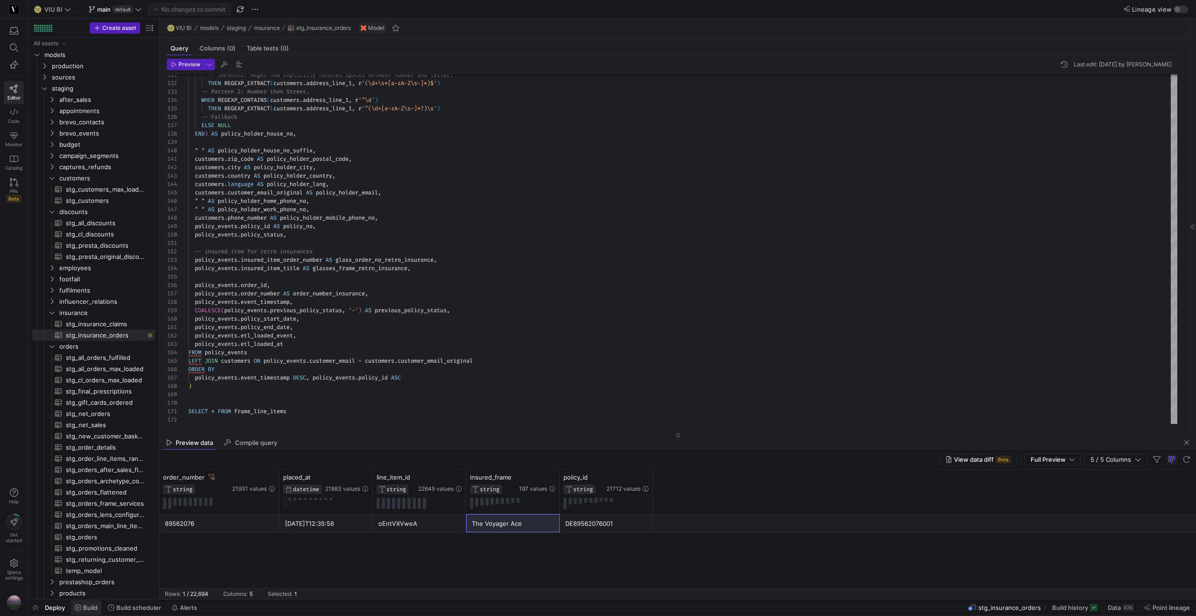
click at [85, 609] on span "Build" at bounding box center [90, 606] width 14 height 7
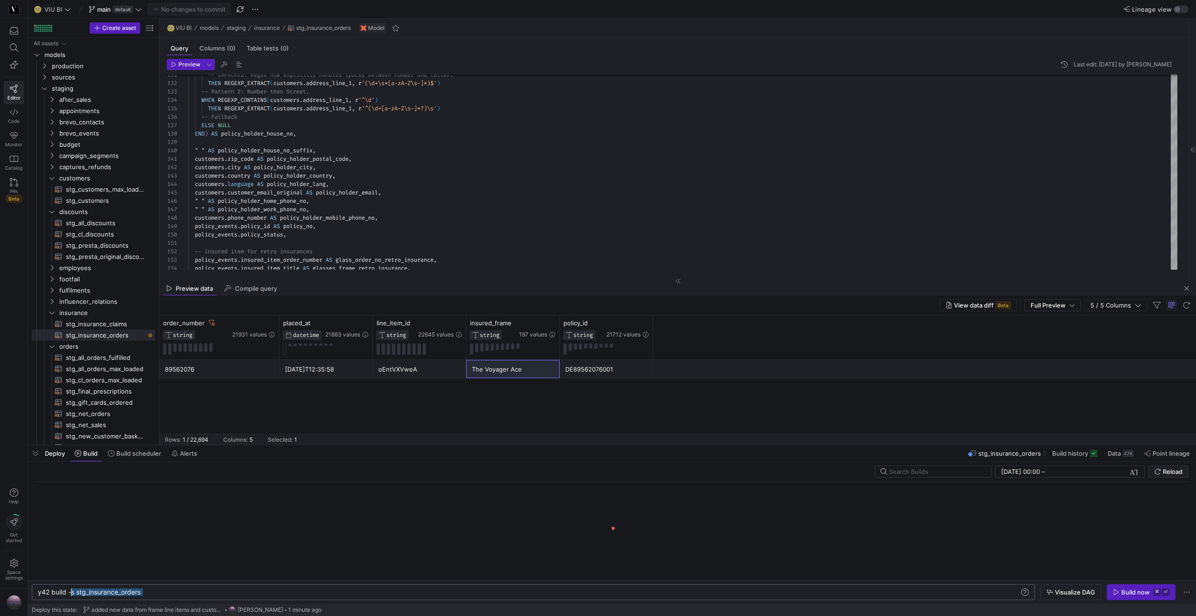
drag, startPoint x: 151, startPoint y: 594, endPoint x: 71, endPoint y: 596, distance: 80.4
click at [70, 596] on div "y42 build -s stg_insurance_orders y42 build -s stg_insurance_orders" at bounding box center [533, 592] width 1003 height 16
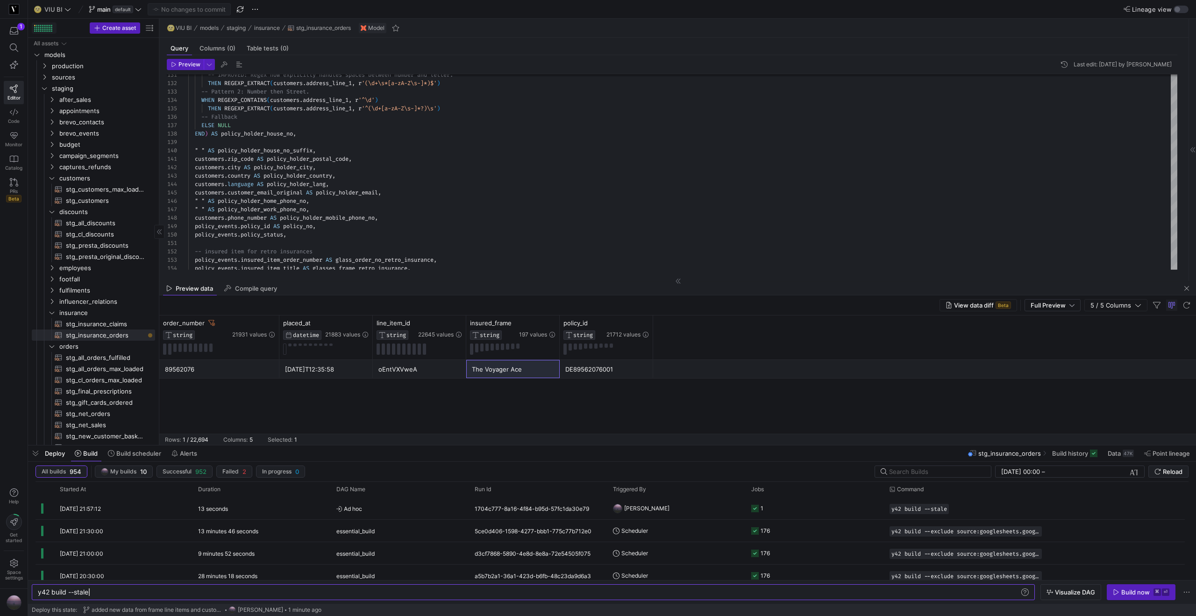
type textarea "y42 build --stale"
